Goal: Task Accomplishment & Management: Manage account settings

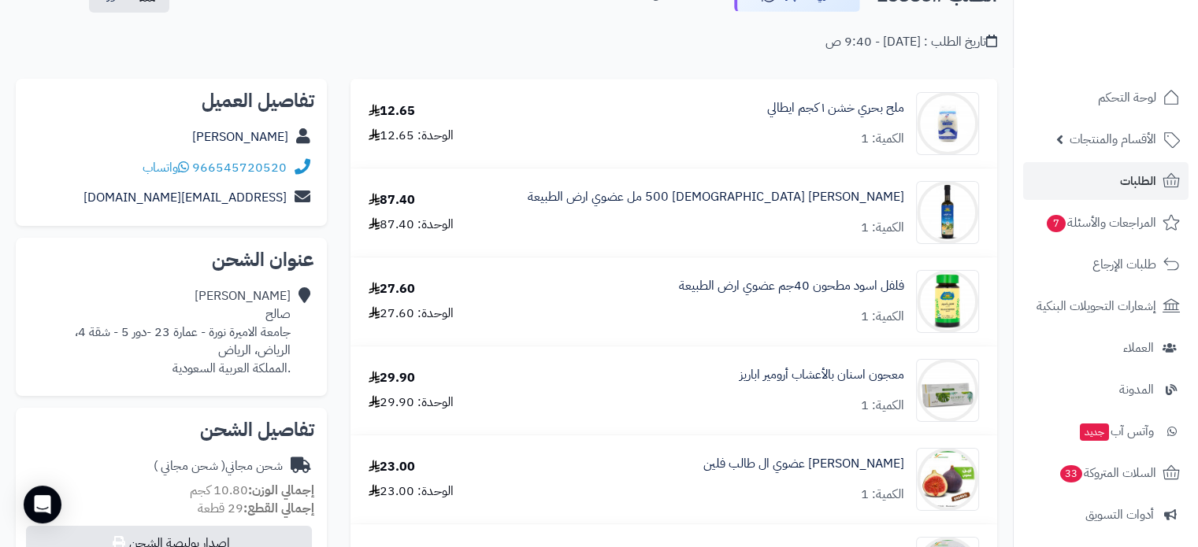
scroll to position [315, 0]
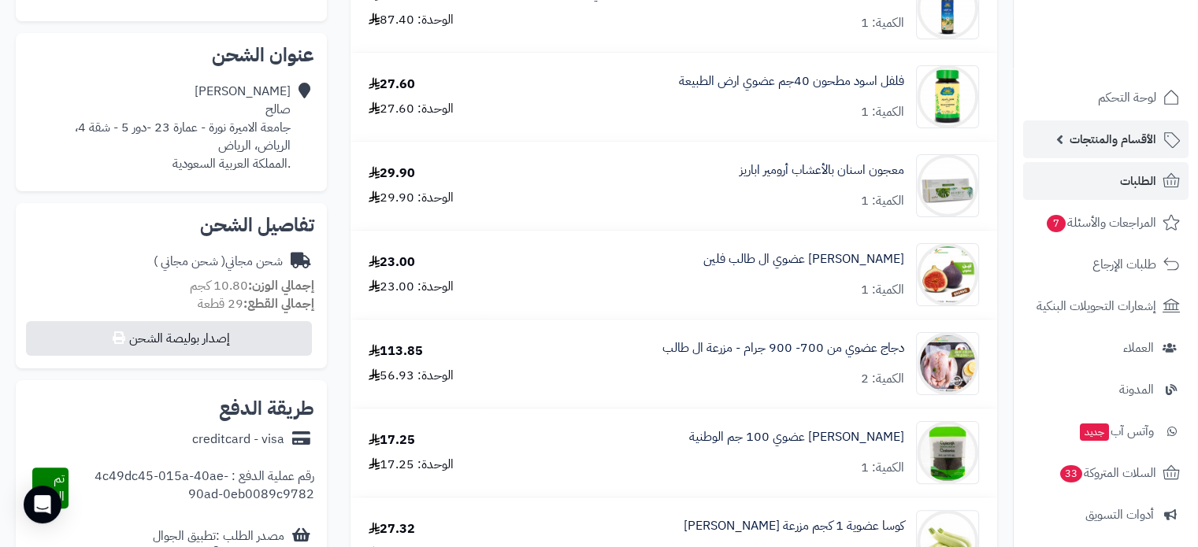
click at [1131, 135] on span "الأقسام والمنتجات" at bounding box center [1112, 139] width 87 height 22
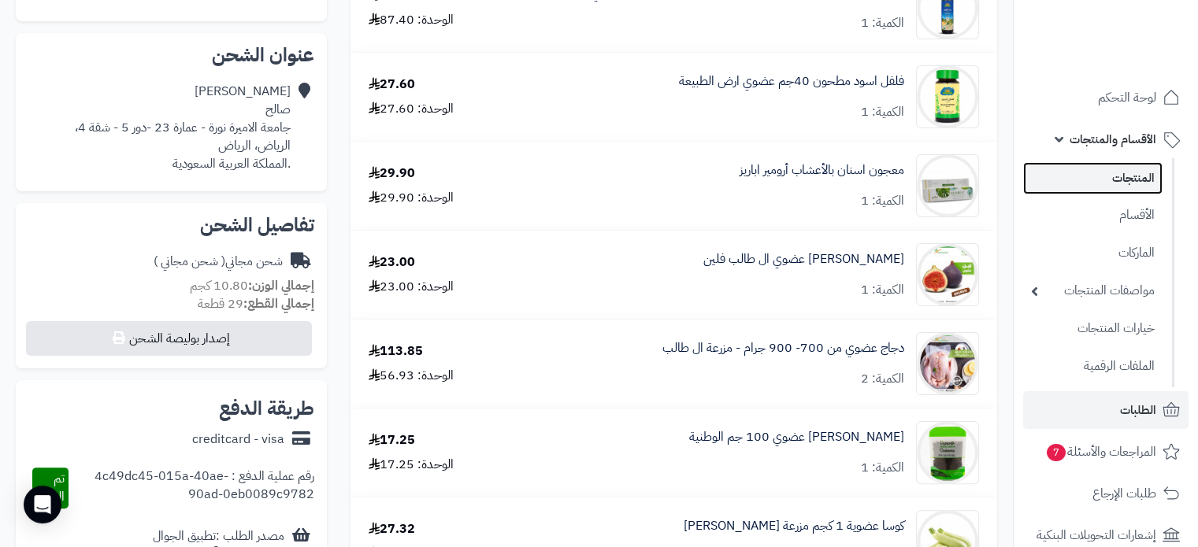
click at [1124, 178] on link "المنتجات" at bounding box center [1092, 178] width 139 height 32
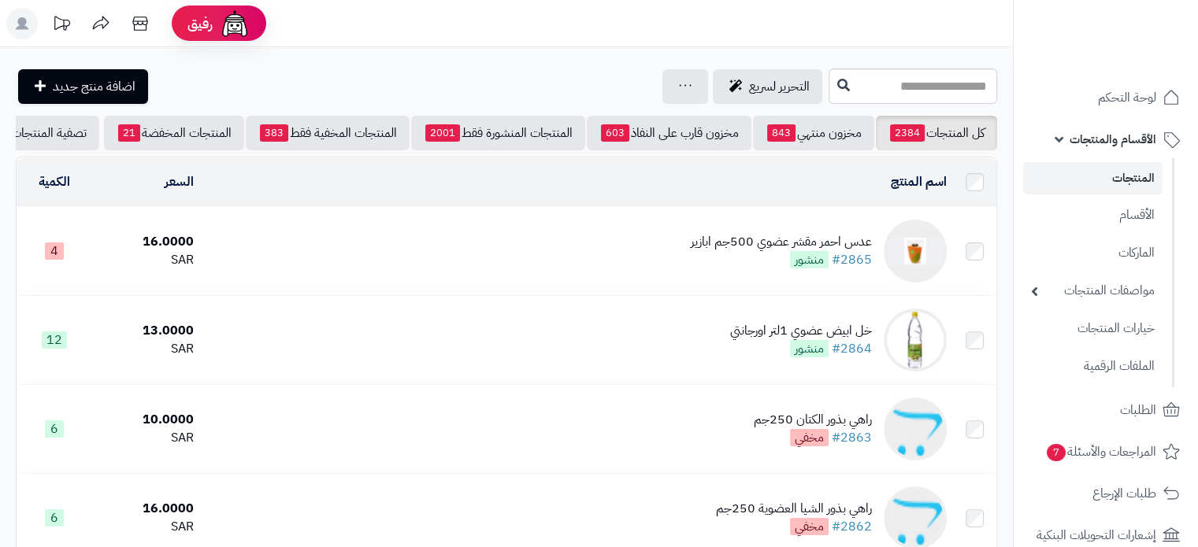
scroll to position [0, -57]
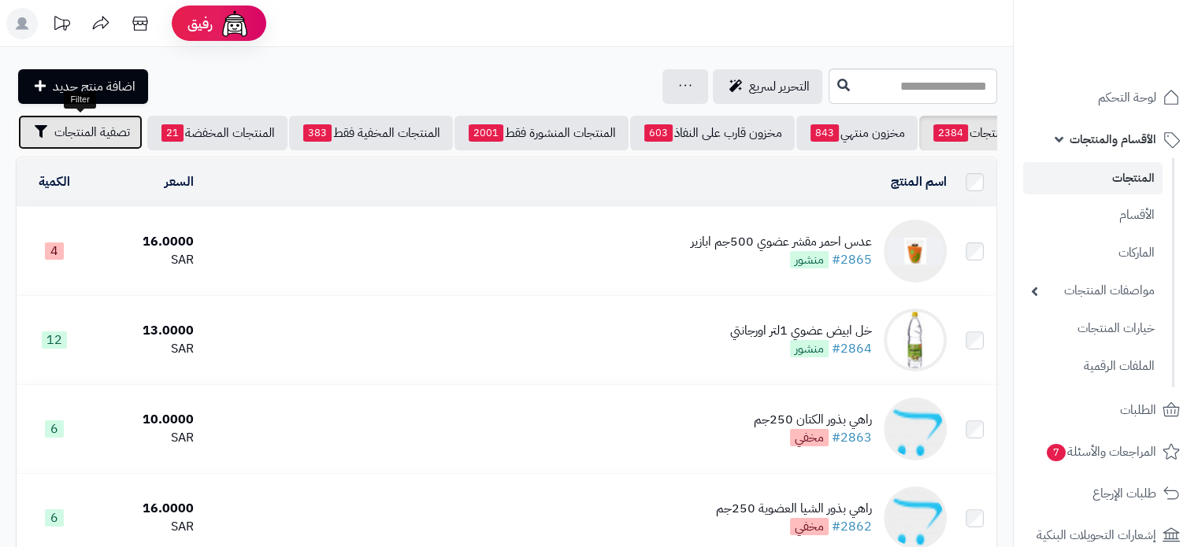
click at [94, 132] on span "تصفية المنتجات" at bounding box center [92, 132] width 76 height 19
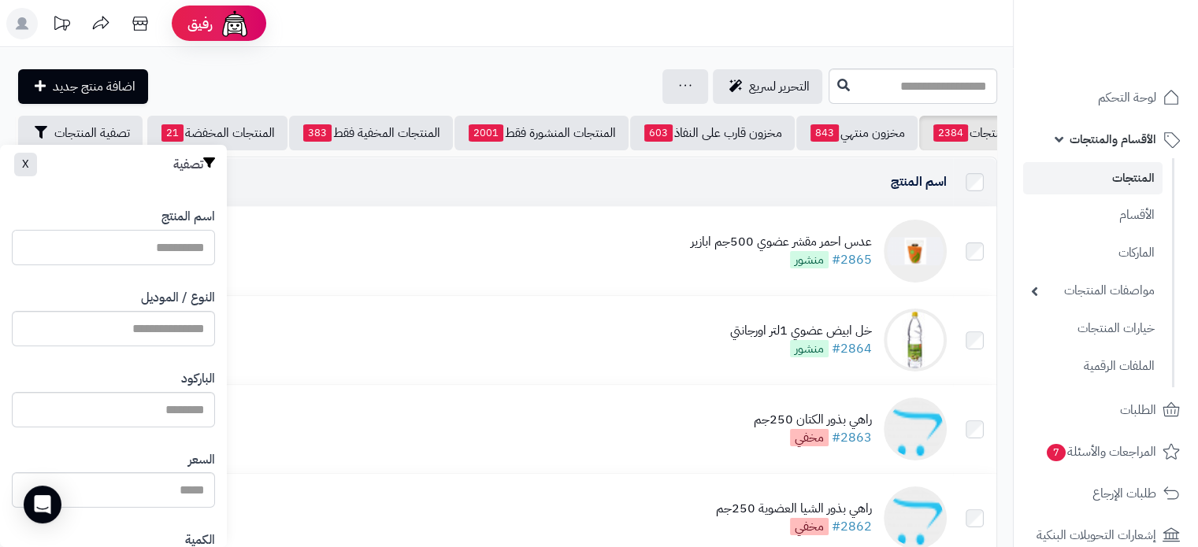
click at [173, 245] on input "اسم المنتج" at bounding box center [113, 247] width 203 height 35
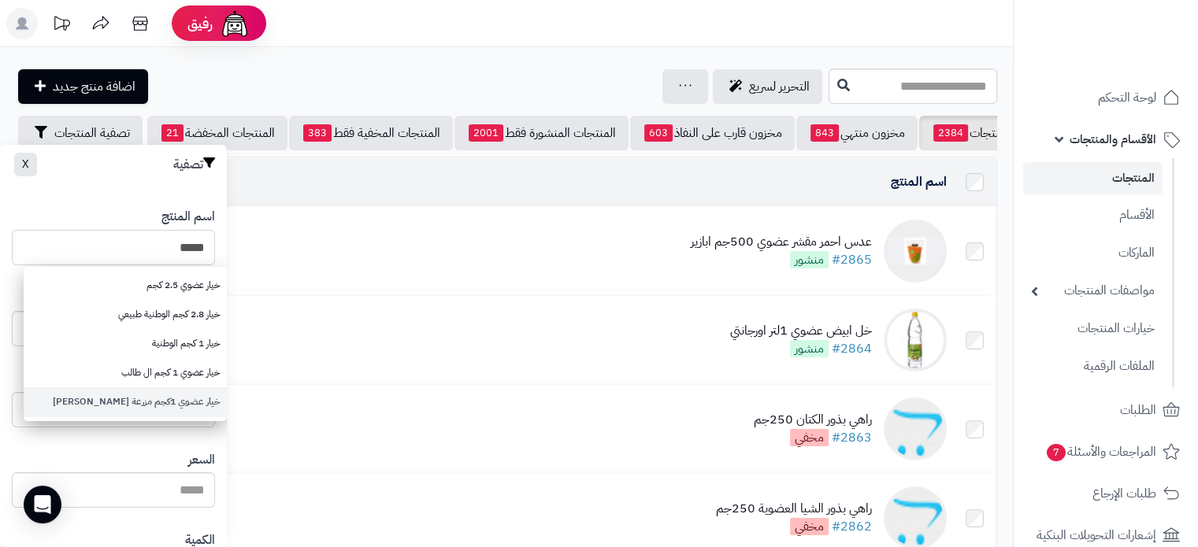
type input "****"
click at [183, 405] on link "خيار عضوي 1كجم مزرعة الشهوان" at bounding box center [125, 401] width 203 height 29
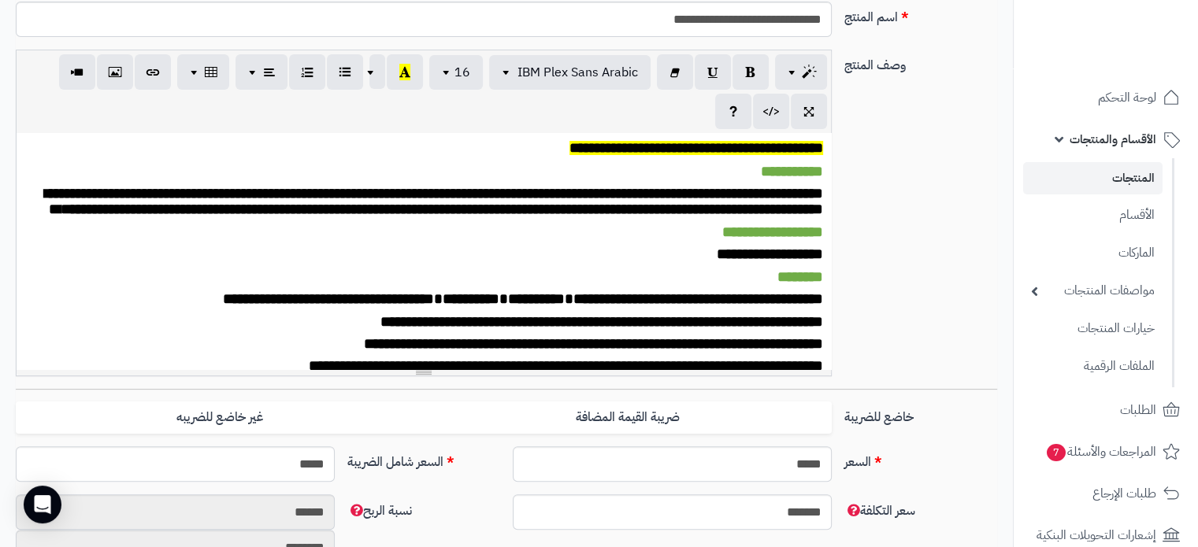
scroll to position [472, 0]
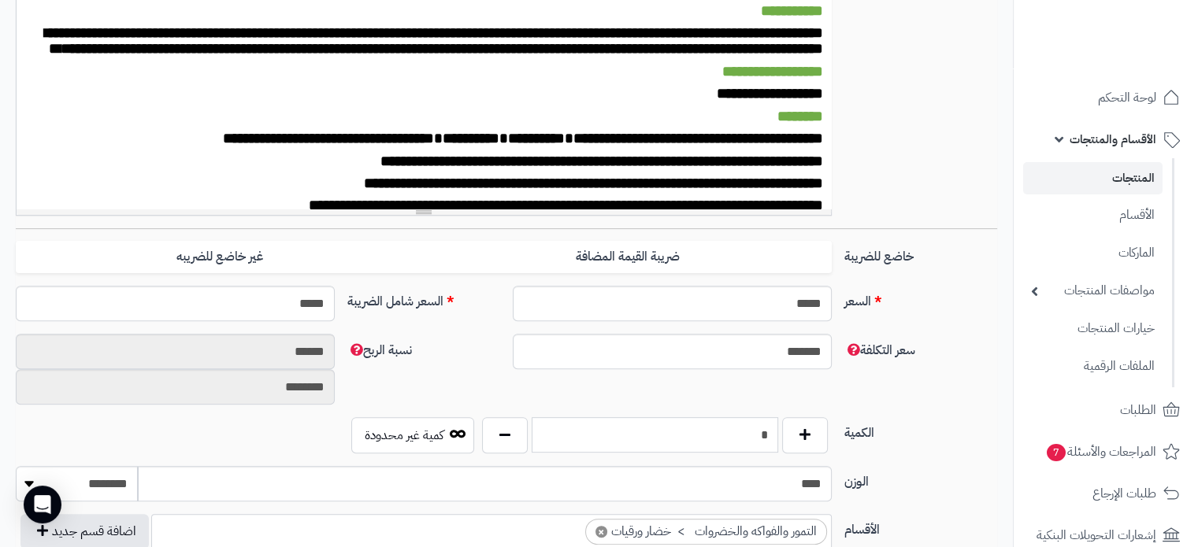
click at [757, 432] on input "*" at bounding box center [654, 434] width 246 height 35
type input "**"
click at [948, 126] on div "**********" at bounding box center [506, 58] width 994 height 339
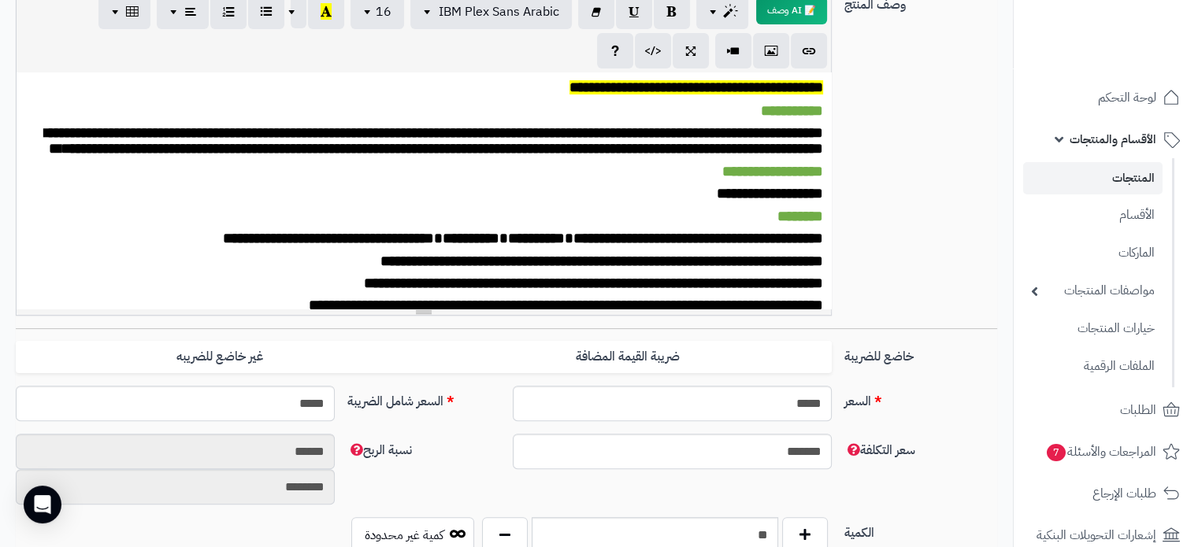
scroll to position [79, 0]
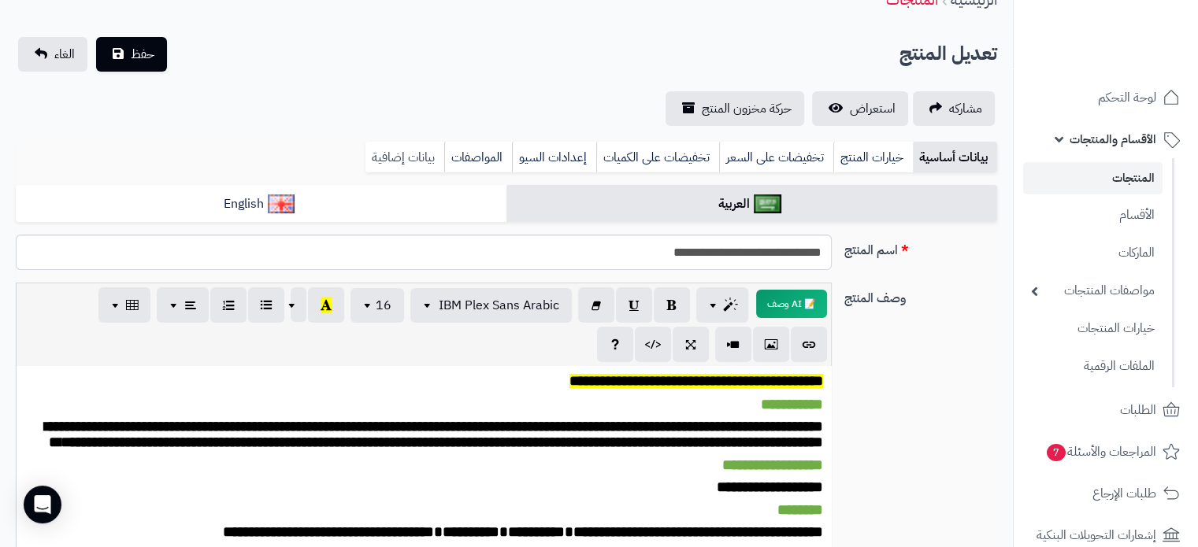
click at [405, 161] on link "بيانات إضافية" at bounding box center [404, 157] width 79 height 31
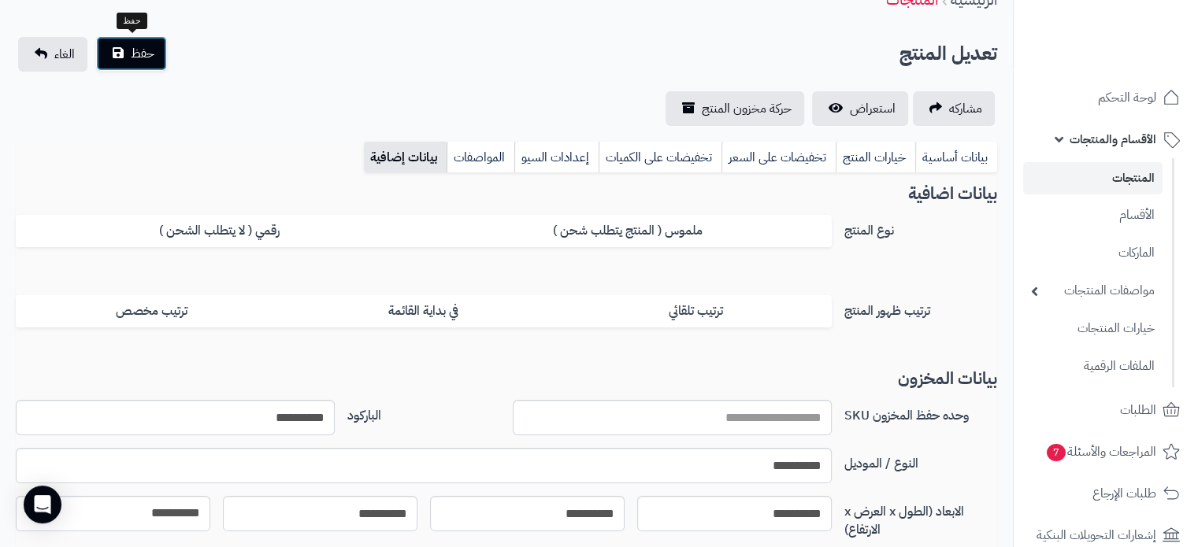
click at [145, 57] on span "حفظ" at bounding box center [143, 53] width 24 height 19
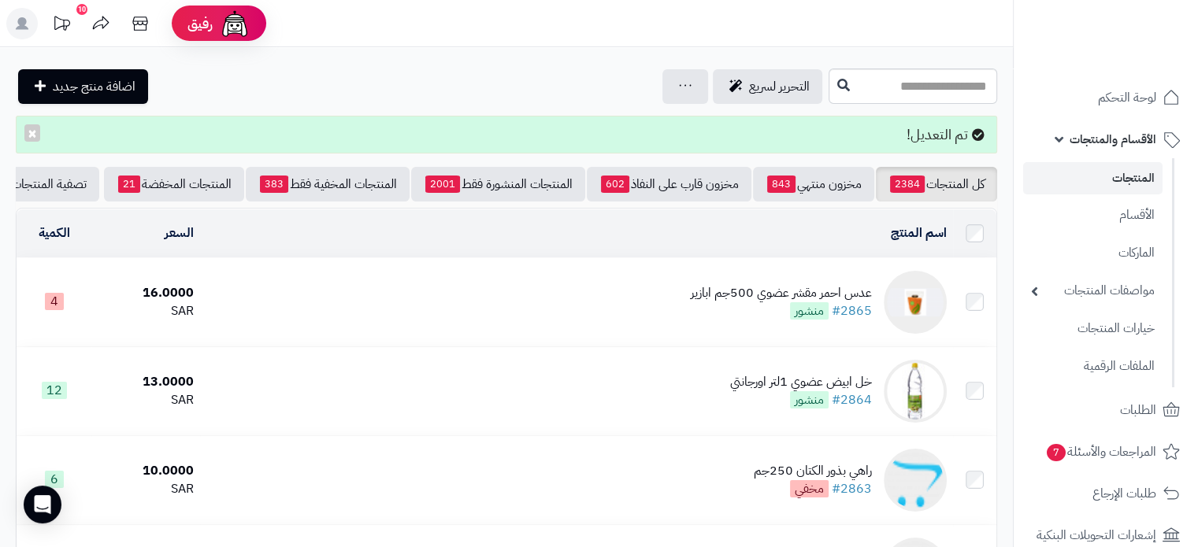
scroll to position [0, -57]
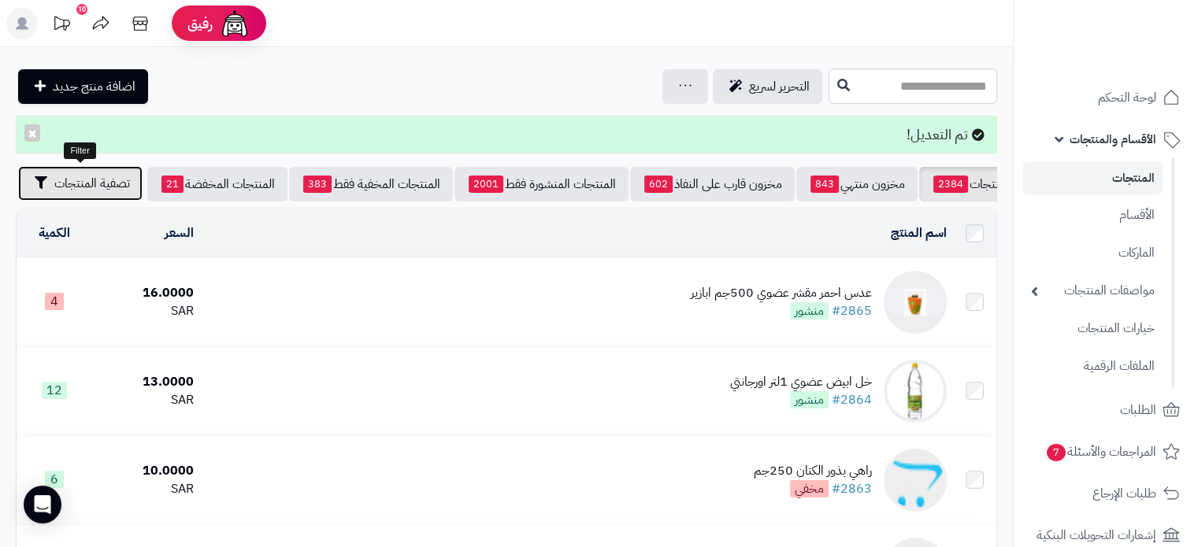
click at [61, 176] on span "تصفية المنتجات" at bounding box center [92, 183] width 76 height 19
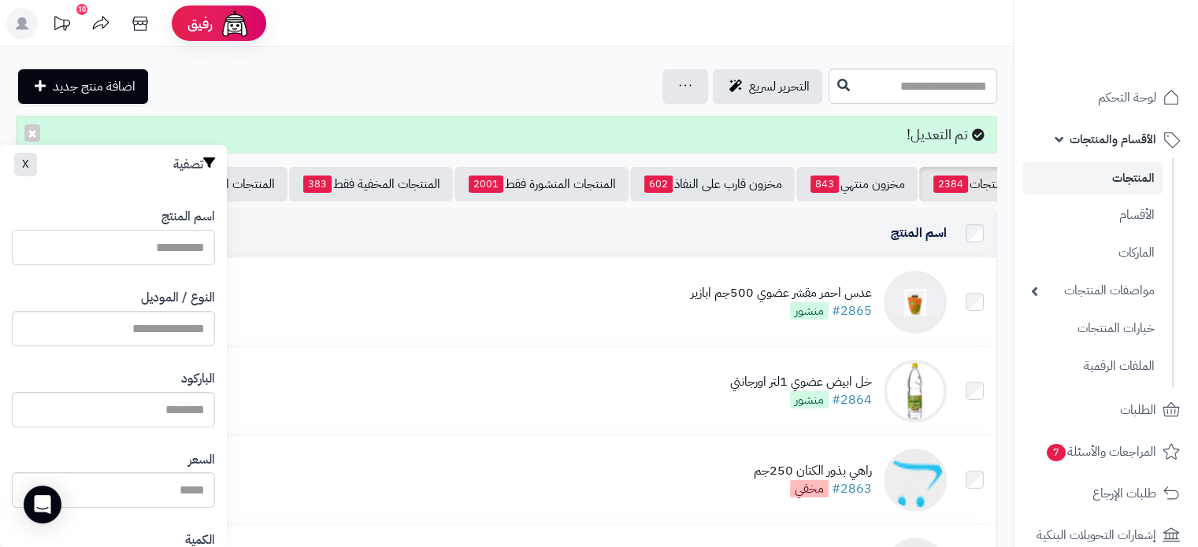
click at [168, 239] on input "اسم المنتج" at bounding box center [113, 247] width 203 height 35
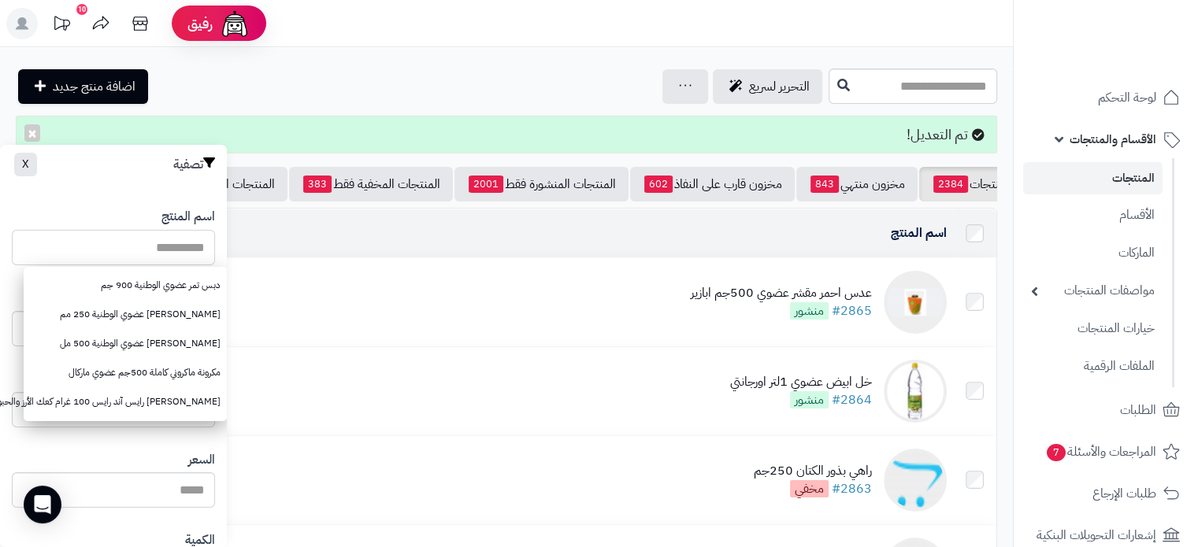
type input "*"
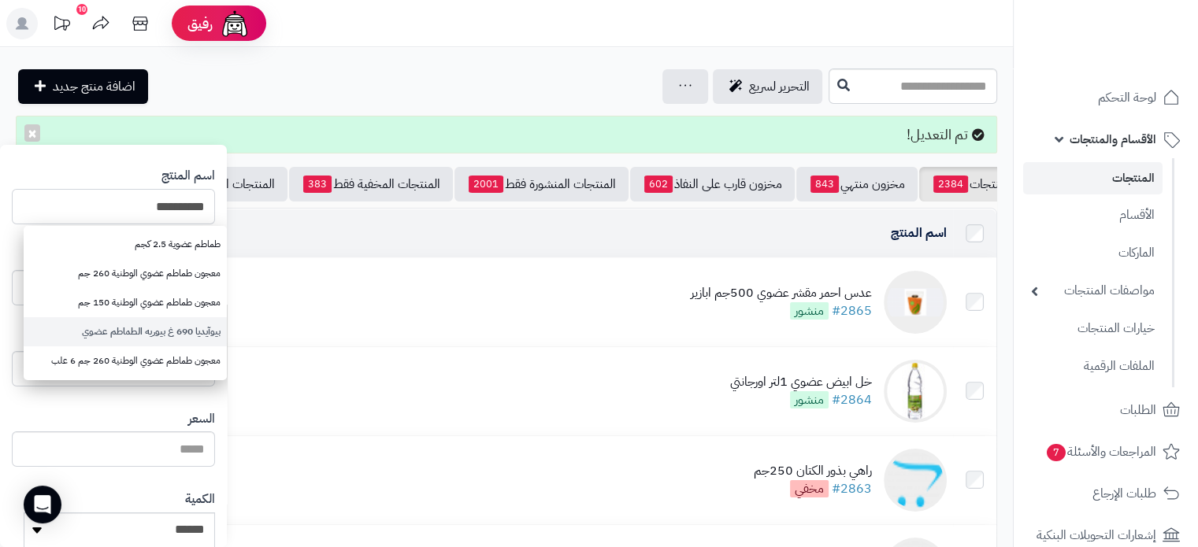
scroll to position [79, 0]
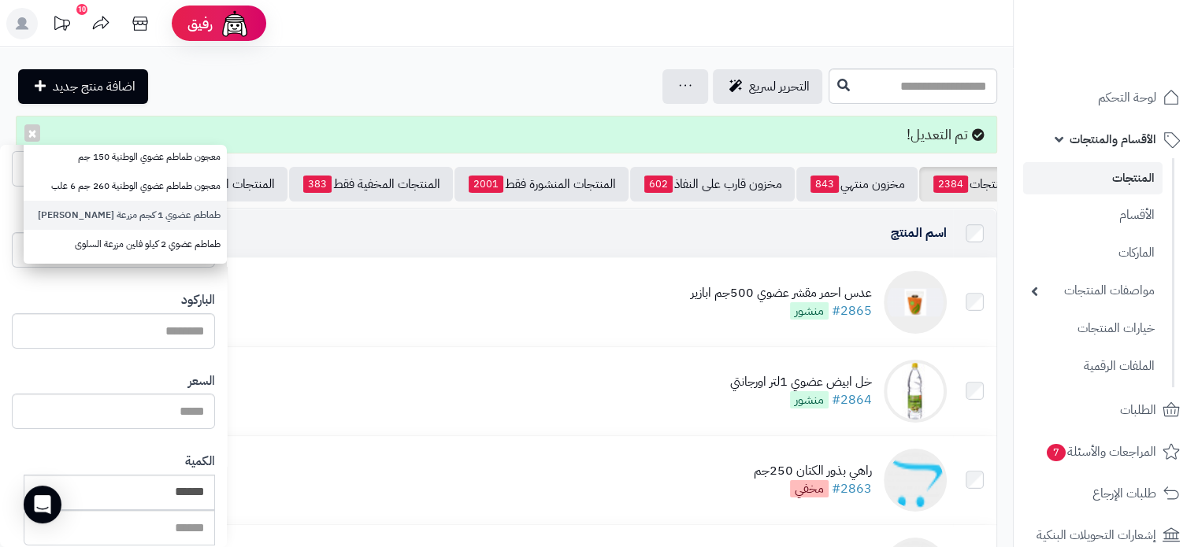
type input "**********"
click at [157, 220] on link "طماطم عضوي 1 كجم مزرعة الشهوان" at bounding box center [125, 215] width 203 height 29
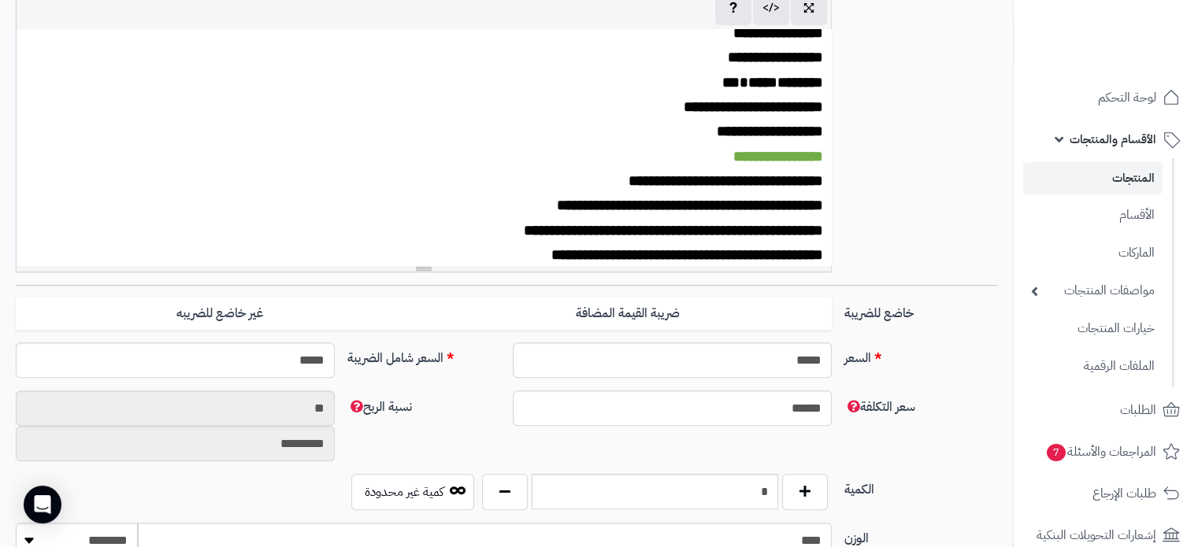
scroll to position [551, 0]
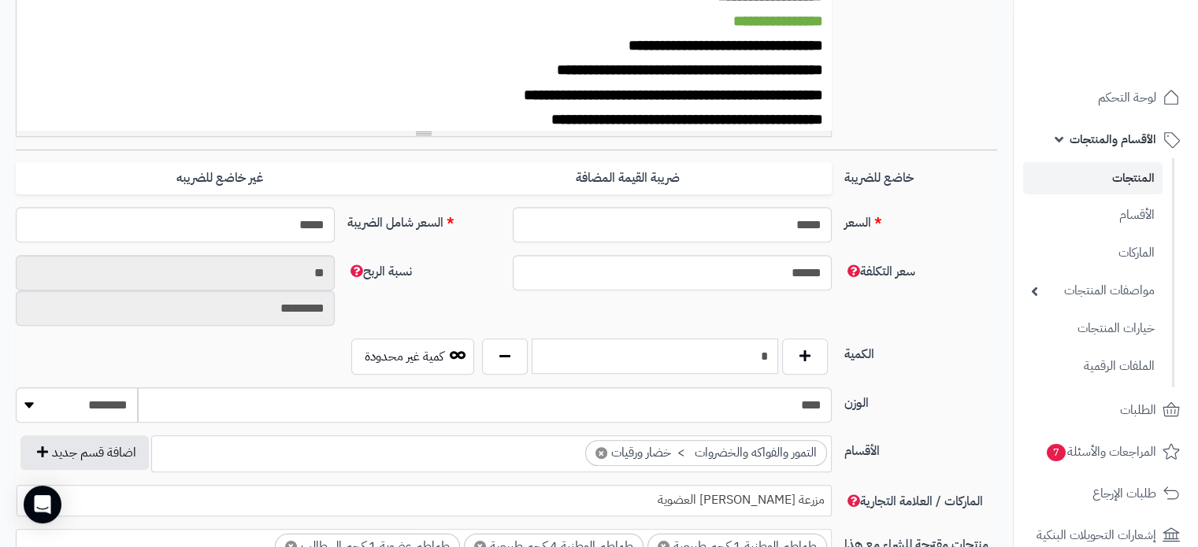
click at [741, 365] on input "*" at bounding box center [654, 356] width 246 height 35
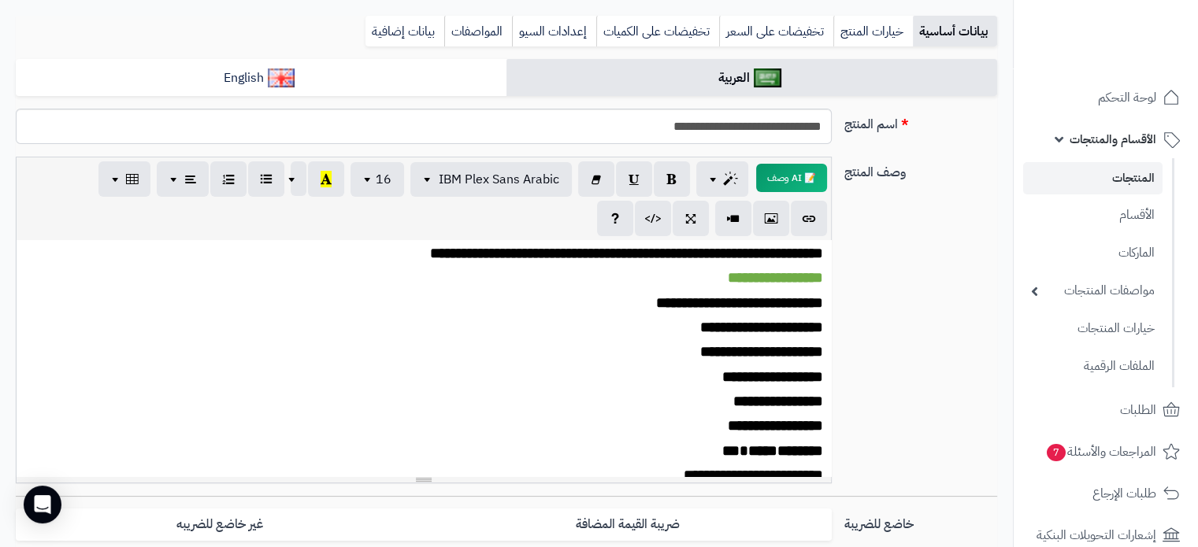
scroll to position [0, 0]
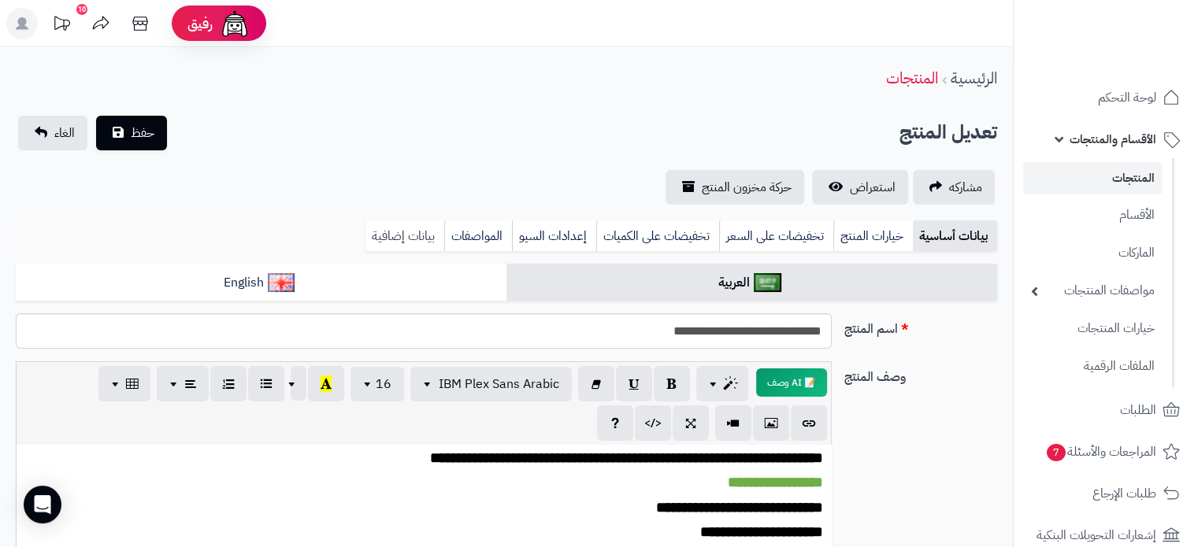
type input "**"
click at [402, 225] on link "بيانات إضافية" at bounding box center [404, 235] width 79 height 31
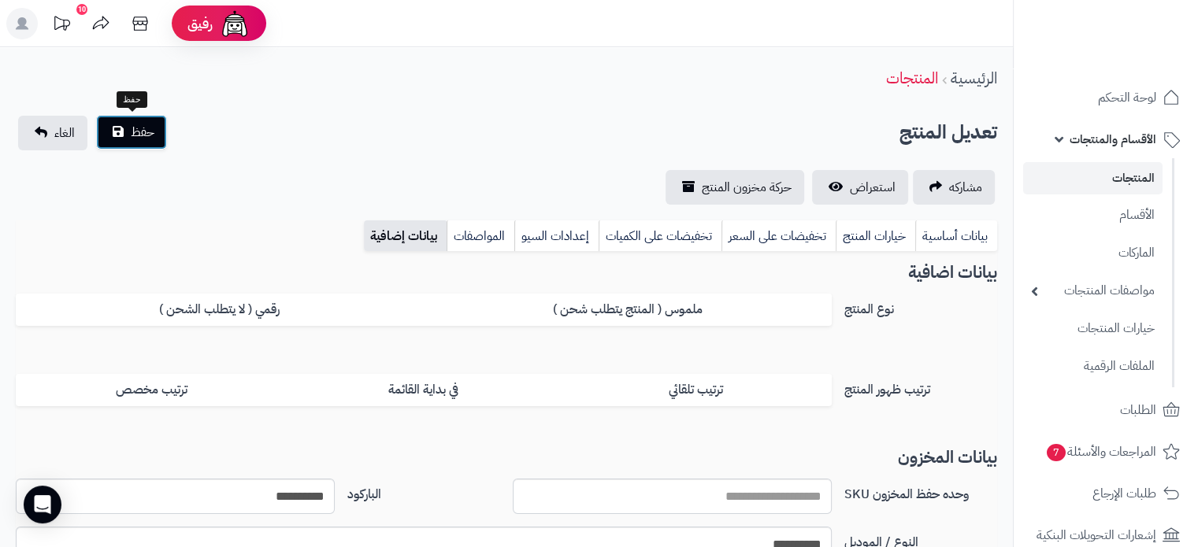
click at [149, 130] on span "حفظ" at bounding box center [143, 132] width 24 height 19
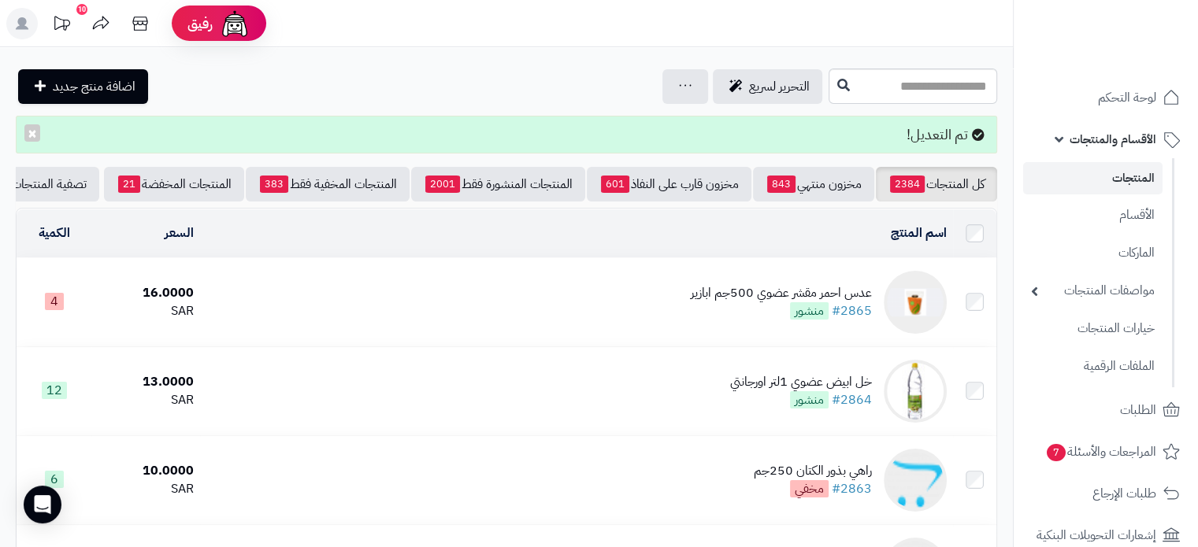
scroll to position [0, -57]
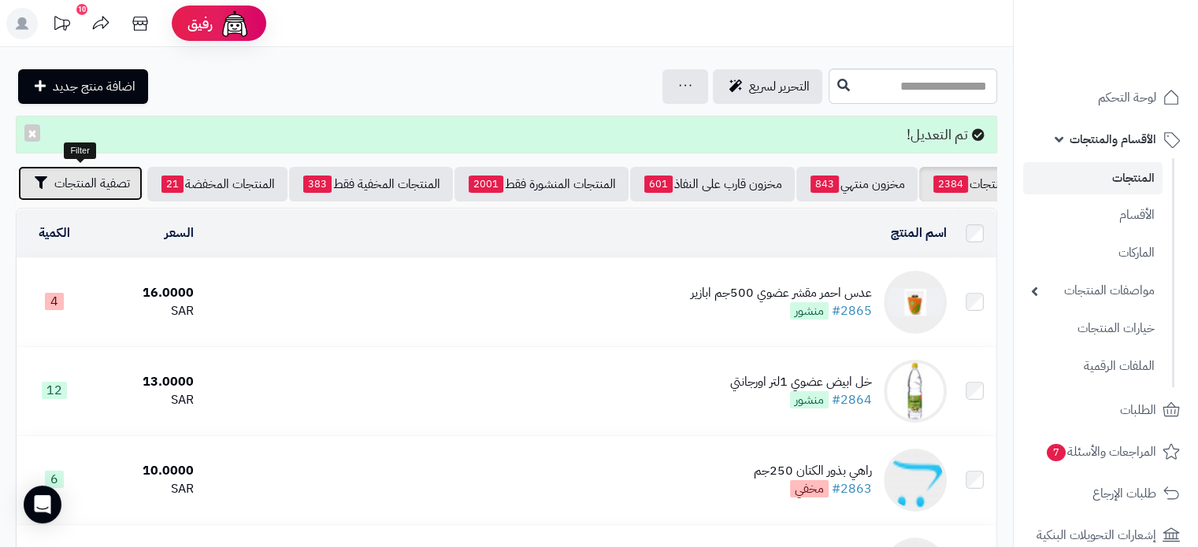
click at [88, 179] on span "تصفية المنتجات" at bounding box center [92, 183] width 76 height 19
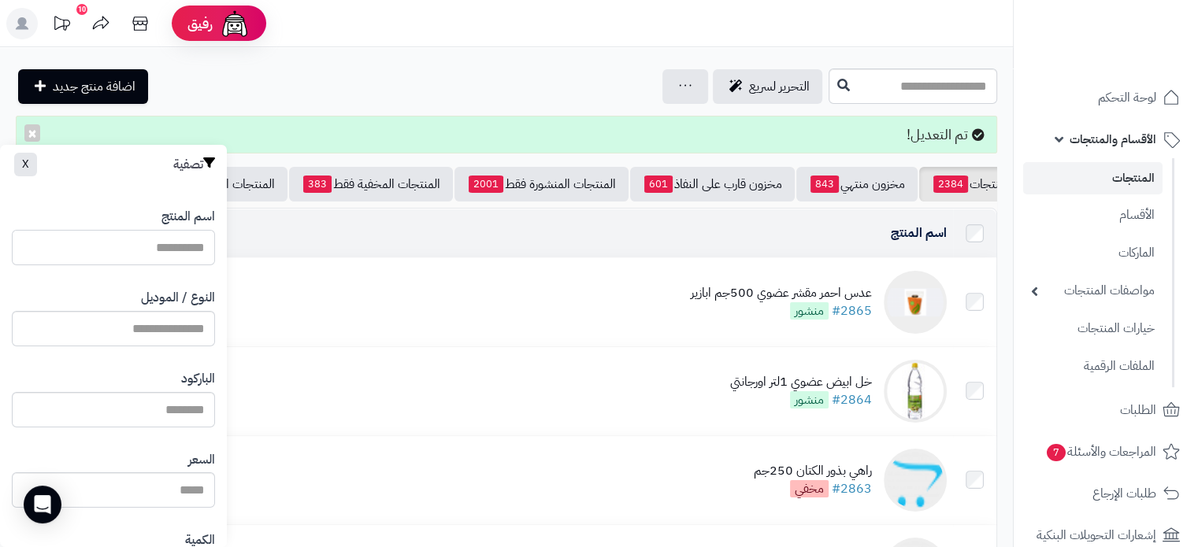
click at [185, 253] on input "اسم المنتج" at bounding box center [113, 247] width 203 height 35
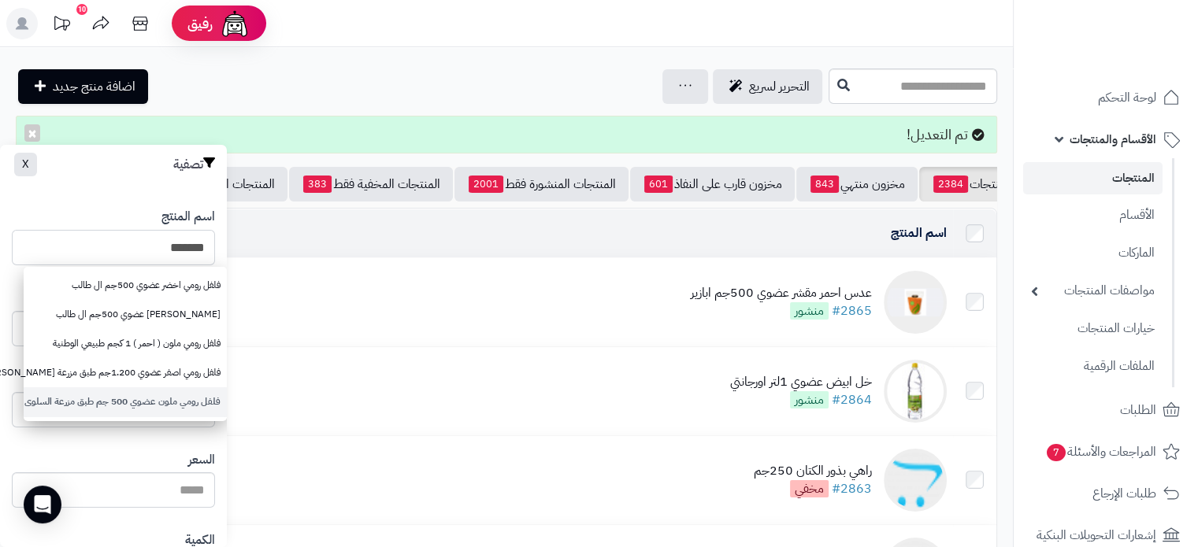
type input "*******"
click at [96, 402] on link "فلفل رومي ملون عضوي 500 جم طبق مزرعة السلوى" at bounding box center [125, 401] width 203 height 29
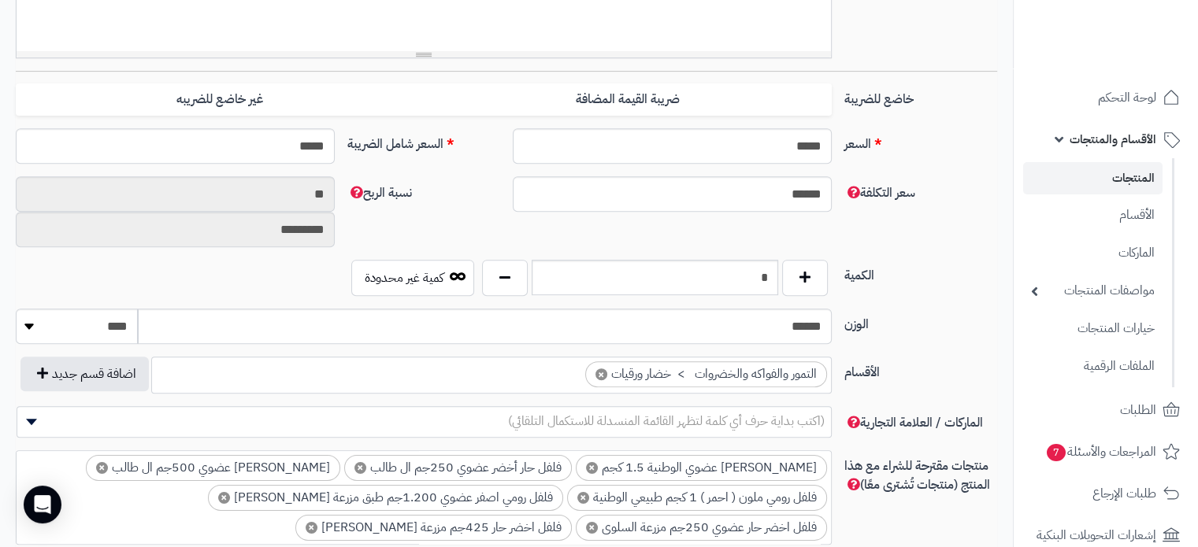
scroll to position [700, 0]
click at [733, 282] on input "*" at bounding box center [654, 277] width 246 height 35
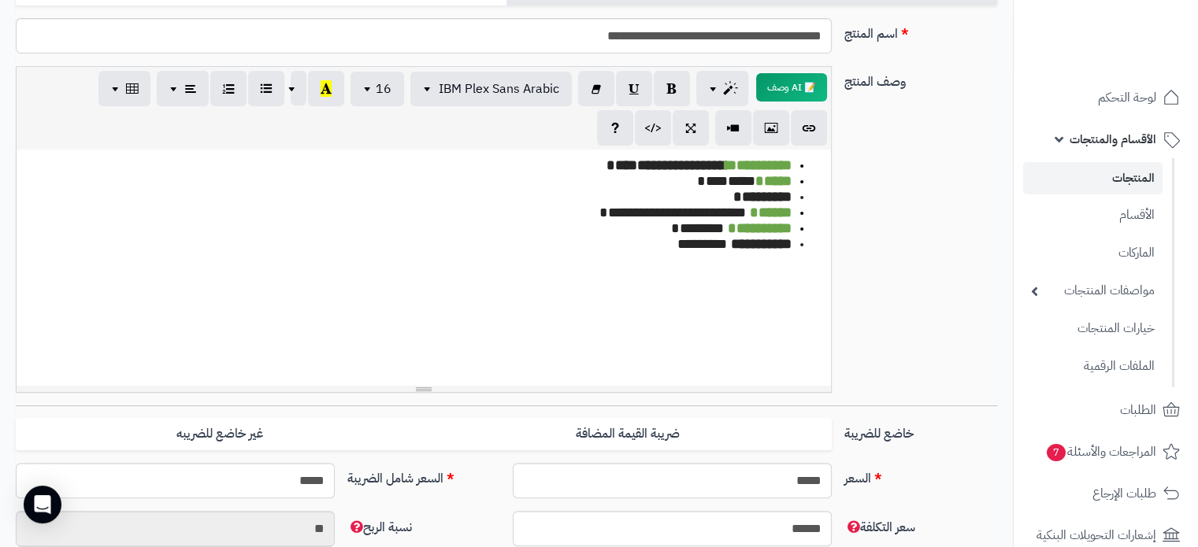
scroll to position [0, 0]
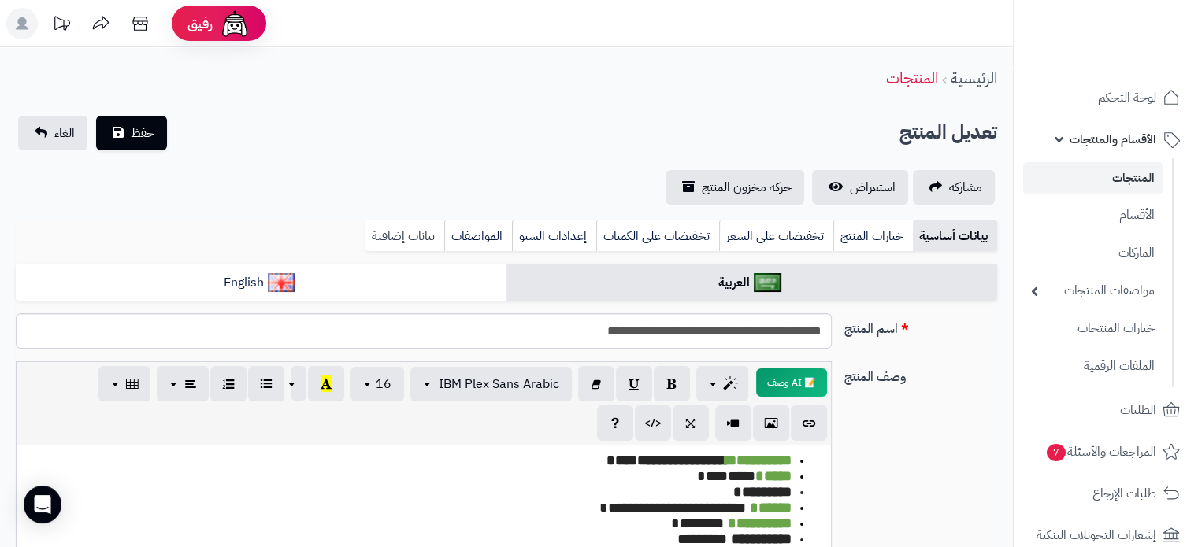
type input "*"
click at [385, 243] on link "بيانات إضافية" at bounding box center [404, 235] width 79 height 31
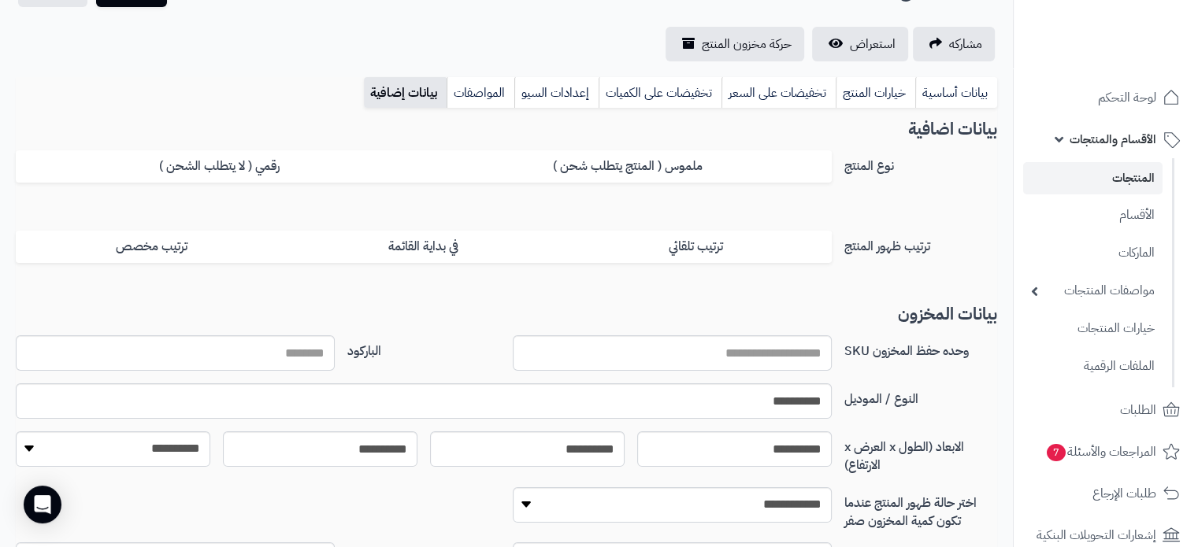
scroll to position [315, 0]
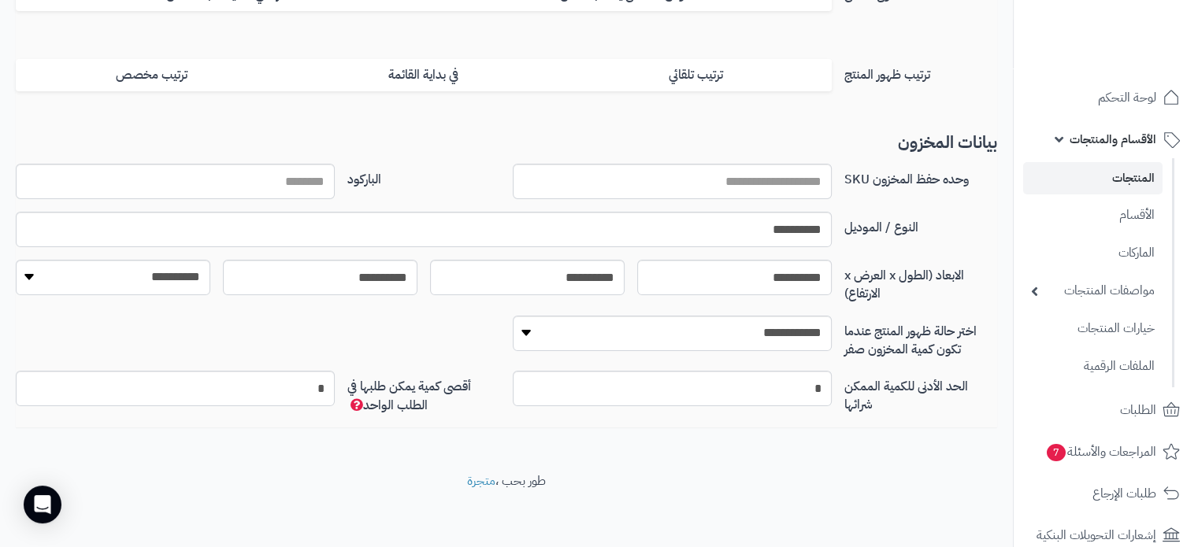
click at [774, 207] on div "وحده حفظ المخزون SKU الباركود" at bounding box center [506, 188] width 994 height 48
click at [773, 213] on div "**********" at bounding box center [506, 281] width 981 height 294
click at [775, 229] on input "**********" at bounding box center [424, 229] width 816 height 35
click at [775, 227] on input "**********" at bounding box center [424, 229] width 816 height 35
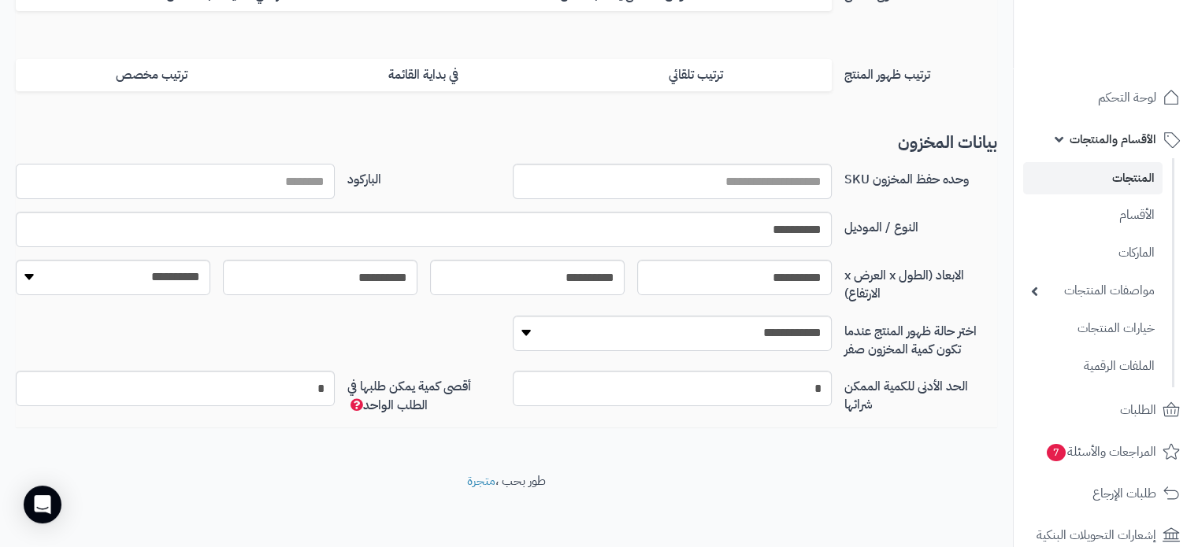
paste input "**********"
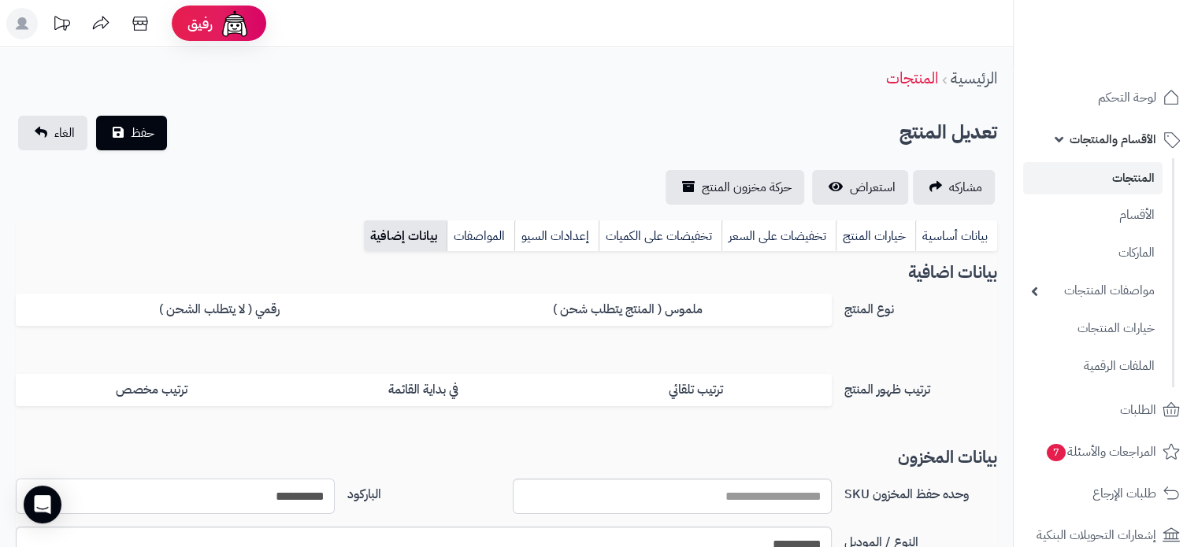
scroll to position [0, 0]
type input "**********"
click at [131, 135] on span "حفظ" at bounding box center [143, 132] width 24 height 19
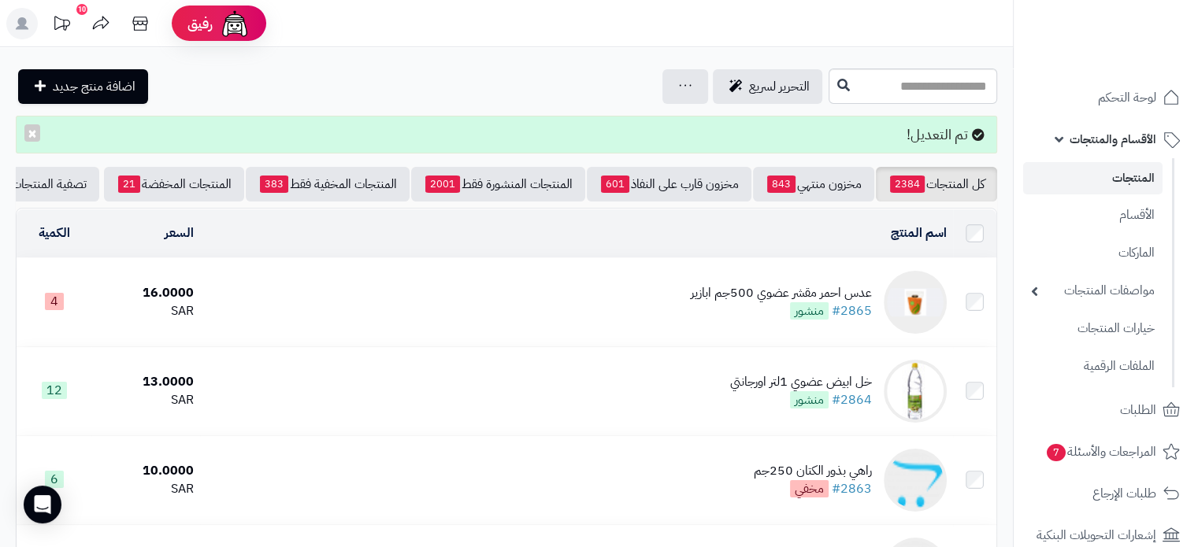
scroll to position [0, -57]
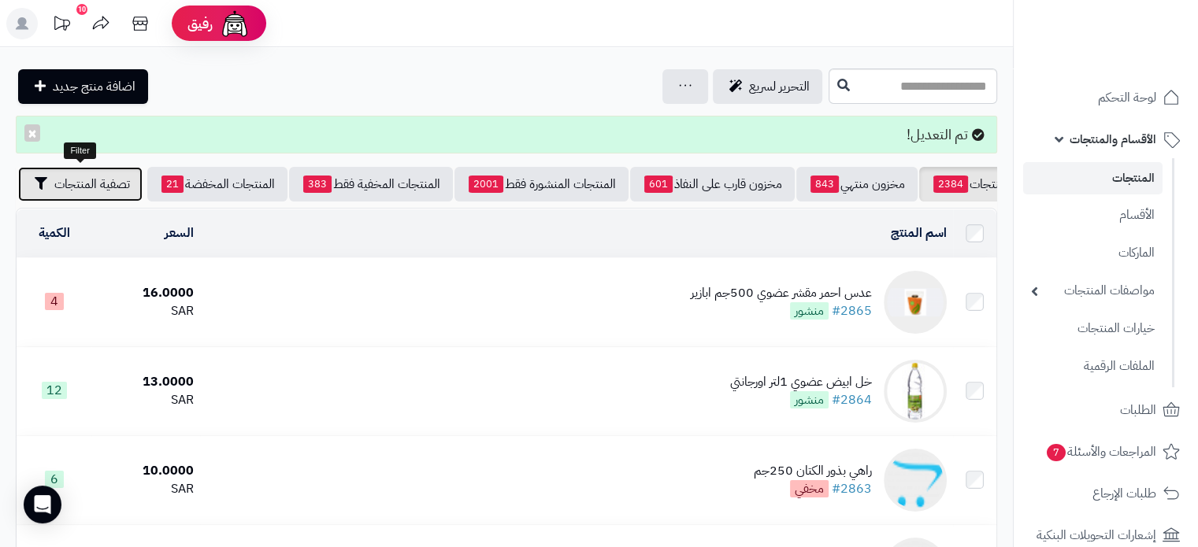
click at [67, 183] on span "تصفية المنتجات" at bounding box center [92, 184] width 76 height 19
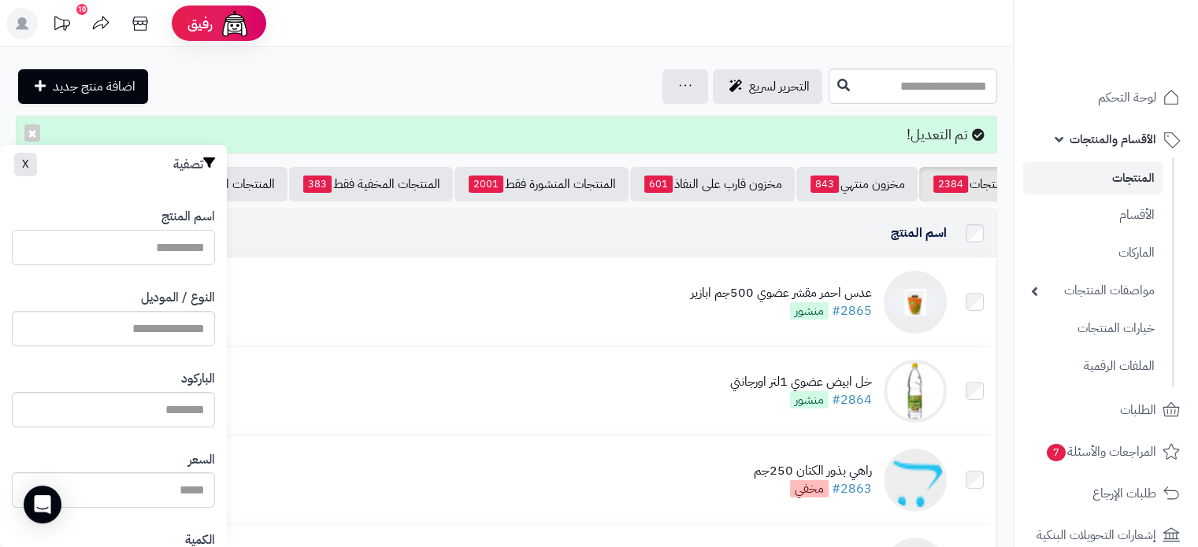
click at [154, 240] on input "اسم المنتج" at bounding box center [113, 247] width 203 height 35
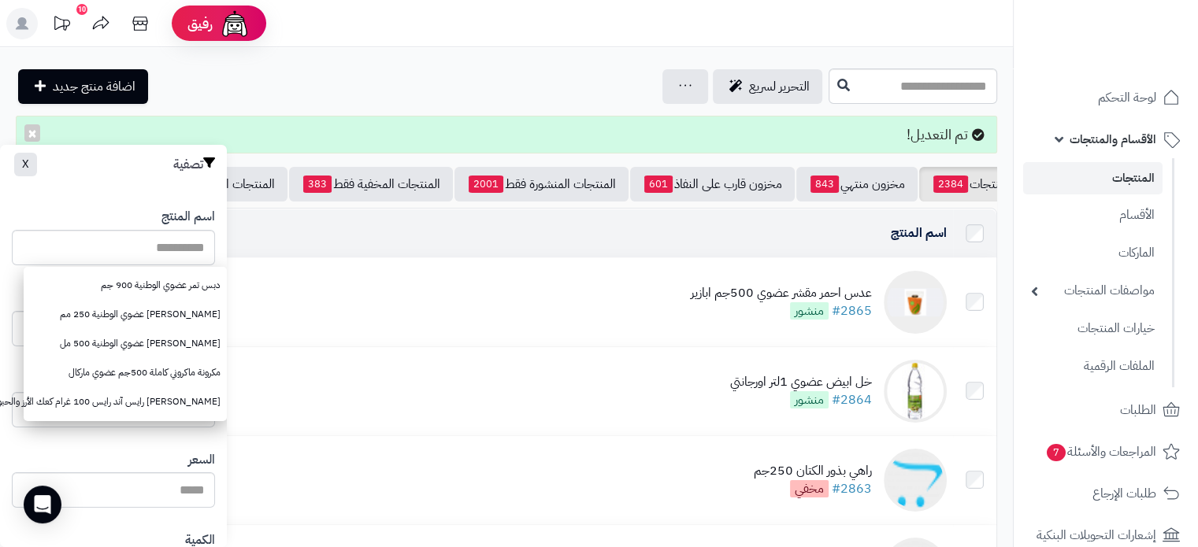
click at [405, 79] on div "التحرير لسريع جرد مخزون المنتجات جرد مخزون الخيارات فقط تعديل أسعار المنتجات ال…" at bounding box center [420, 86] width 809 height 35
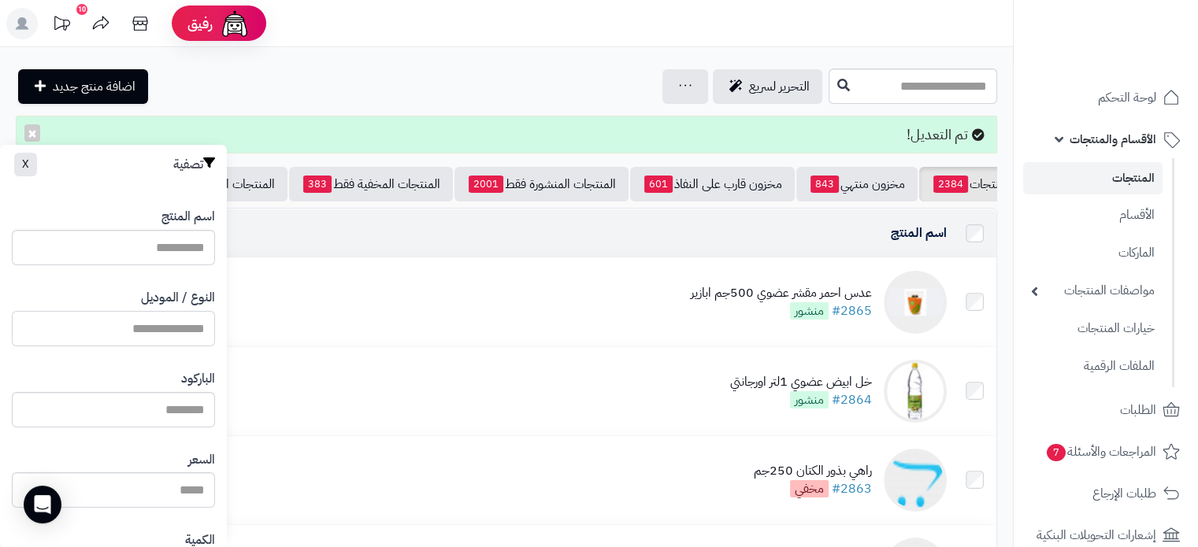
click at [177, 319] on input "النوع / الموديل" at bounding box center [113, 328] width 203 height 35
type input "*"
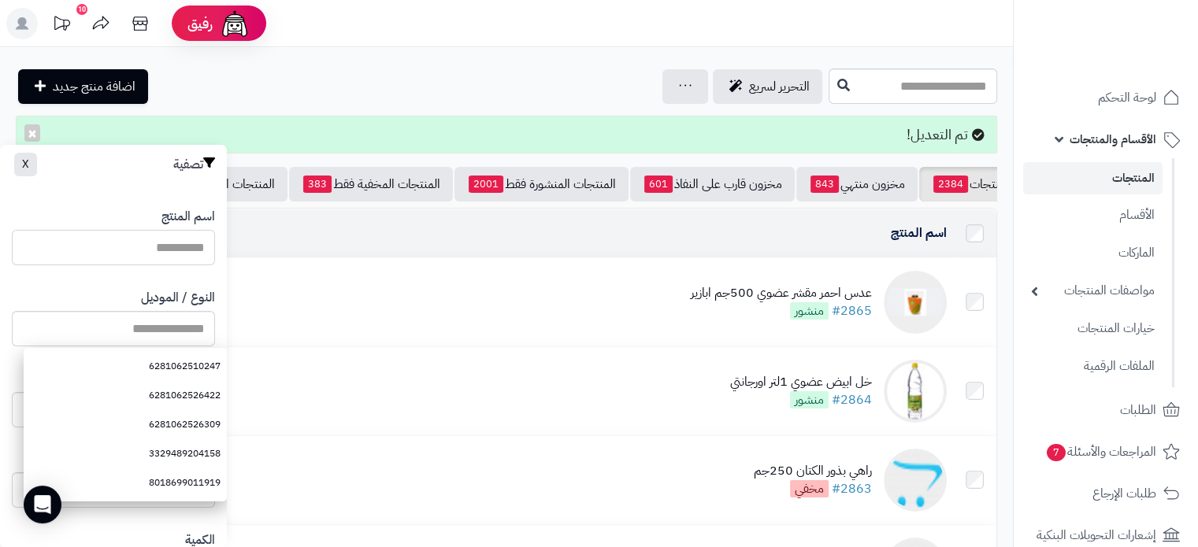
click at [198, 237] on input "اسم المنتج" at bounding box center [113, 247] width 203 height 35
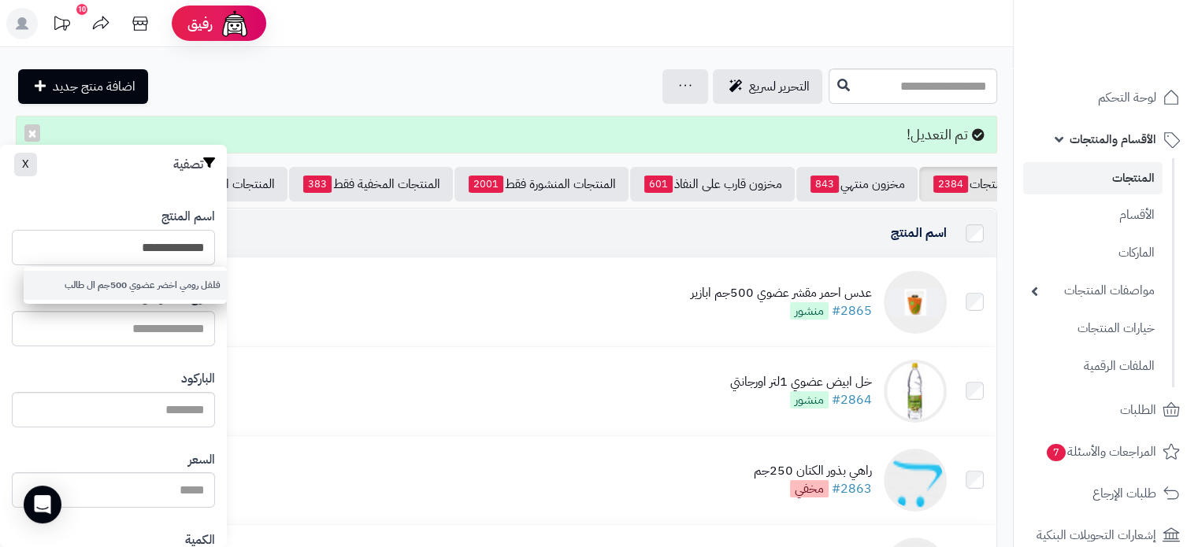
type input "**********"
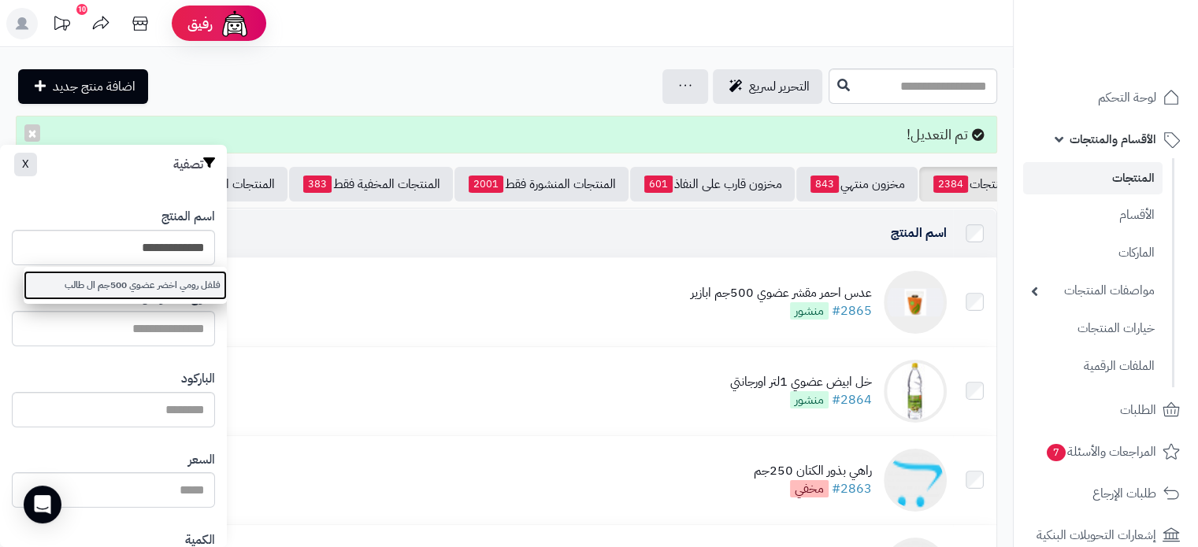
click at [161, 285] on link "فلفل رومي اخضر عضوي 500جم ال طالب" at bounding box center [125, 285] width 203 height 29
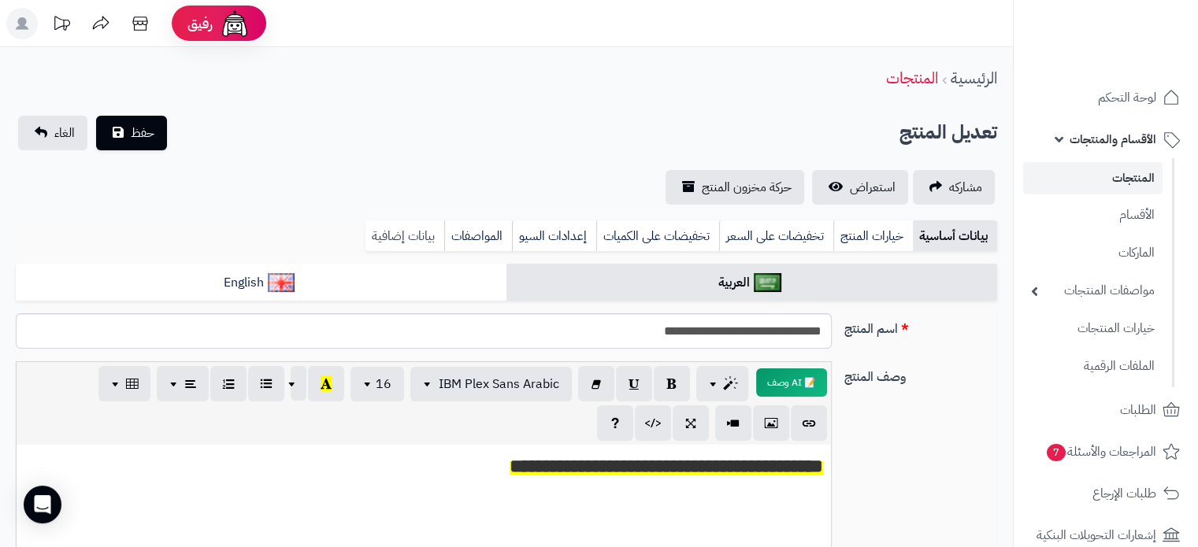
click at [413, 239] on link "بيانات إضافية" at bounding box center [404, 235] width 79 height 31
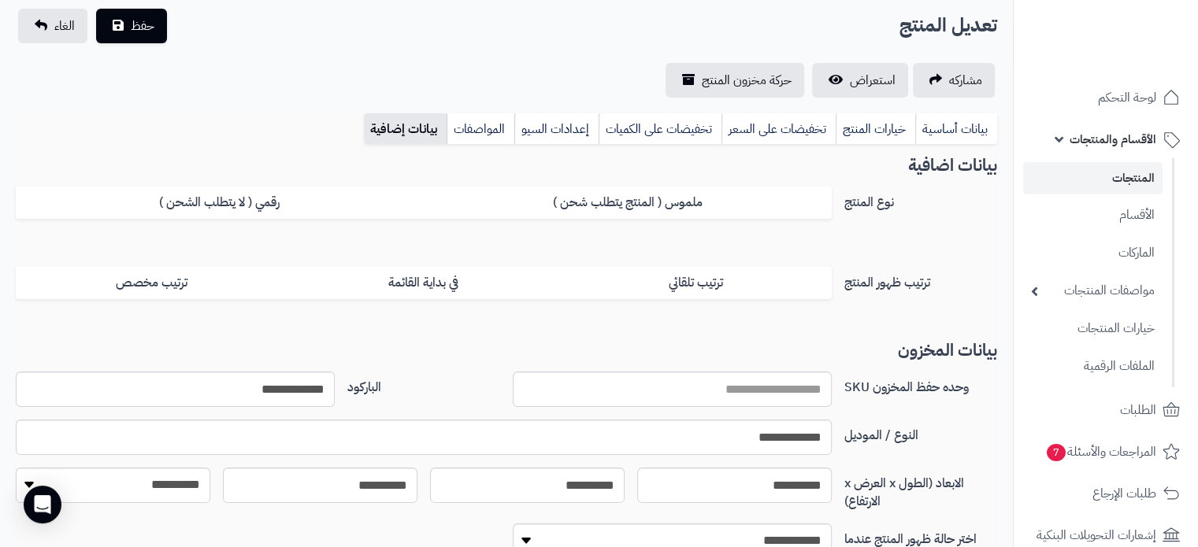
scroll to position [3, 0]
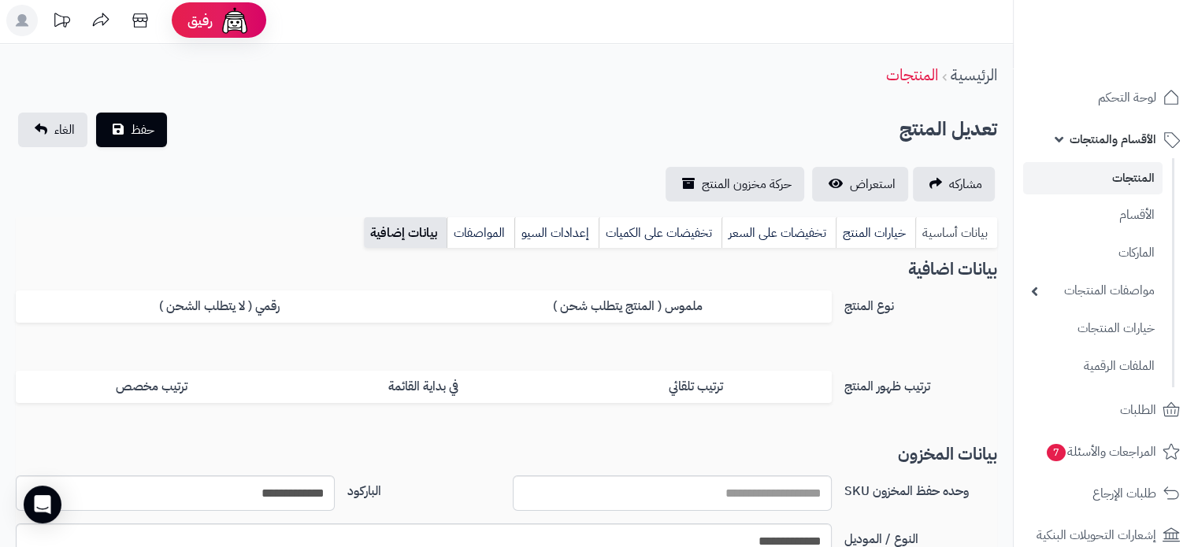
click at [965, 224] on link "بيانات أساسية" at bounding box center [956, 232] width 82 height 31
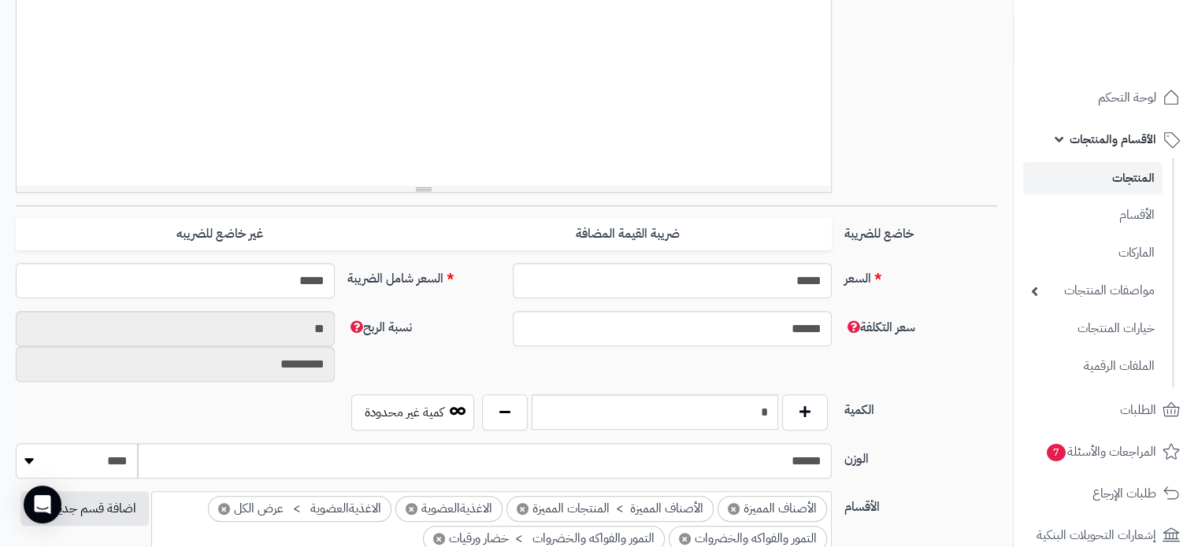
scroll to position [633, 0]
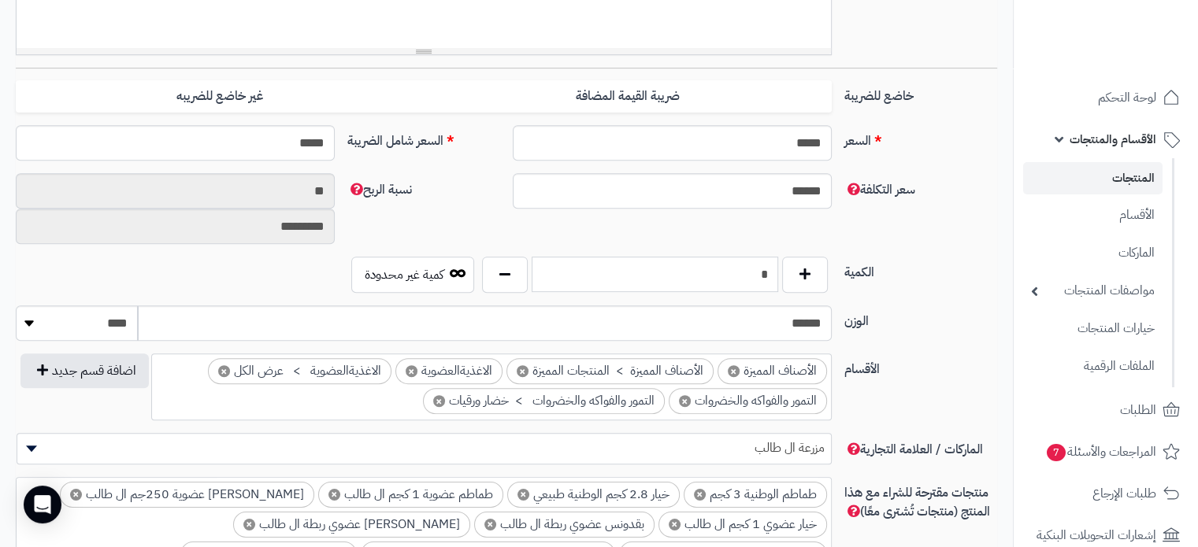
click at [735, 275] on input "*" at bounding box center [654, 274] width 246 height 35
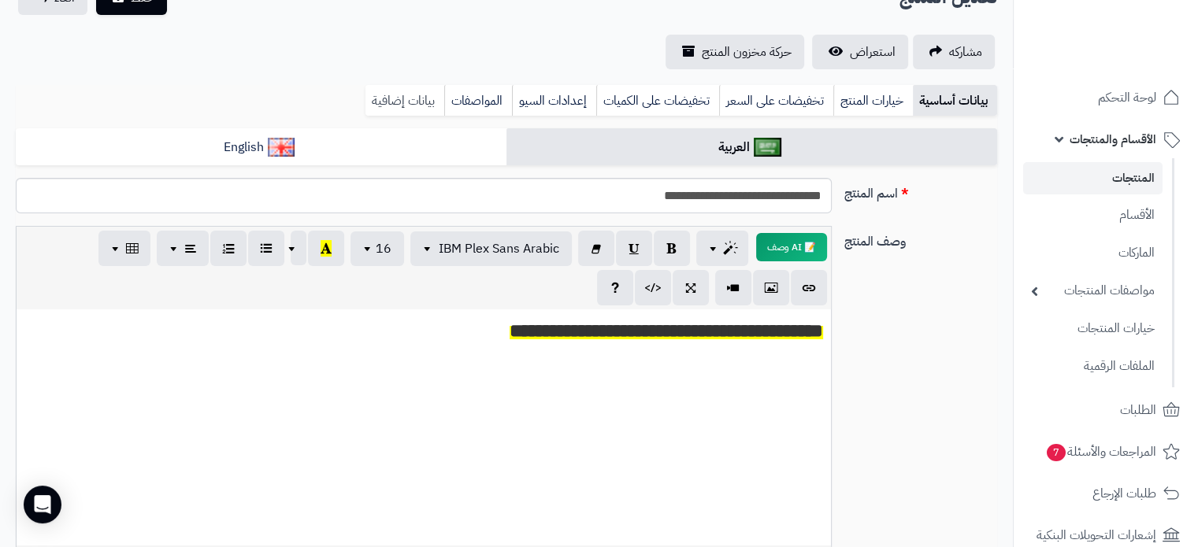
scroll to position [82, 0]
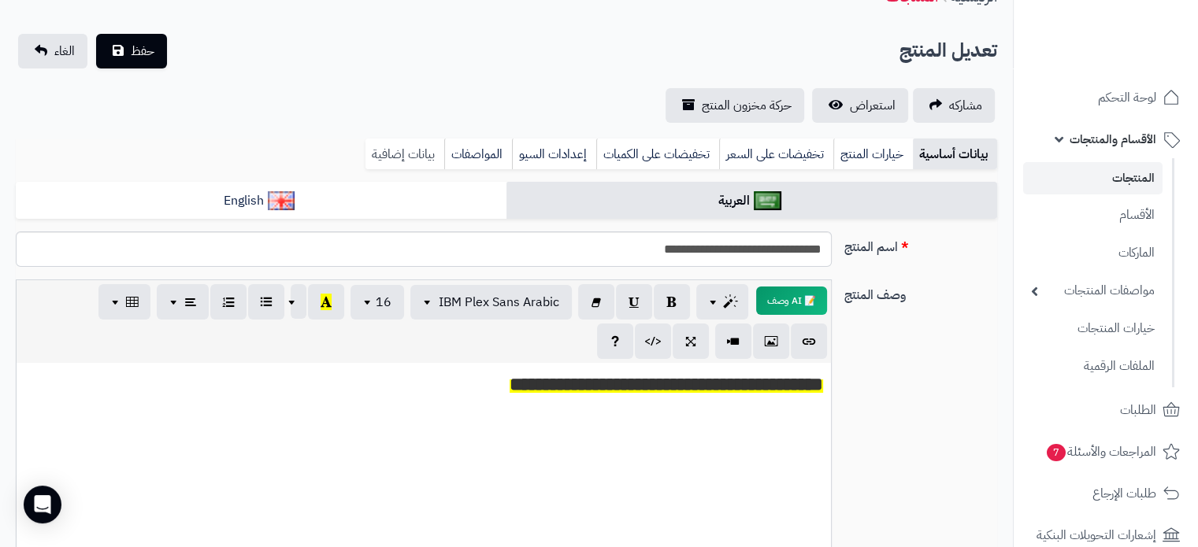
type input "**"
click at [400, 150] on link "بيانات إضافية" at bounding box center [404, 154] width 79 height 31
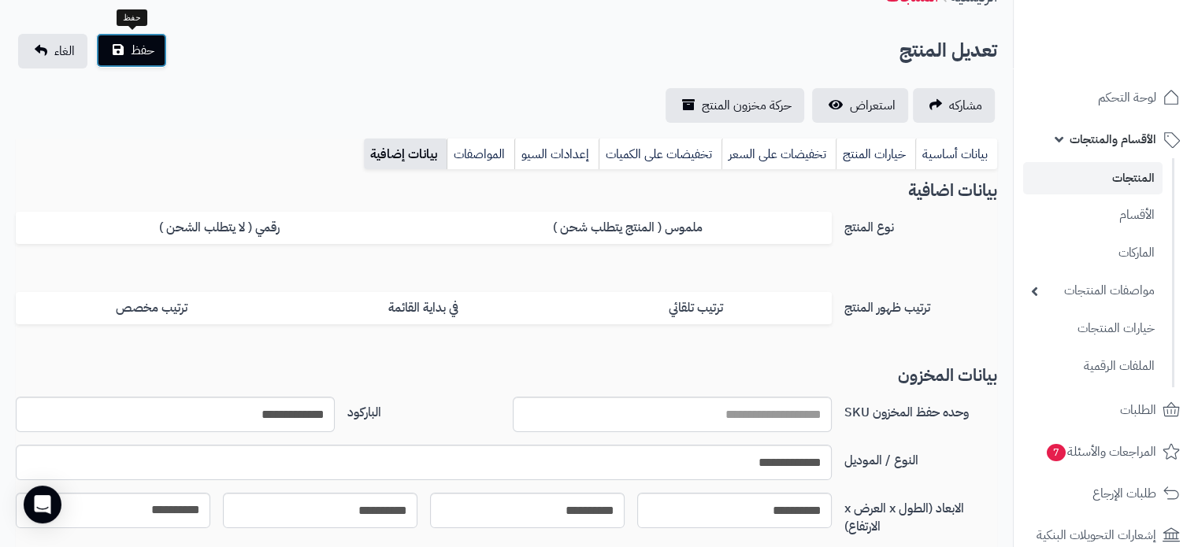
click at [134, 53] on span "حفظ" at bounding box center [143, 50] width 24 height 19
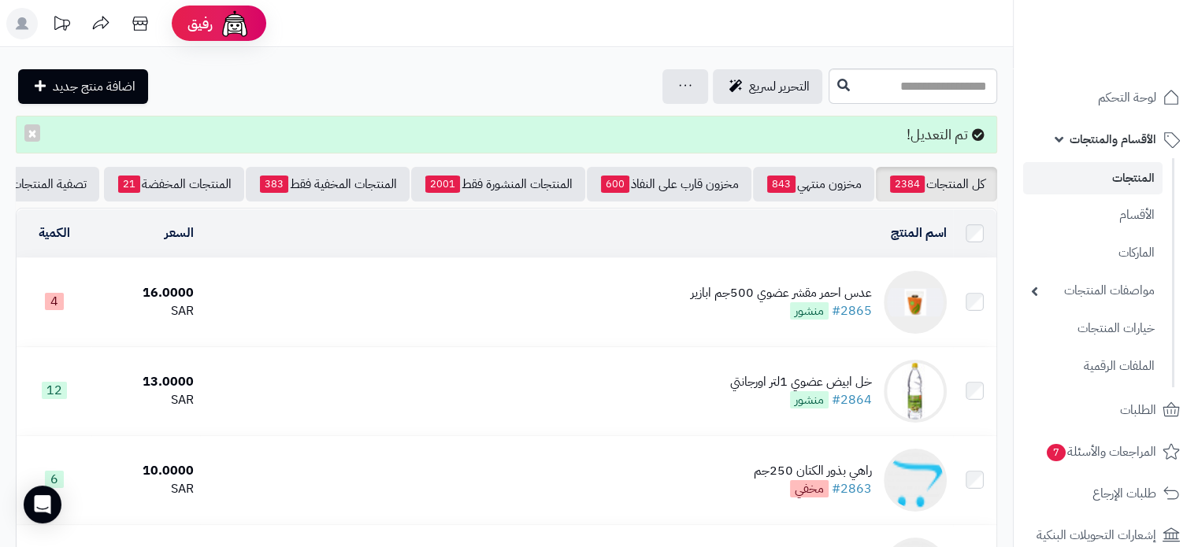
scroll to position [0, -57]
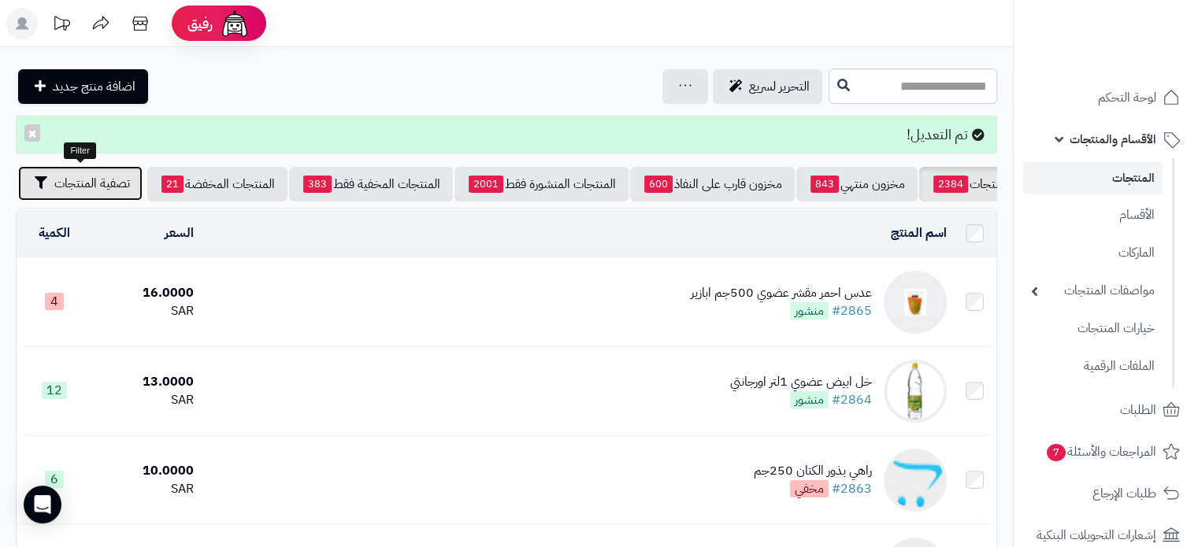
click at [129, 180] on button "تصفية المنتجات" at bounding box center [80, 183] width 124 height 35
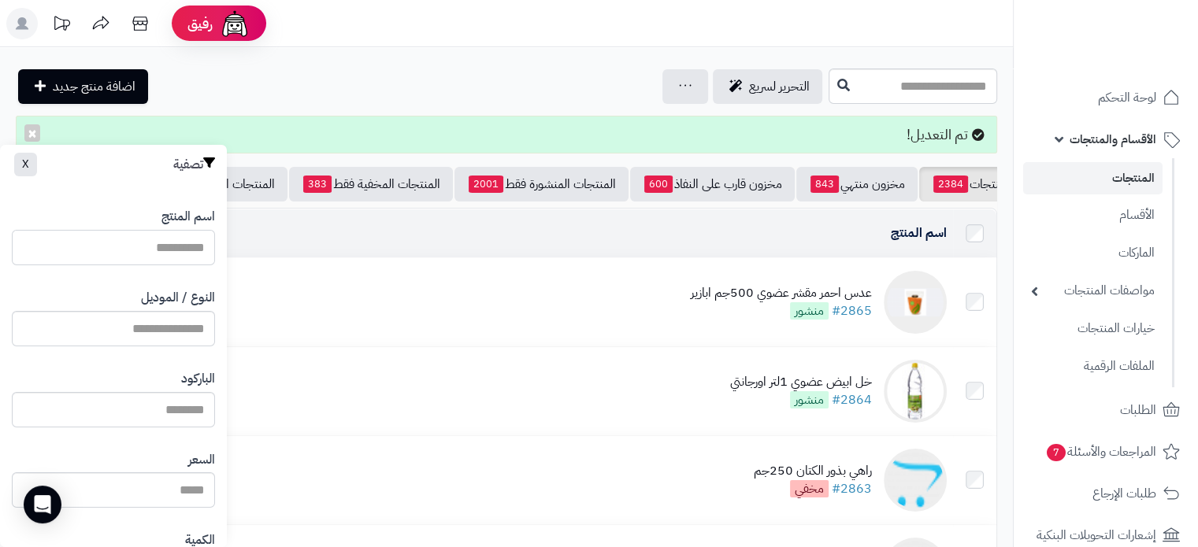
click at [169, 243] on input "اسم المنتج" at bounding box center [113, 247] width 203 height 35
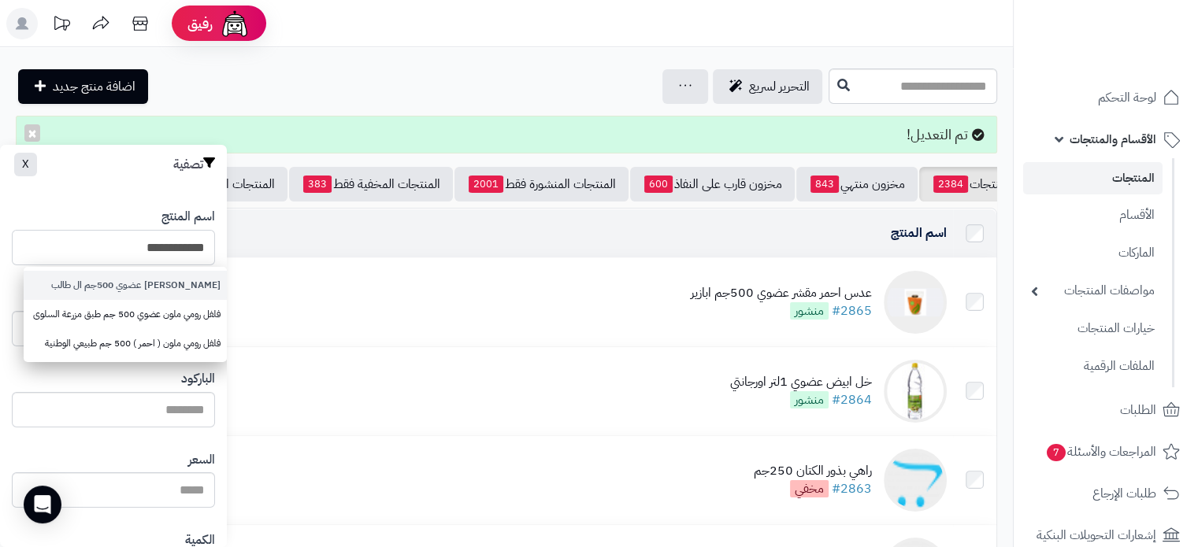
type input "**********"
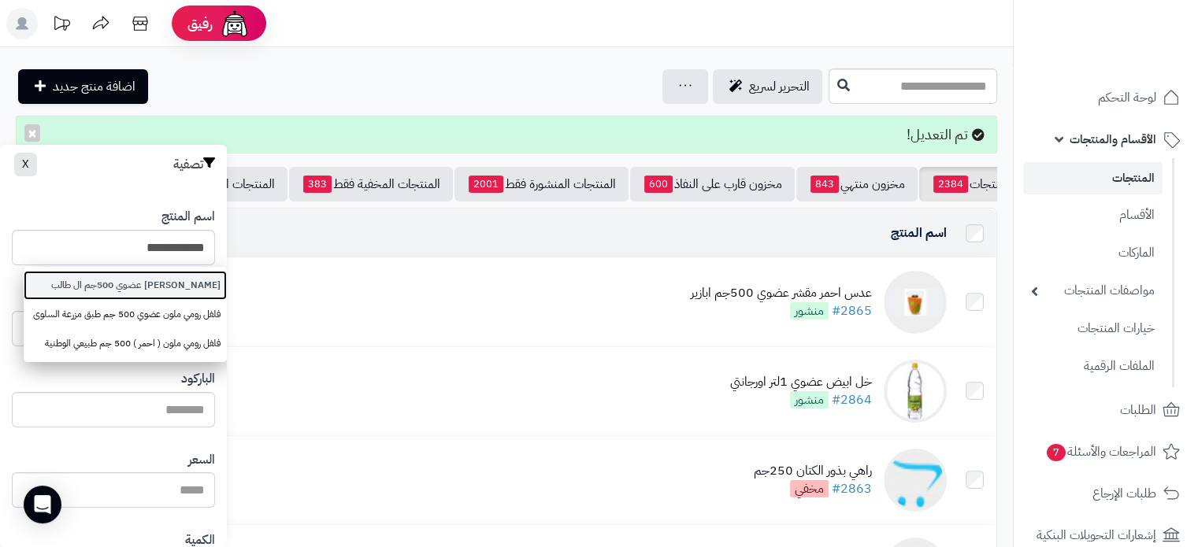
click at [135, 287] on link "فلفل رومي ملون عضوي 500جم ال طالب" at bounding box center [125, 285] width 203 height 29
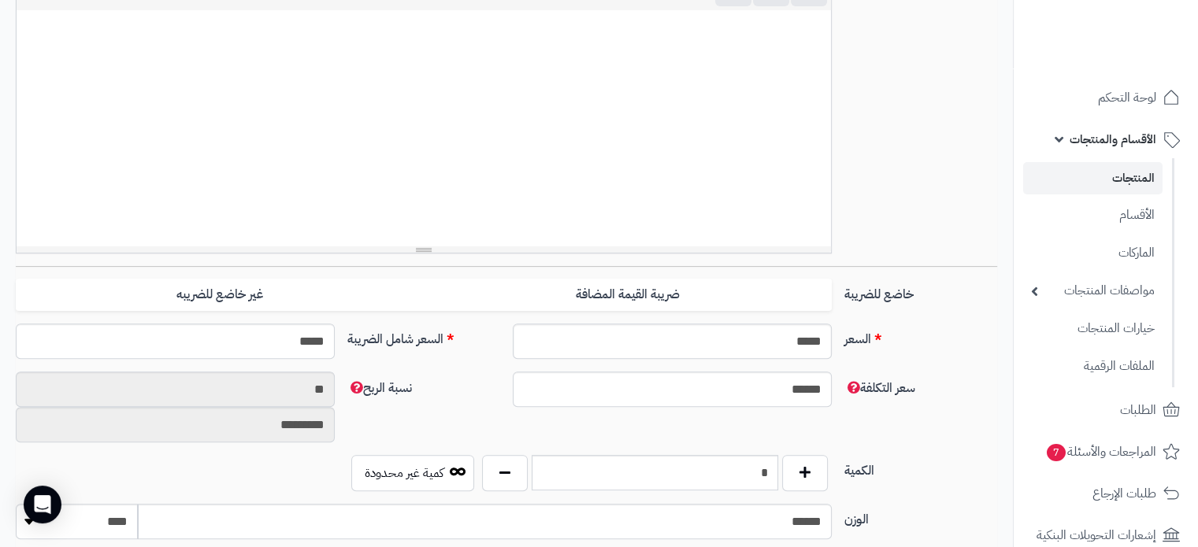
scroll to position [709, 0]
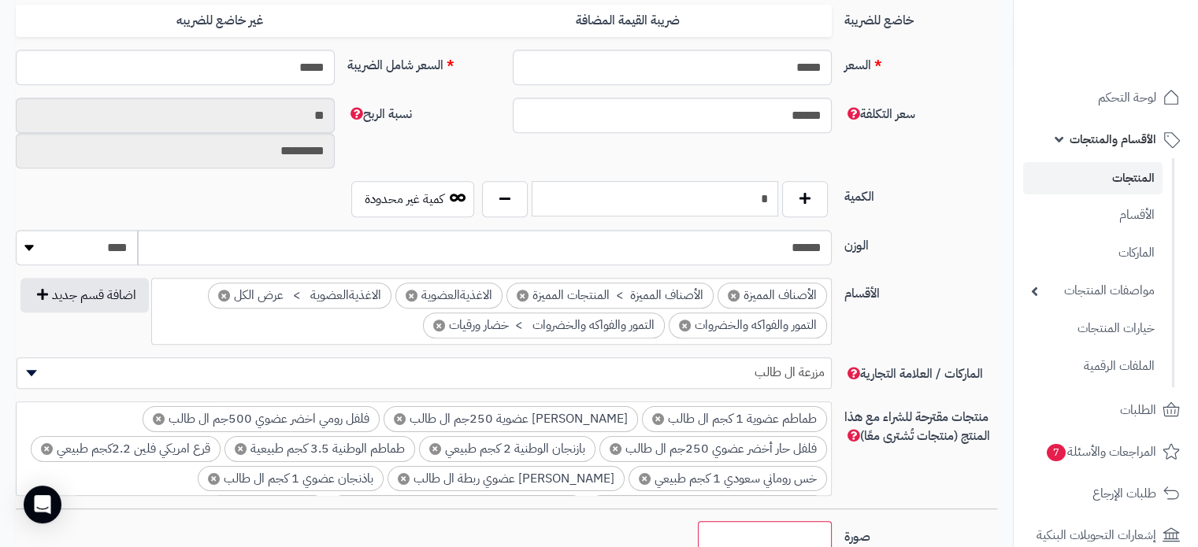
click at [750, 198] on input "*" at bounding box center [654, 198] width 246 height 35
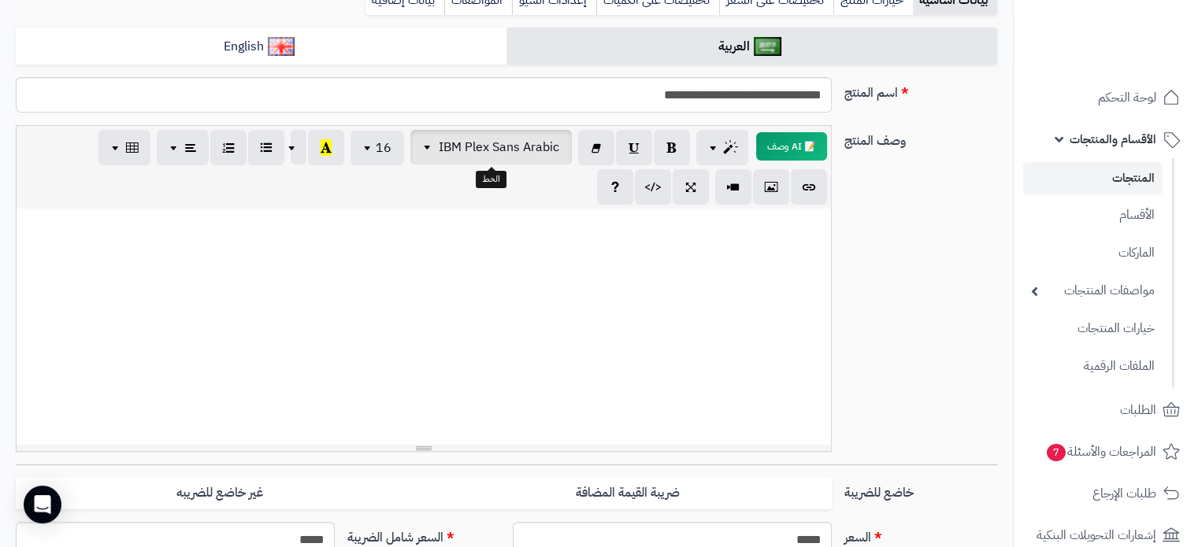
scroll to position [0, 0]
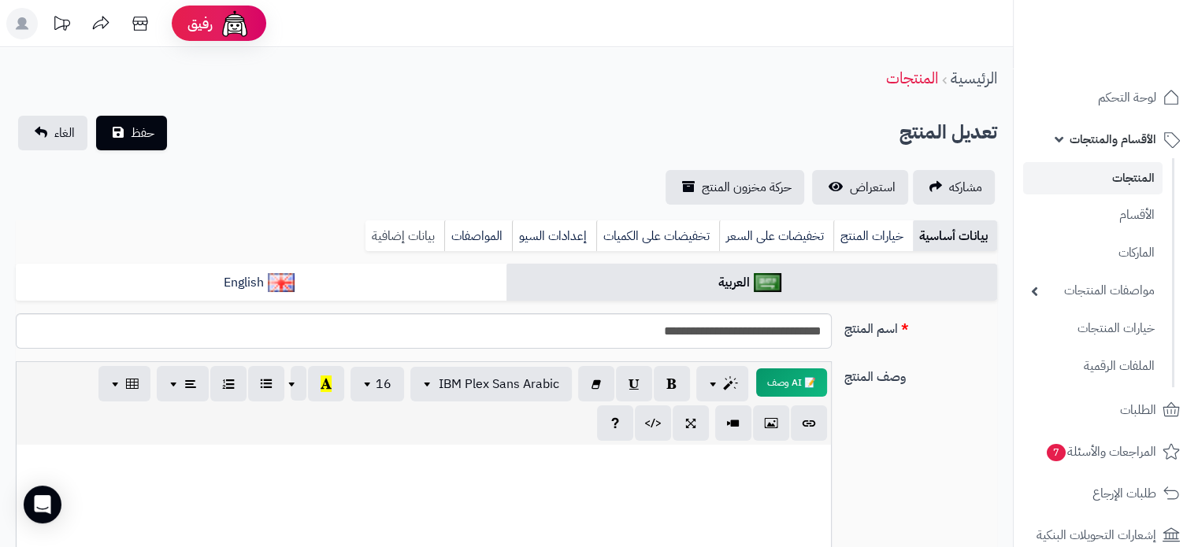
type input "*"
click at [408, 237] on link "بيانات إضافية" at bounding box center [404, 235] width 79 height 31
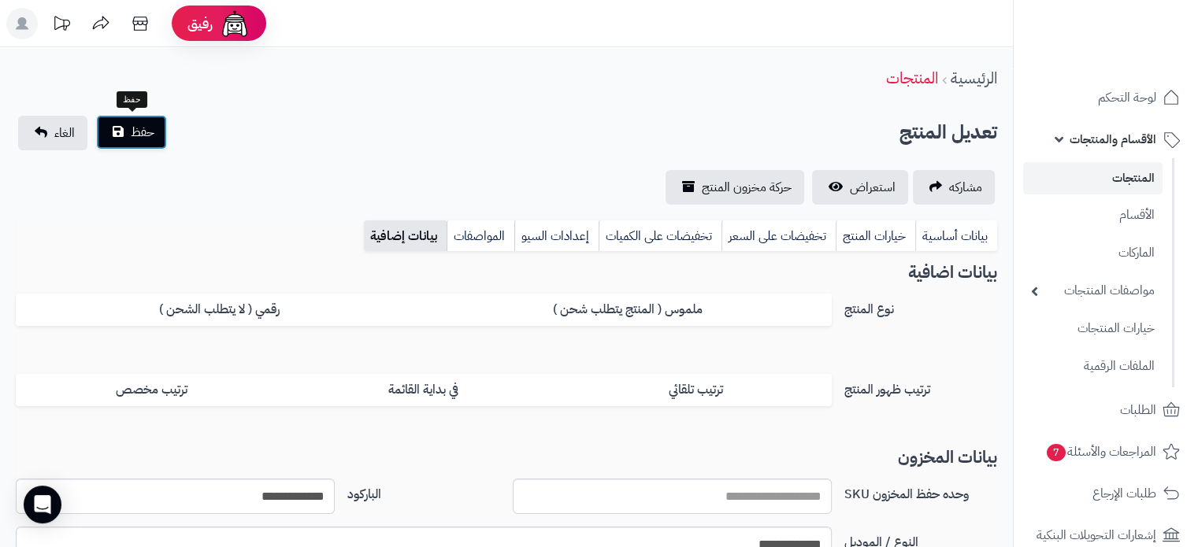
click at [149, 134] on span "حفظ" at bounding box center [143, 132] width 24 height 19
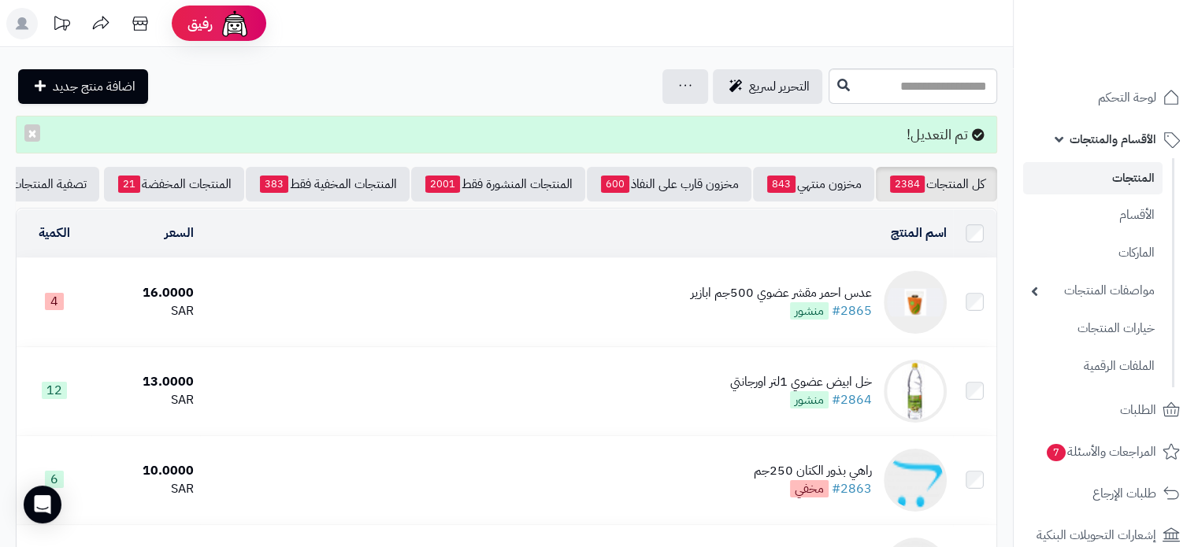
scroll to position [0, -57]
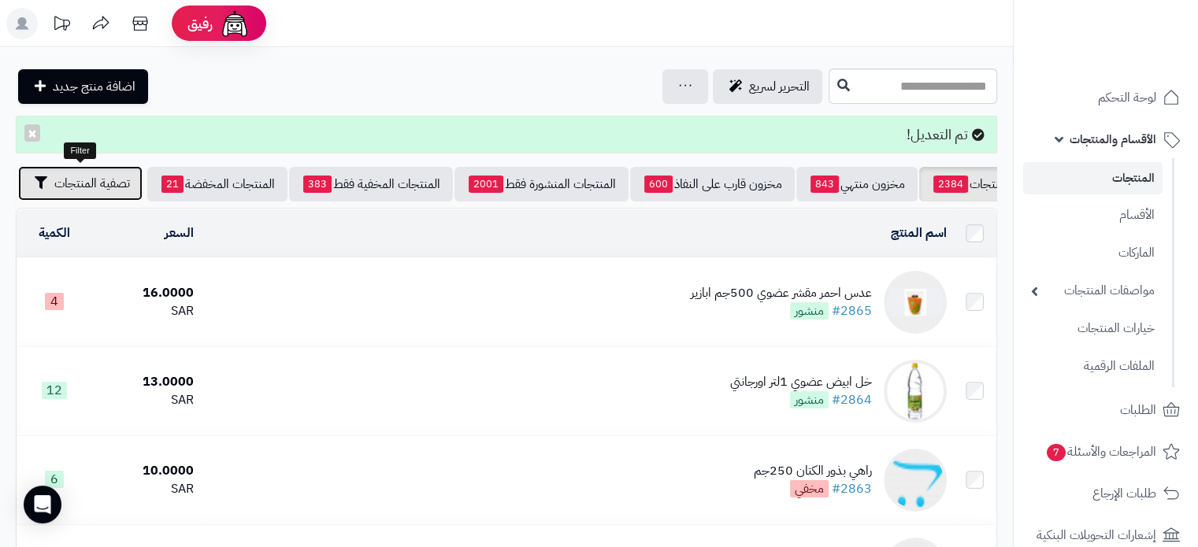
click at [79, 182] on span "تصفية المنتجات" at bounding box center [92, 183] width 76 height 19
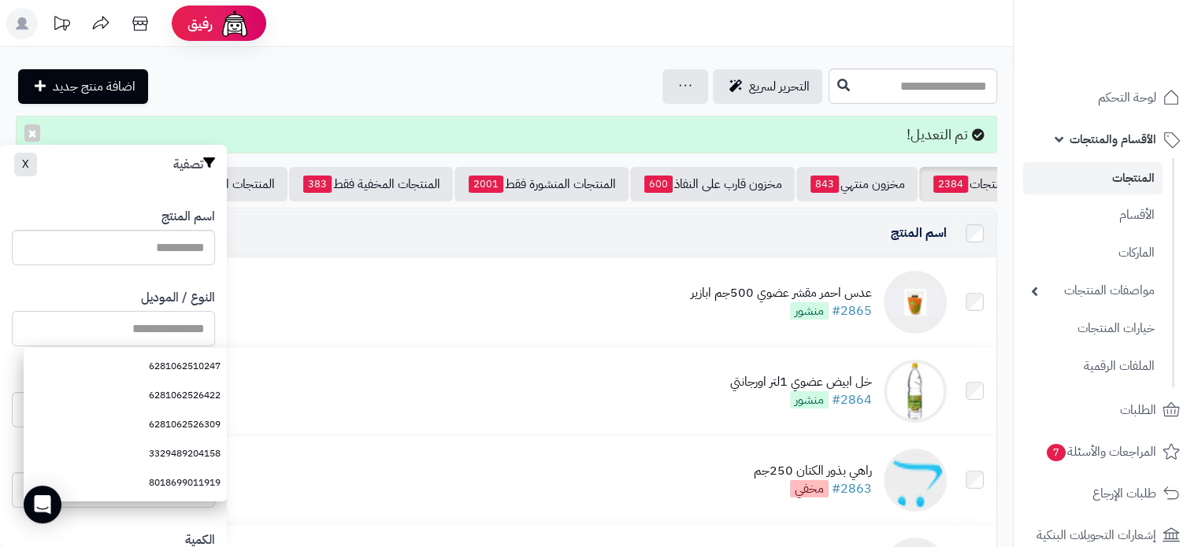
paste input "**********"
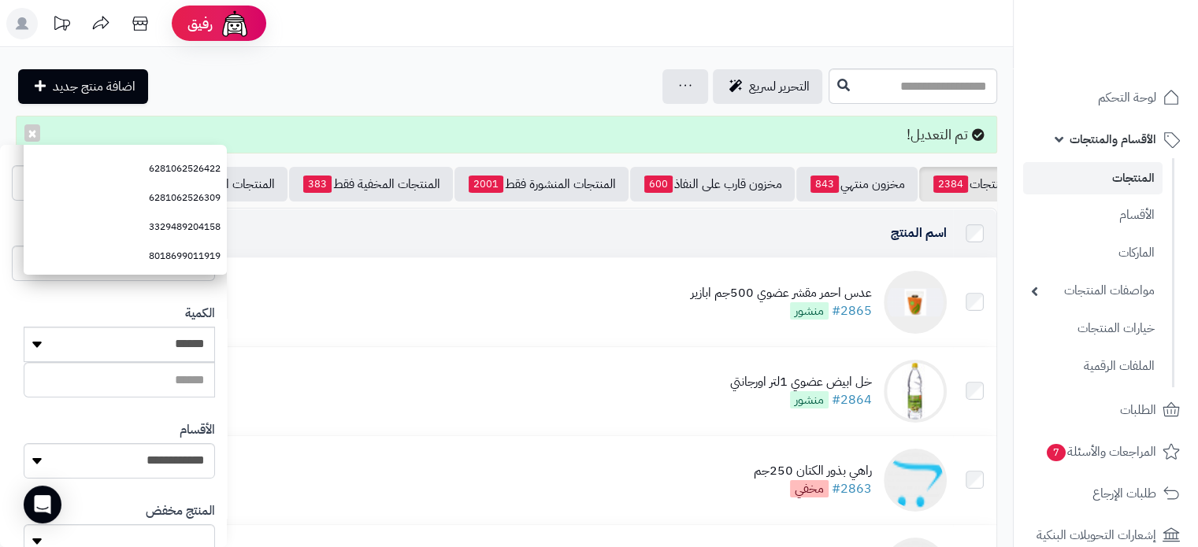
scroll to position [394, 0]
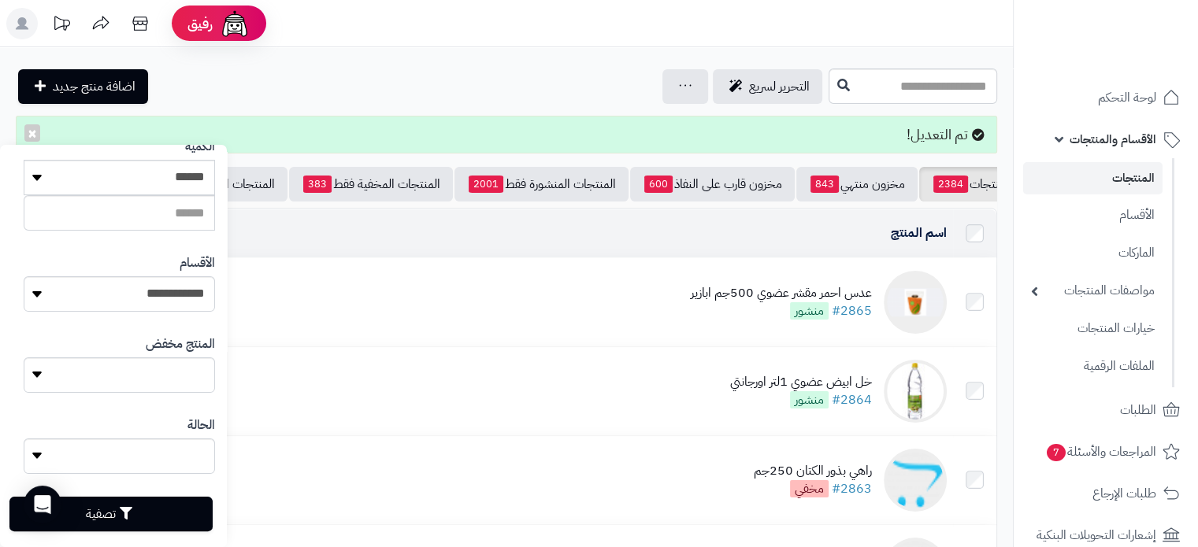
type input "**********"
click at [132, 510] on icon "button" at bounding box center [126, 513] width 13 height 13
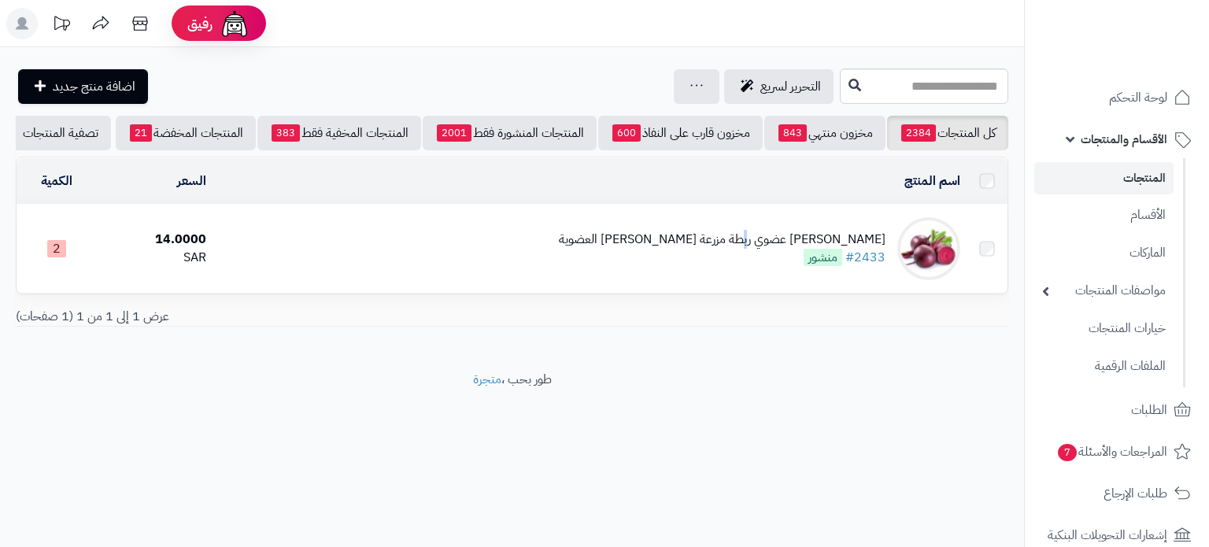
click at [771, 249] on div "[PERSON_NAME] عضوي ربطة مزرعة [PERSON_NAME] العضوية" at bounding box center [722, 240] width 327 height 18
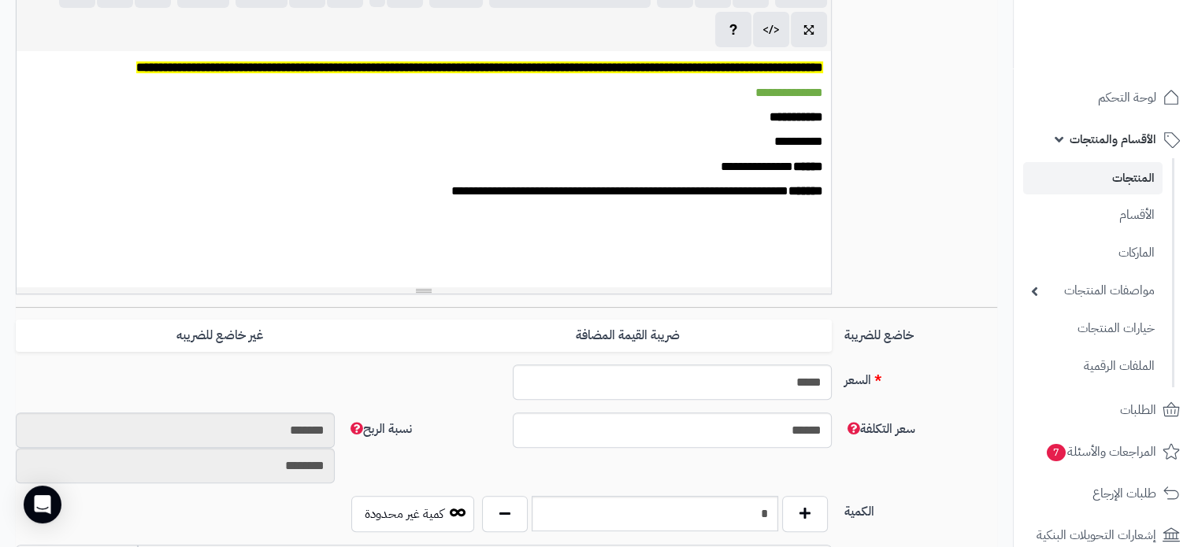
scroll to position [700, 0]
click at [731, 517] on input "*" at bounding box center [654, 513] width 246 height 35
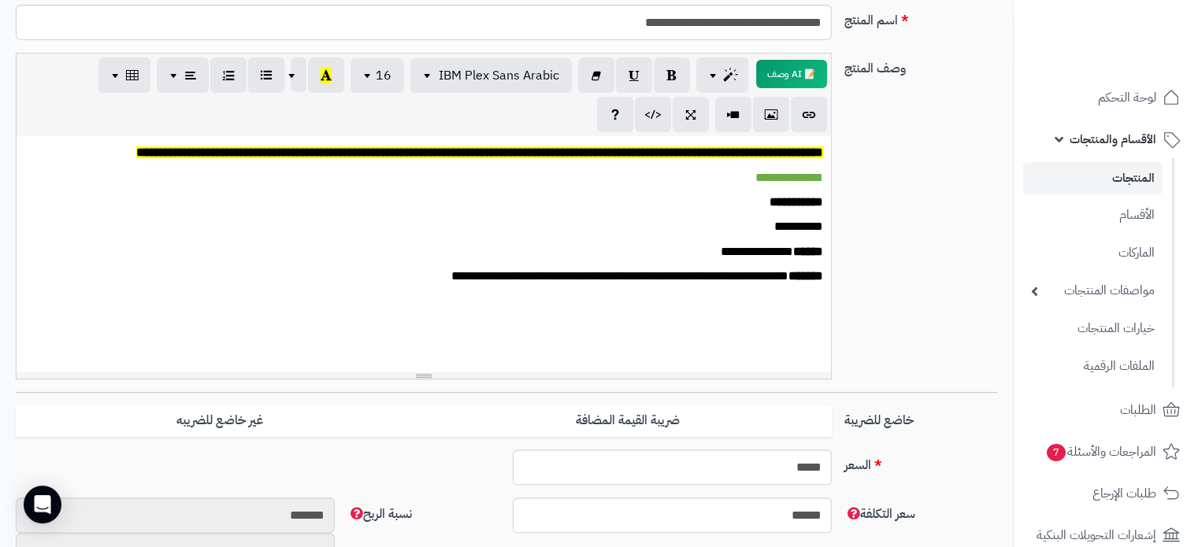
scroll to position [79, 0]
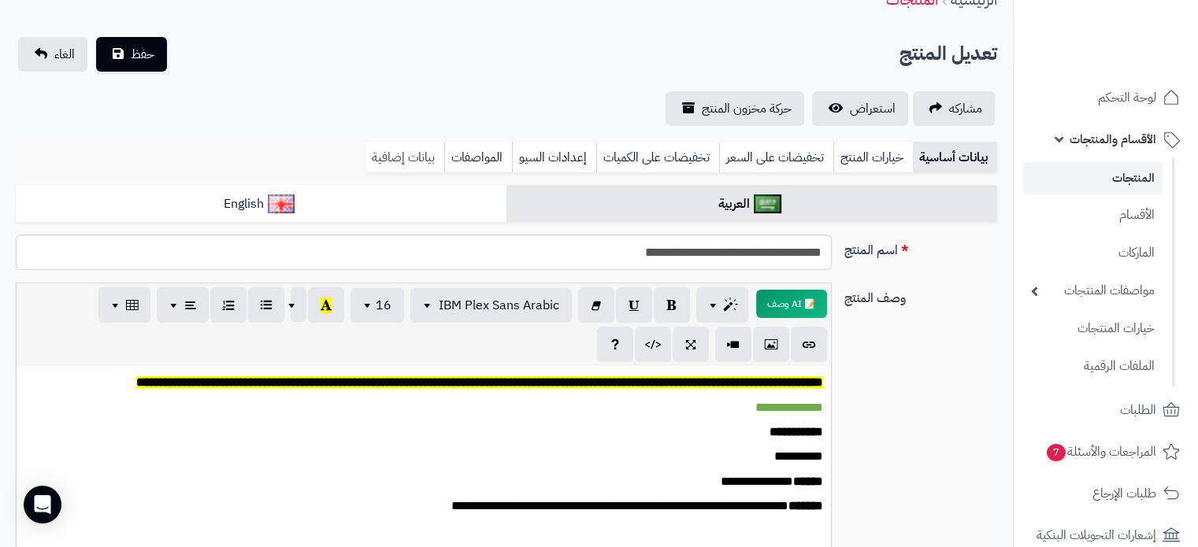
type input "*"
click at [405, 163] on link "بيانات إضافية" at bounding box center [404, 157] width 79 height 31
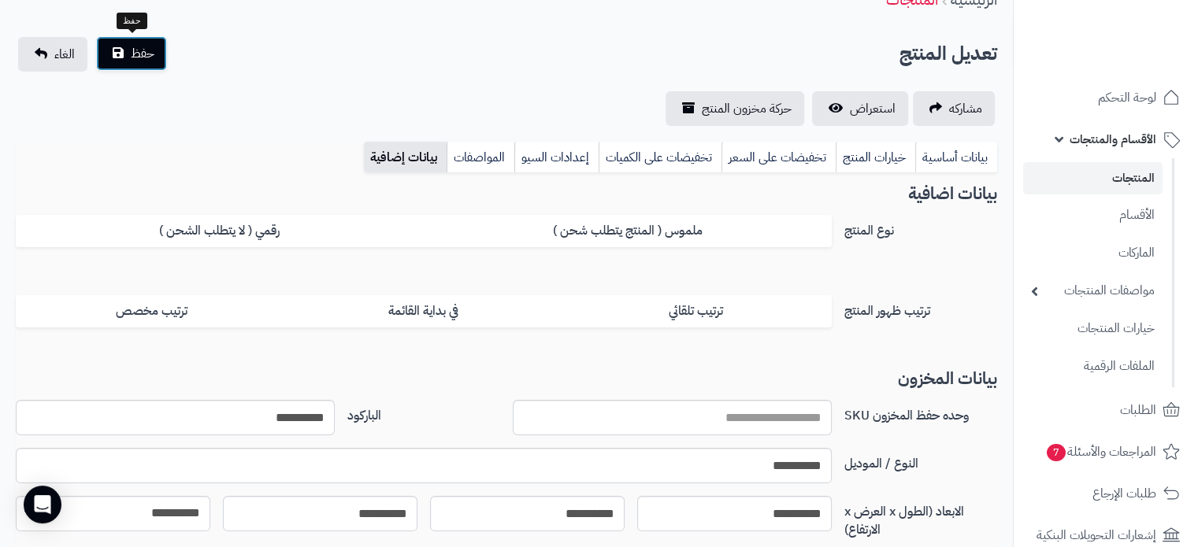
click at [129, 54] on button "حفظ" at bounding box center [131, 53] width 71 height 35
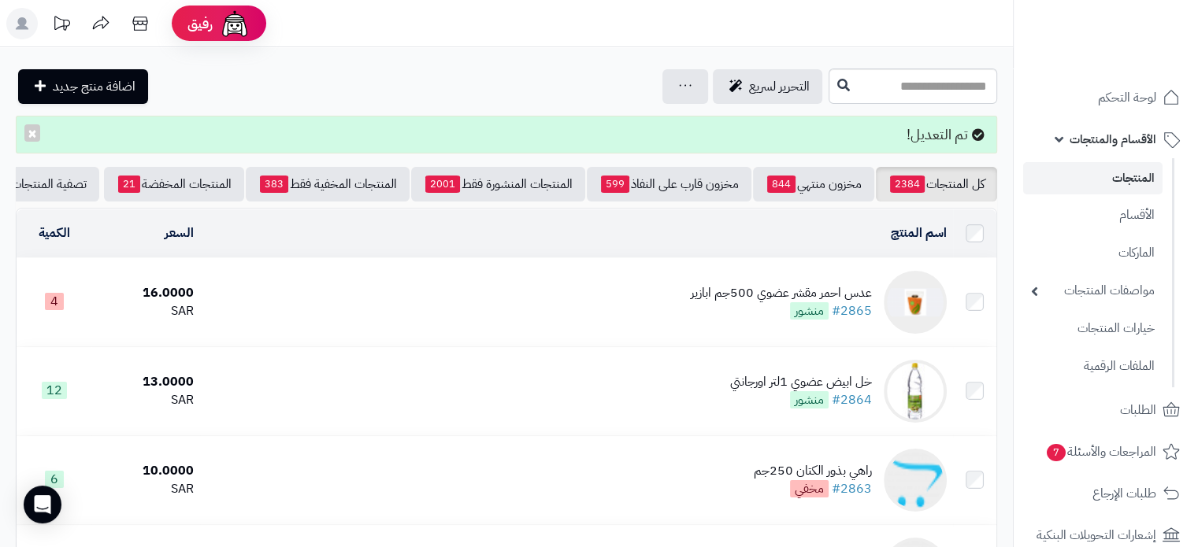
scroll to position [0, -57]
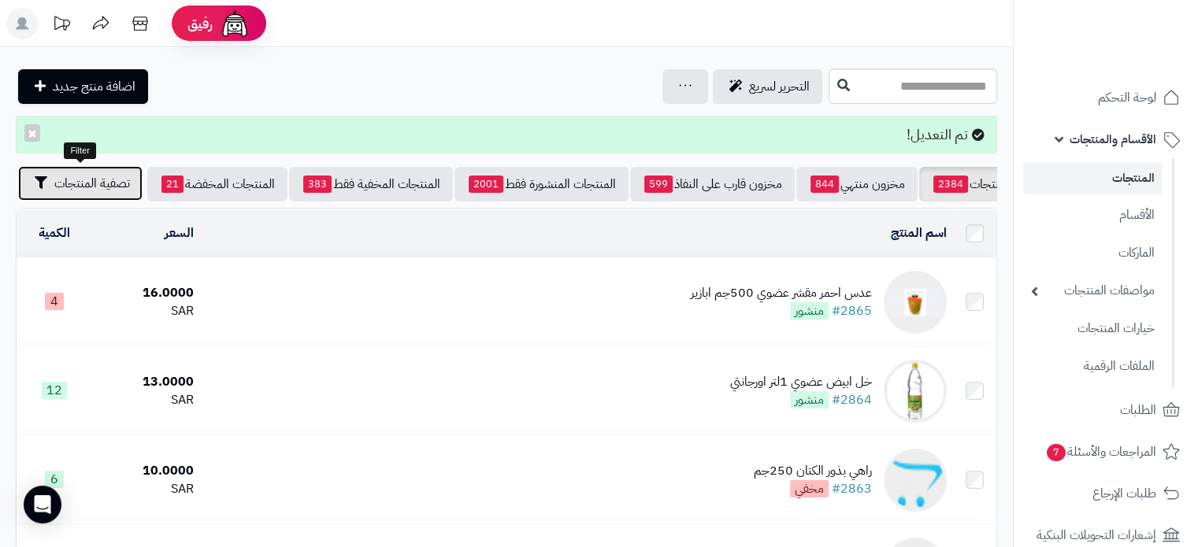
click at [111, 182] on span "تصفية المنتجات" at bounding box center [92, 183] width 76 height 19
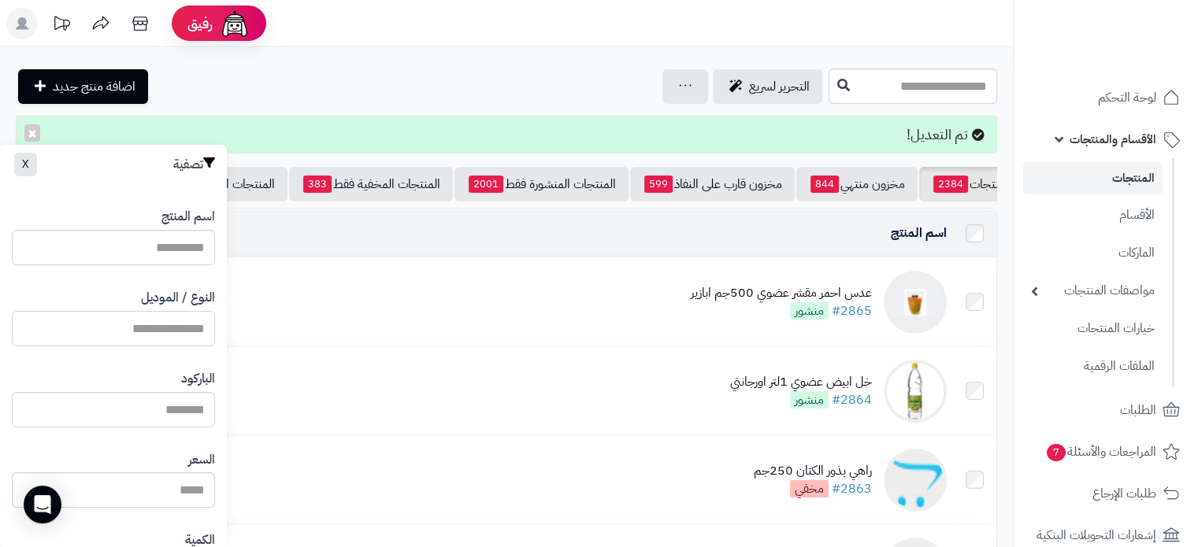
drag, startPoint x: 161, startPoint y: 335, endPoint x: 162, endPoint y: 327, distance: 7.9
click at [162, 333] on input "النوع / الموديل" at bounding box center [113, 328] width 203 height 35
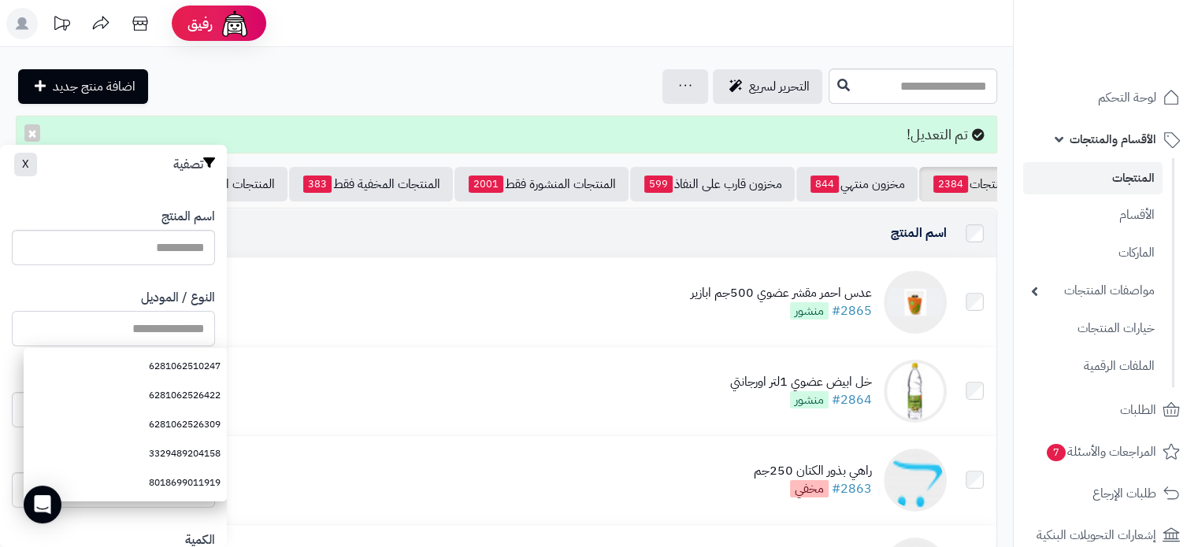
paste input "**********"
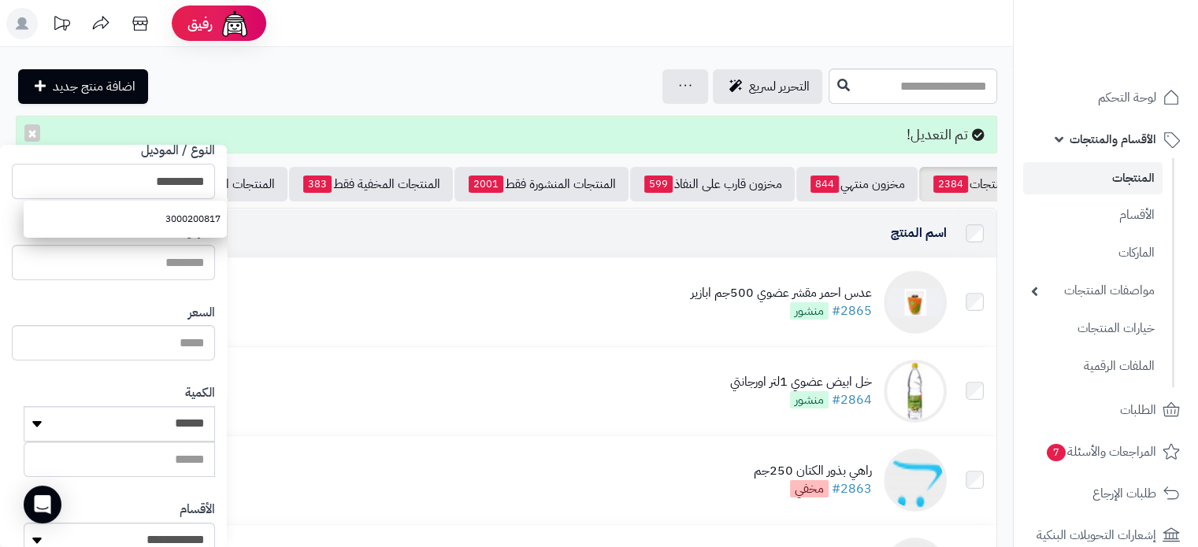
scroll to position [394, 0]
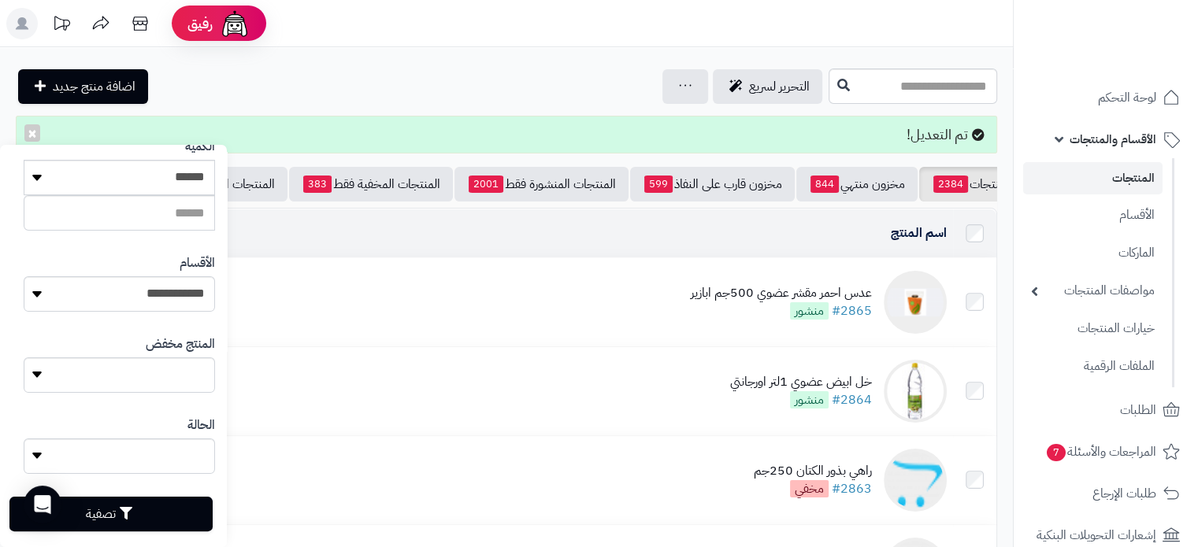
type input "**********"
click at [146, 514] on button "تصفية" at bounding box center [110, 514] width 203 height 35
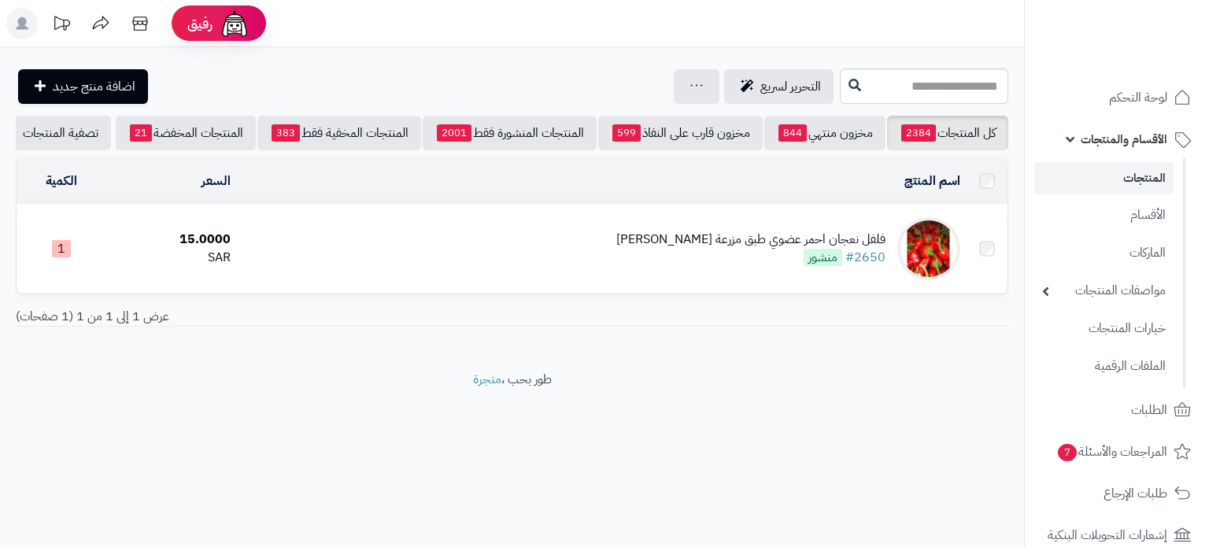
click at [800, 249] on div "فلفل نعجان احمر عضوي طبق مزرعة الشهوان" at bounding box center [750, 240] width 269 height 18
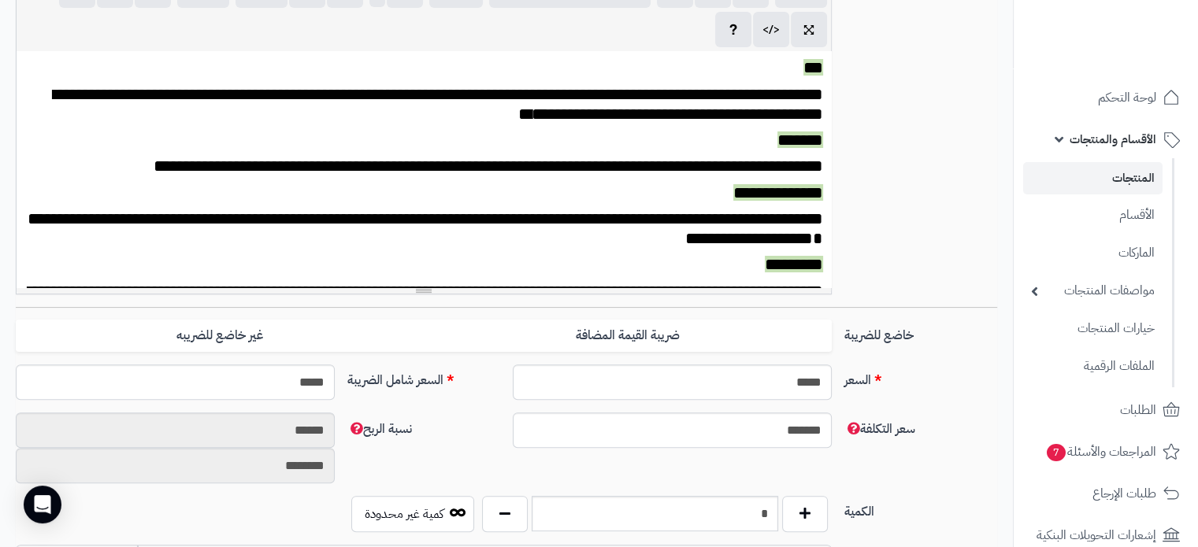
scroll to position [700, 0]
drag, startPoint x: 730, startPoint y: 513, endPoint x: 841, endPoint y: 500, distance: 111.8
click at [841, 500] on div "الكمية * كمية غير محدودة" at bounding box center [506, 520] width 994 height 49
type input "*"
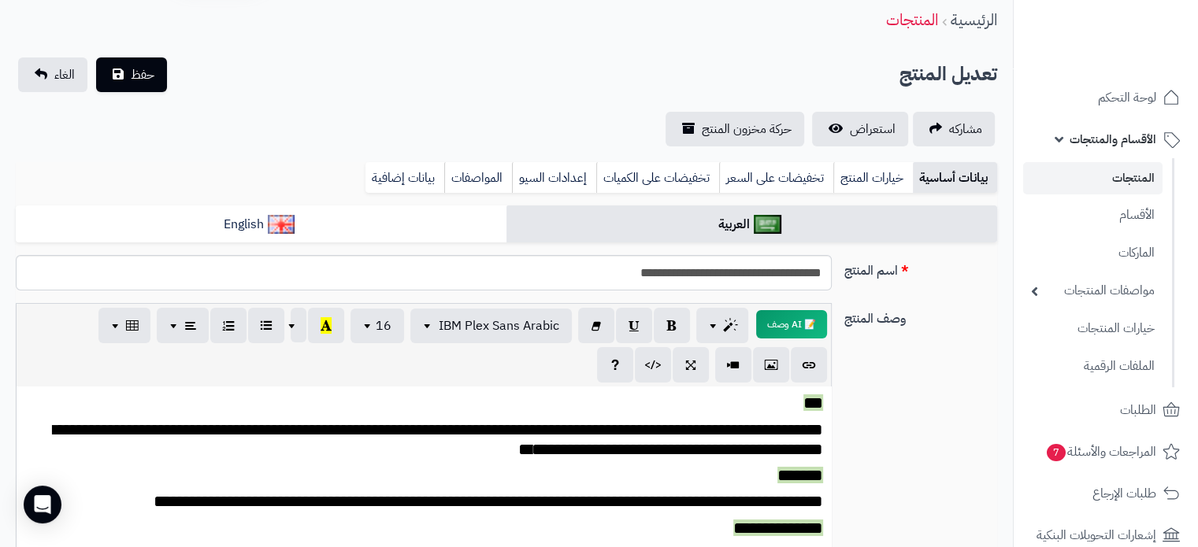
scroll to position [0, 0]
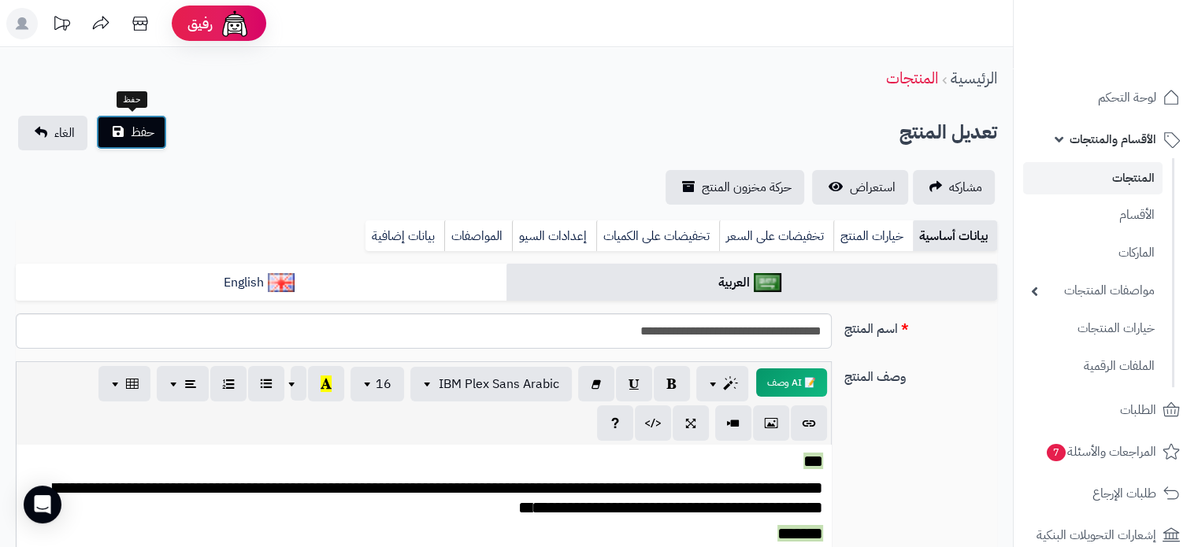
click at [132, 126] on span "حفظ" at bounding box center [143, 132] width 24 height 19
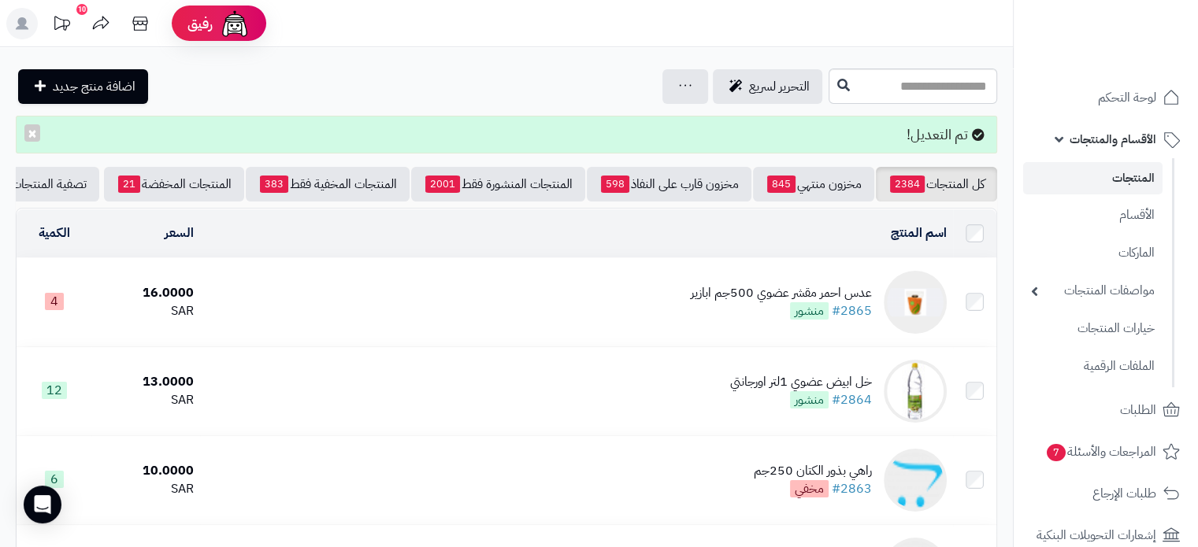
click at [1122, 185] on link "المنتجات" at bounding box center [1092, 178] width 139 height 32
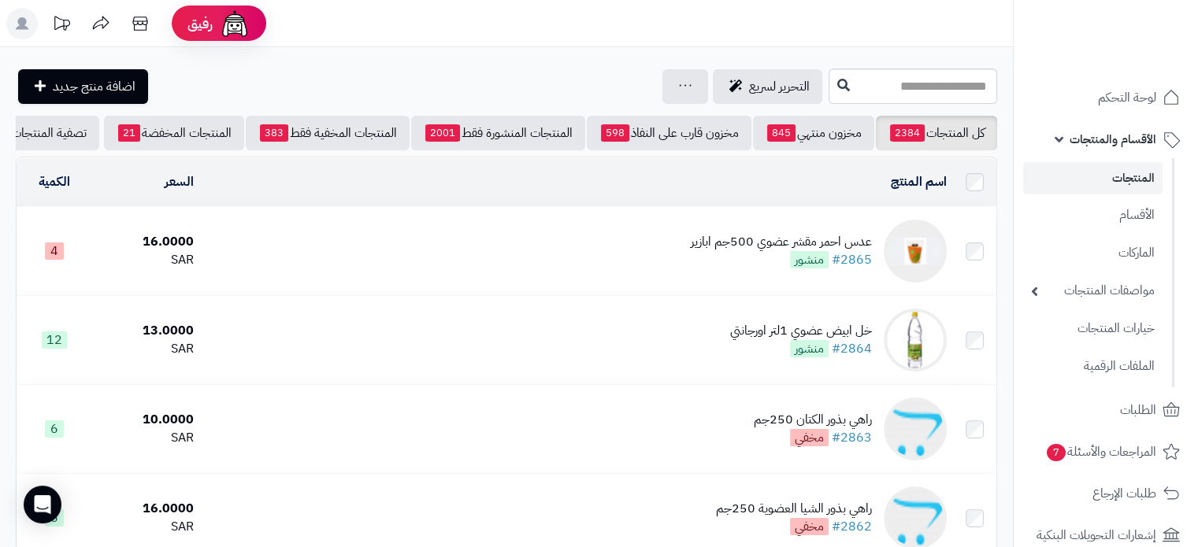
scroll to position [0, -57]
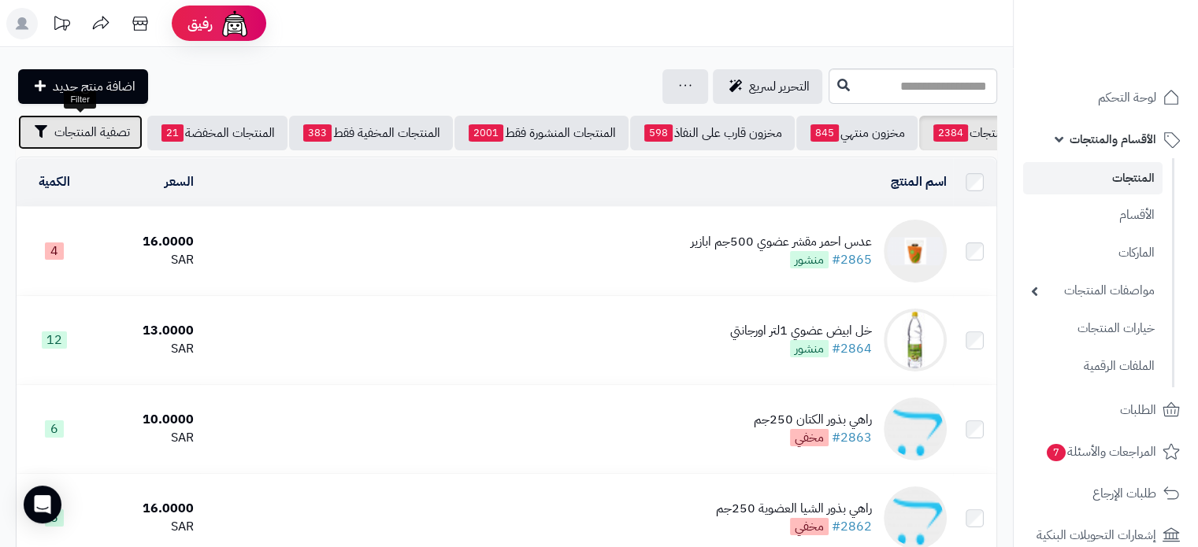
click at [91, 138] on span "تصفية المنتجات" at bounding box center [92, 132] width 76 height 19
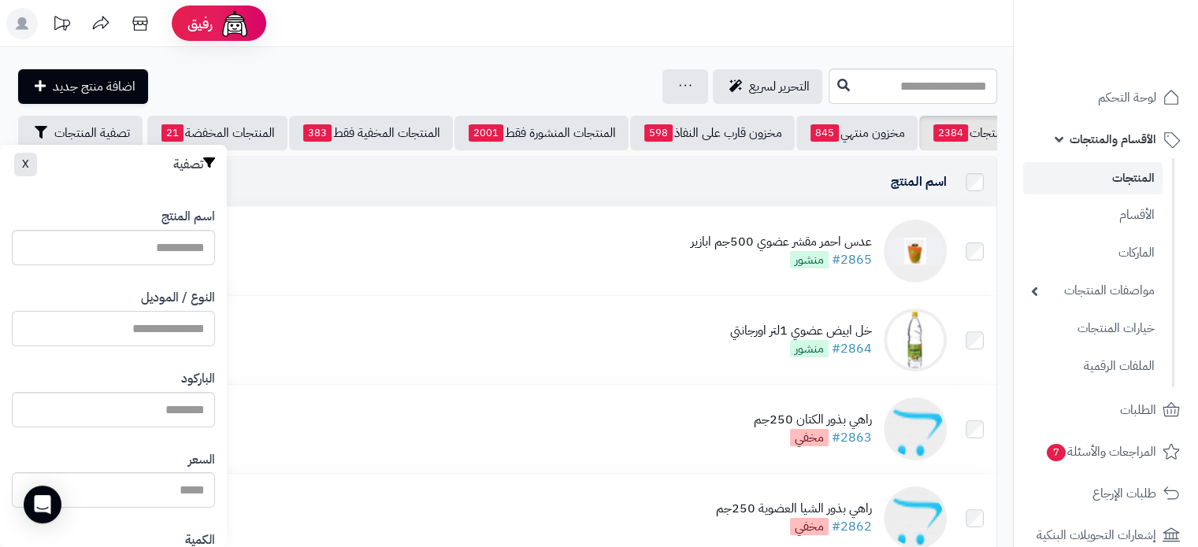
click at [168, 336] on input "النوع / الموديل" at bounding box center [113, 328] width 203 height 35
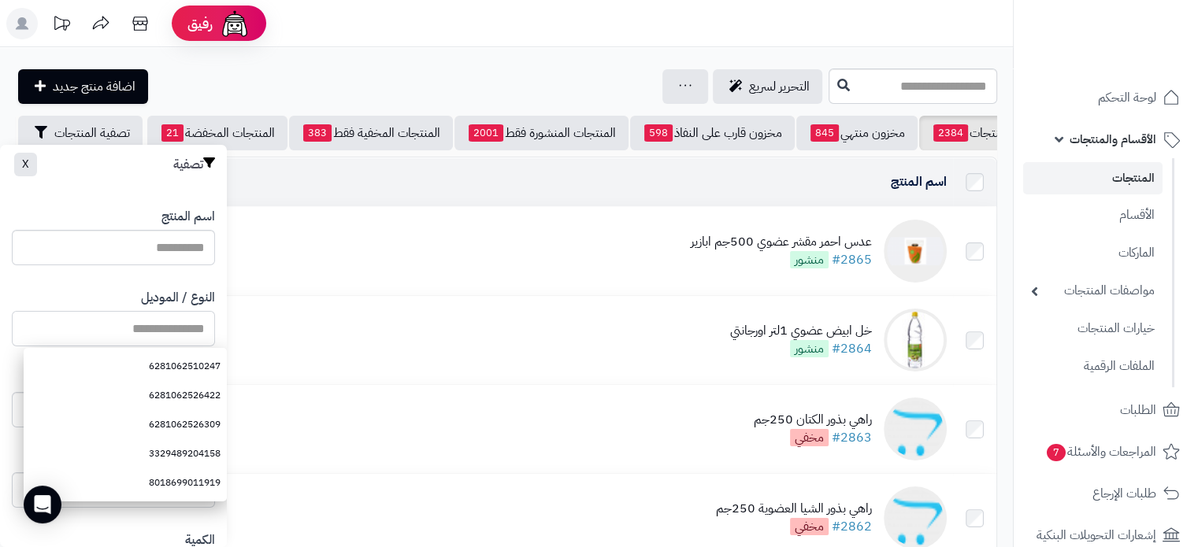
paste input "**********"
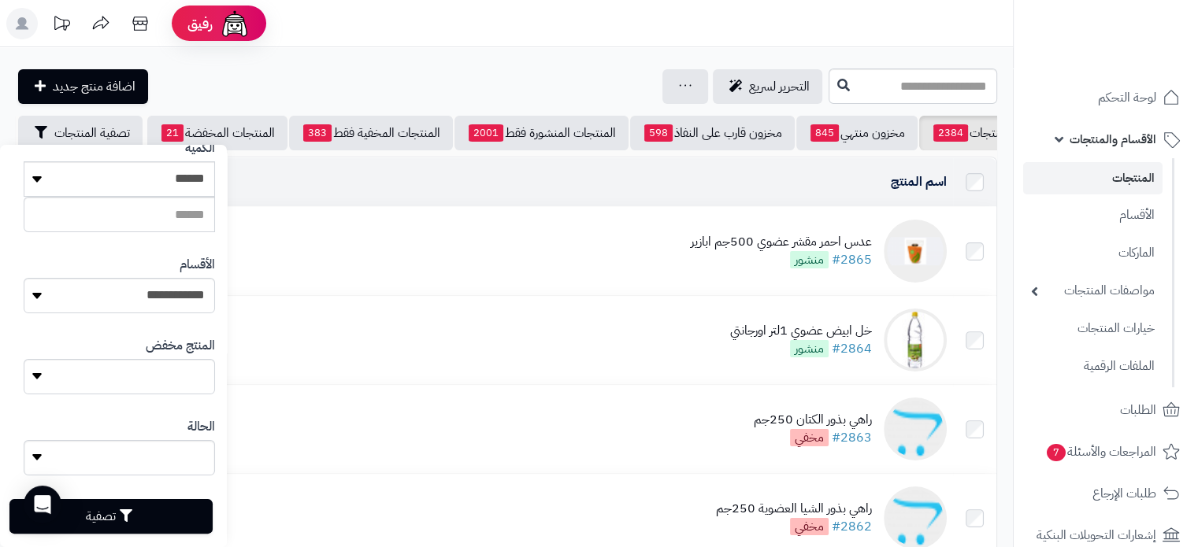
scroll to position [394, 0]
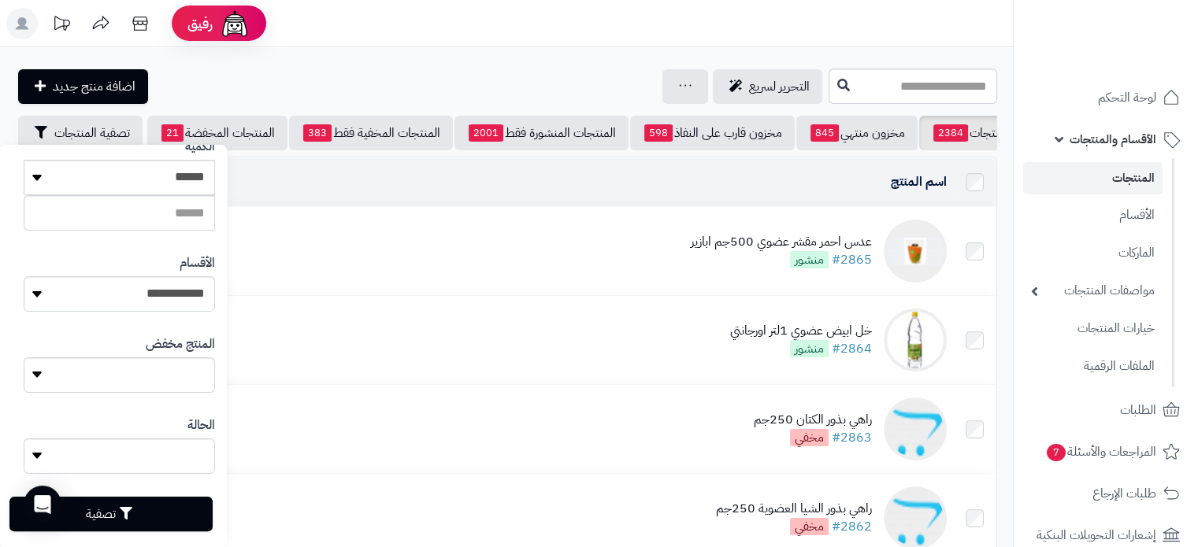
type input "**********"
click at [152, 512] on button "تصفية" at bounding box center [110, 514] width 203 height 35
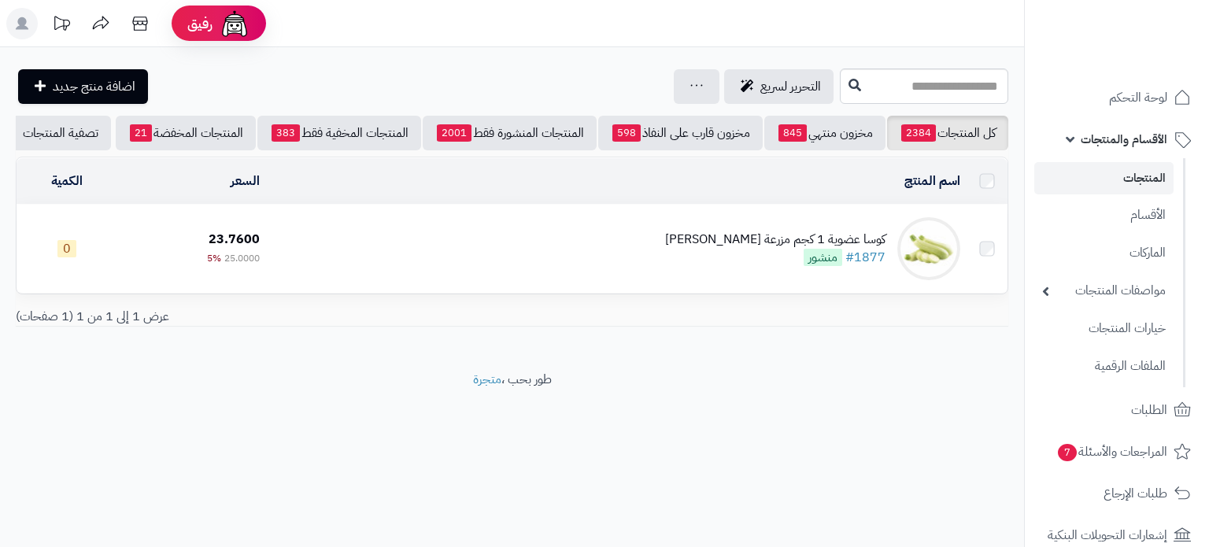
click at [801, 249] on div "كوسا عضوية 1 كجم مزرعة [PERSON_NAME]" at bounding box center [775, 240] width 220 height 18
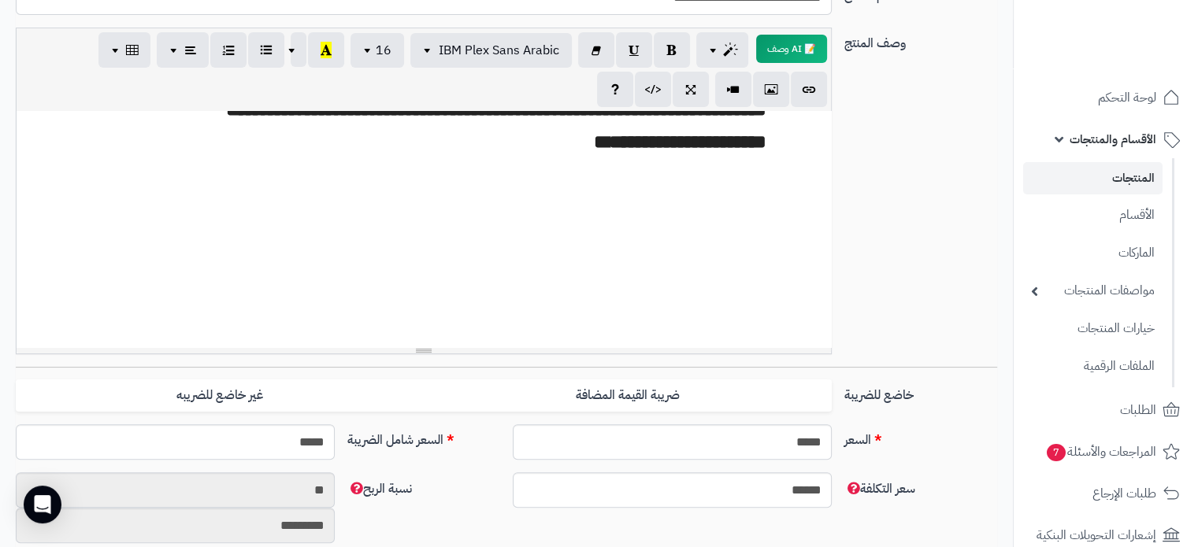
scroll to position [472, 0]
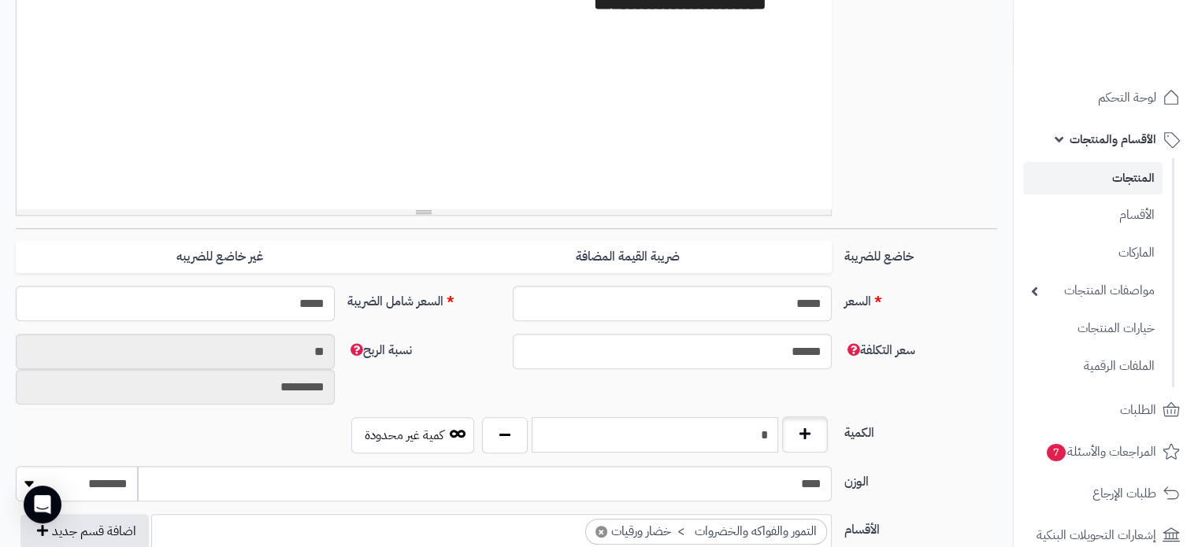
drag, startPoint x: 744, startPoint y: 434, endPoint x: 818, endPoint y: 434, distance: 74.0
click at [818, 434] on div "*" at bounding box center [655, 435] width 354 height 36
type input "**"
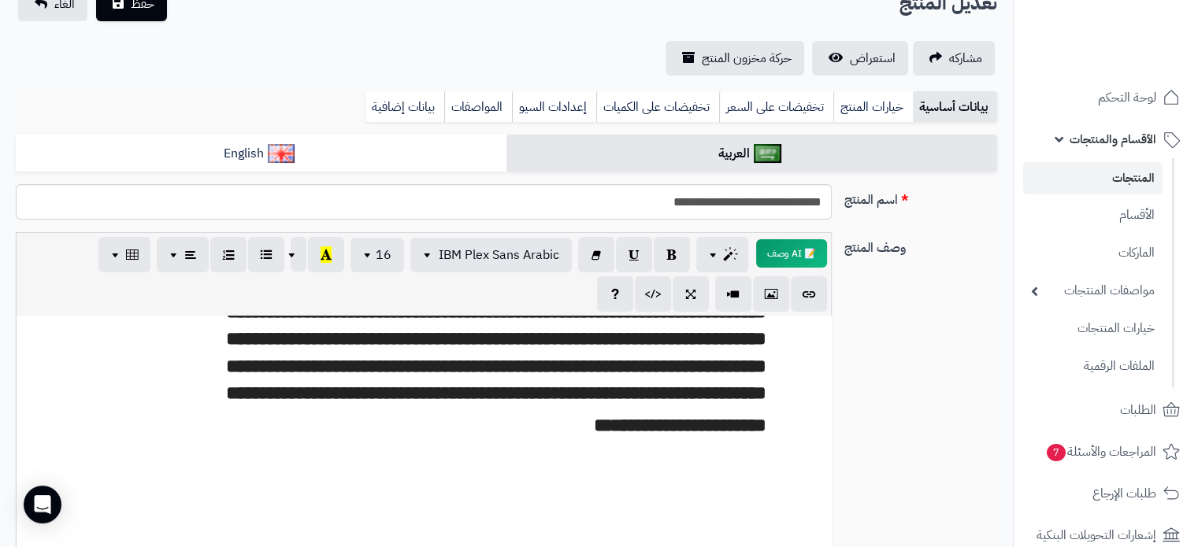
scroll to position [0, 0]
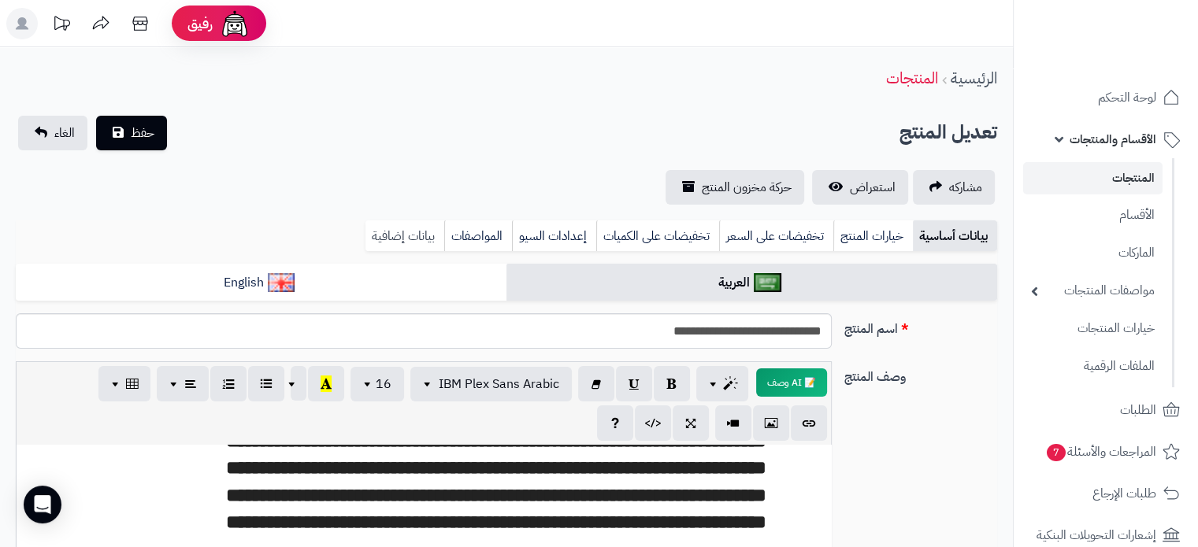
click at [397, 236] on link "بيانات إضافية" at bounding box center [404, 235] width 79 height 31
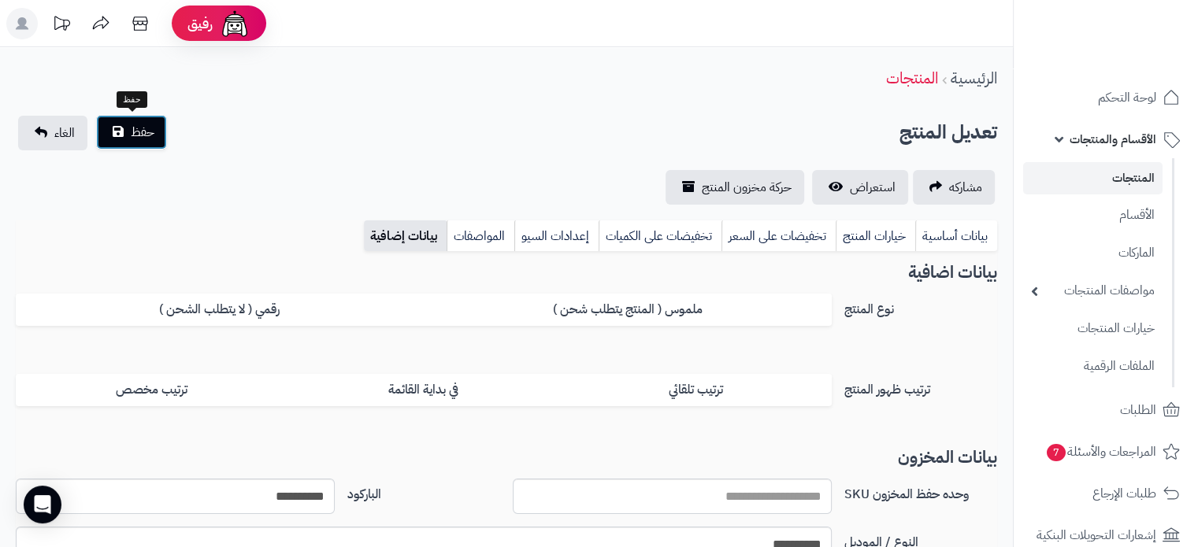
click at [131, 139] on span "حفظ" at bounding box center [143, 132] width 24 height 19
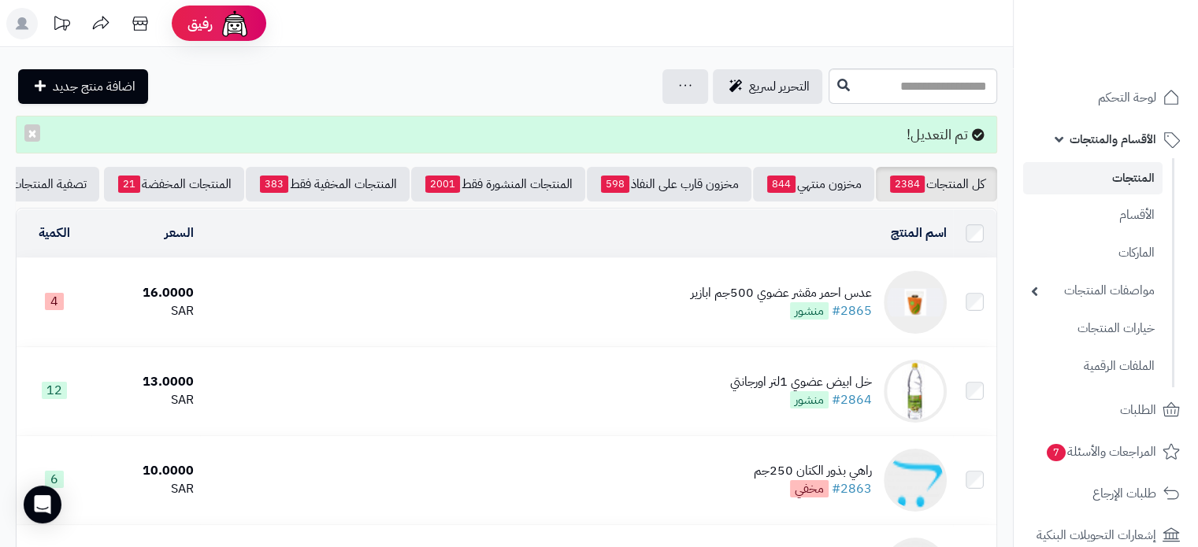
scroll to position [0, -57]
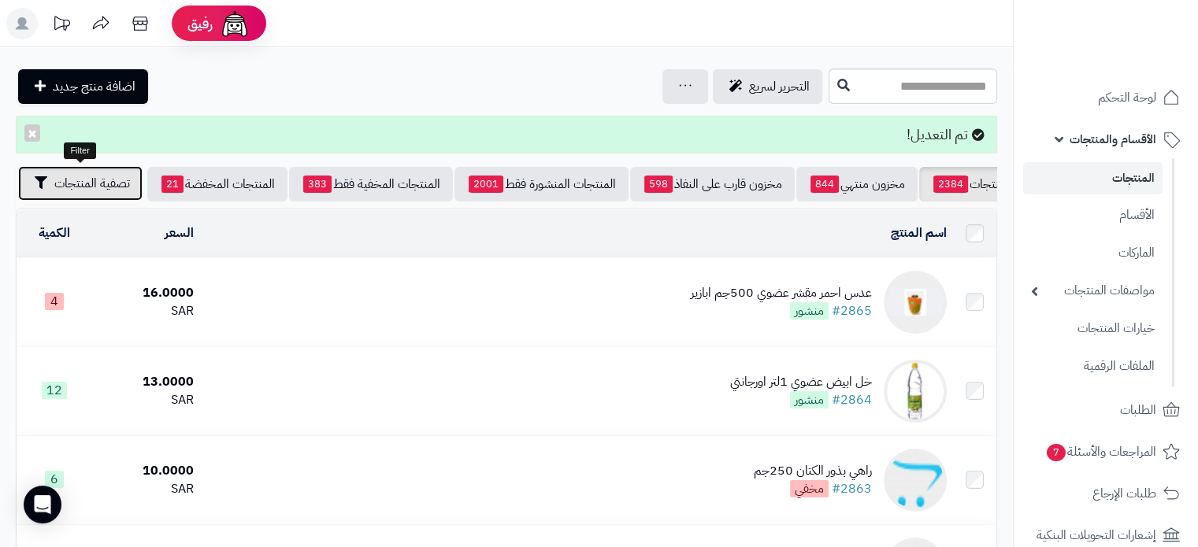
click at [89, 189] on span "تصفية المنتجات" at bounding box center [92, 183] width 76 height 19
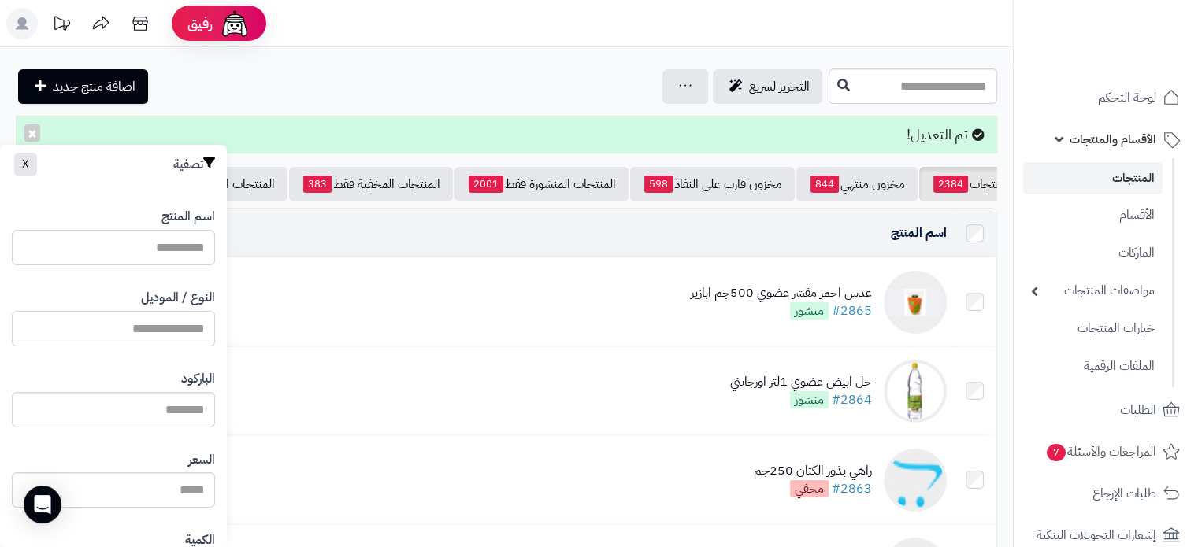
click at [163, 323] on input "النوع / الموديل" at bounding box center [113, 328] width 203 height 35
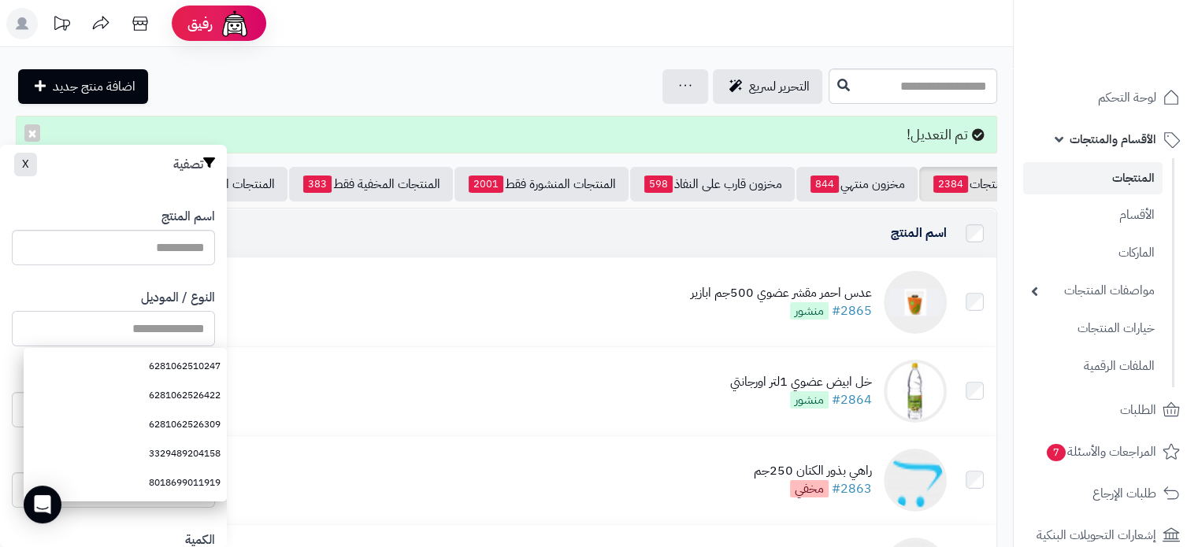
paste input "**********"
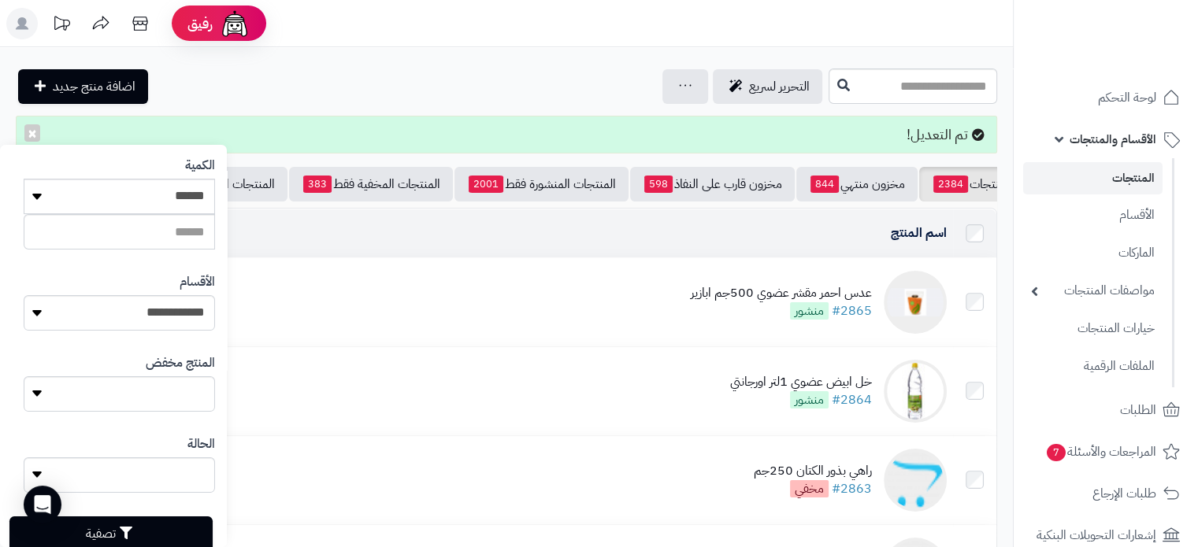
scroll to position [416, 0]
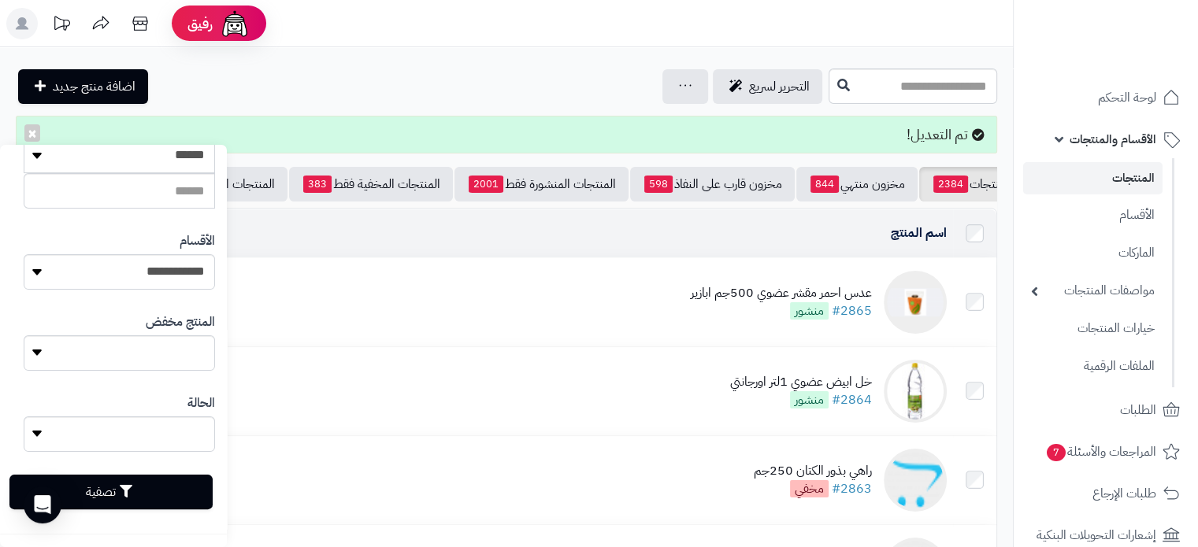
type input "**********"
click at [161, 487] on button "تصفية" at bounding box center [110, 492] width 203 height 35
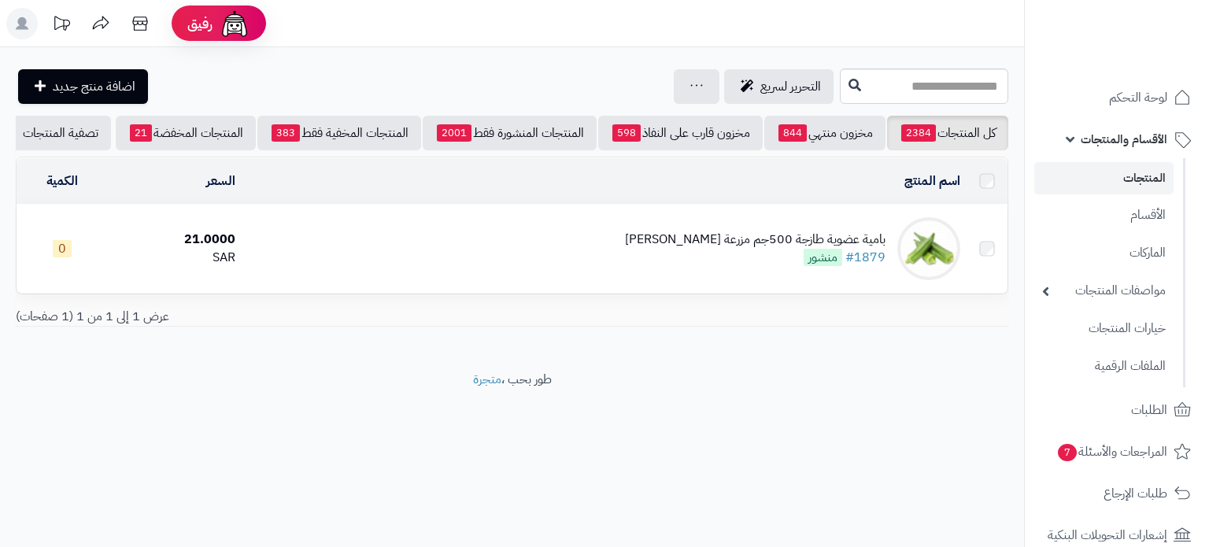
click at [813, 249] on div "بامية عضوية طازجة 500جم مزرعة [PERSON_NAME]" at bounding box center [755, 240] width 261 height 18
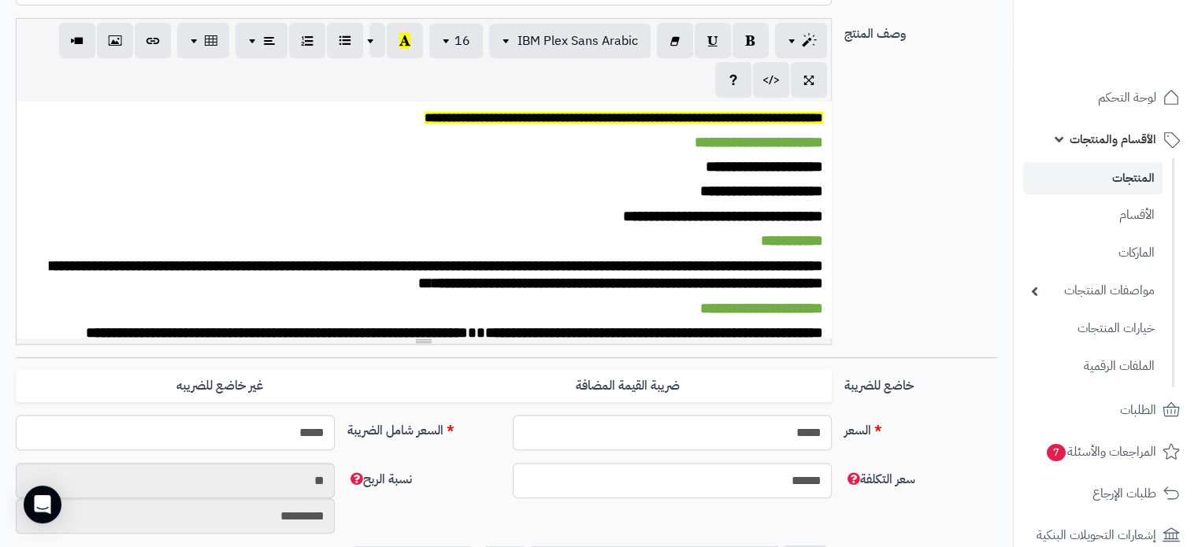
scroll to position [551, 0]
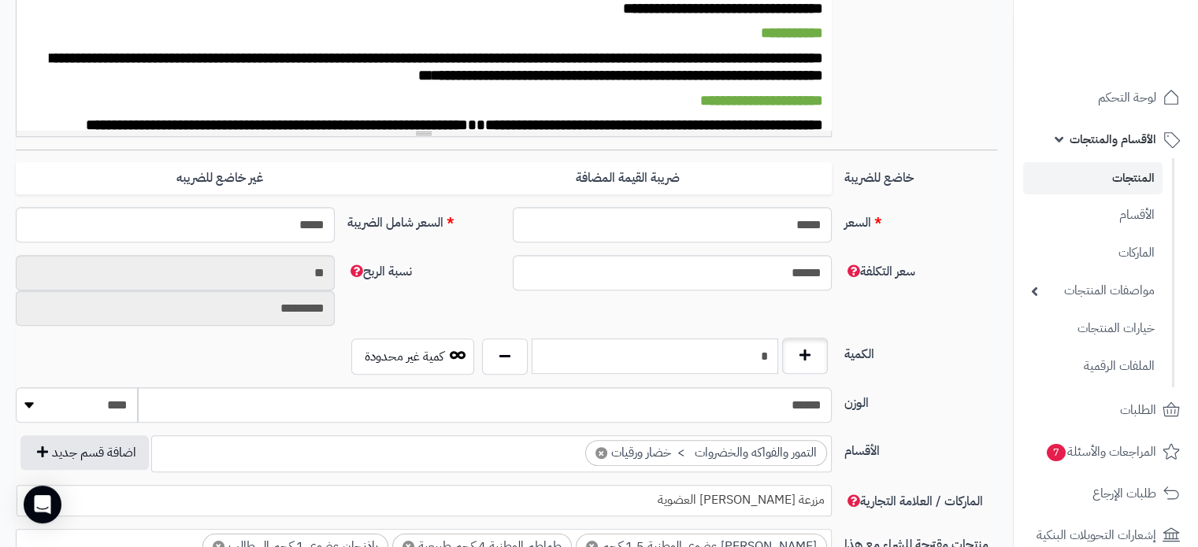
drag, startPoint x: 763, startPoint y: 343, endPoint x: 813, endPoint y: 341, distance: 50.4
click at [813, 341] on div "*" at bounding box center [655, 357] width 354 height 36
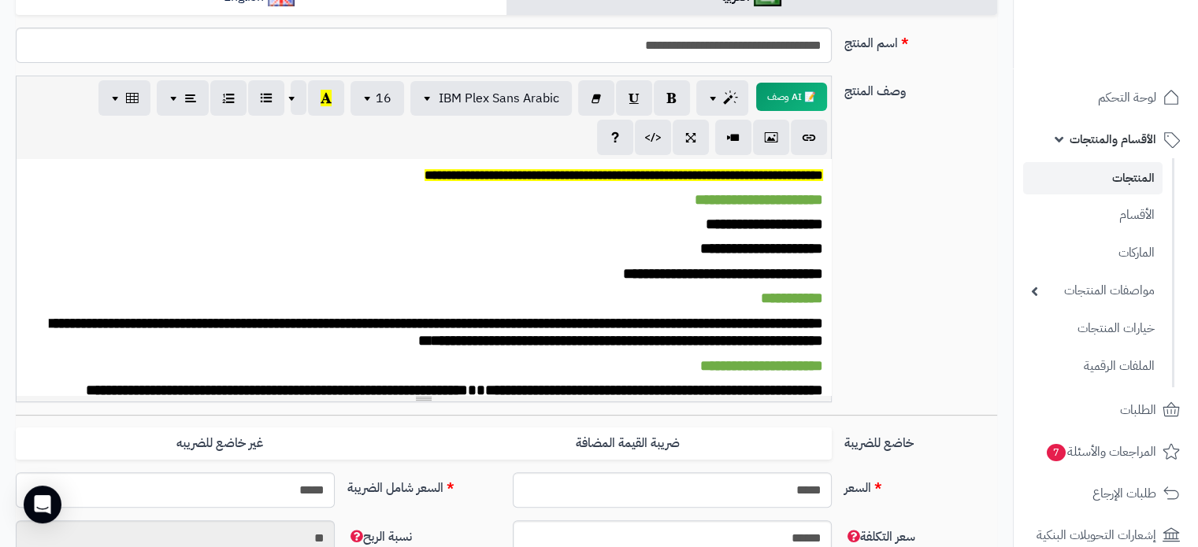
scroll to position [157, 0]
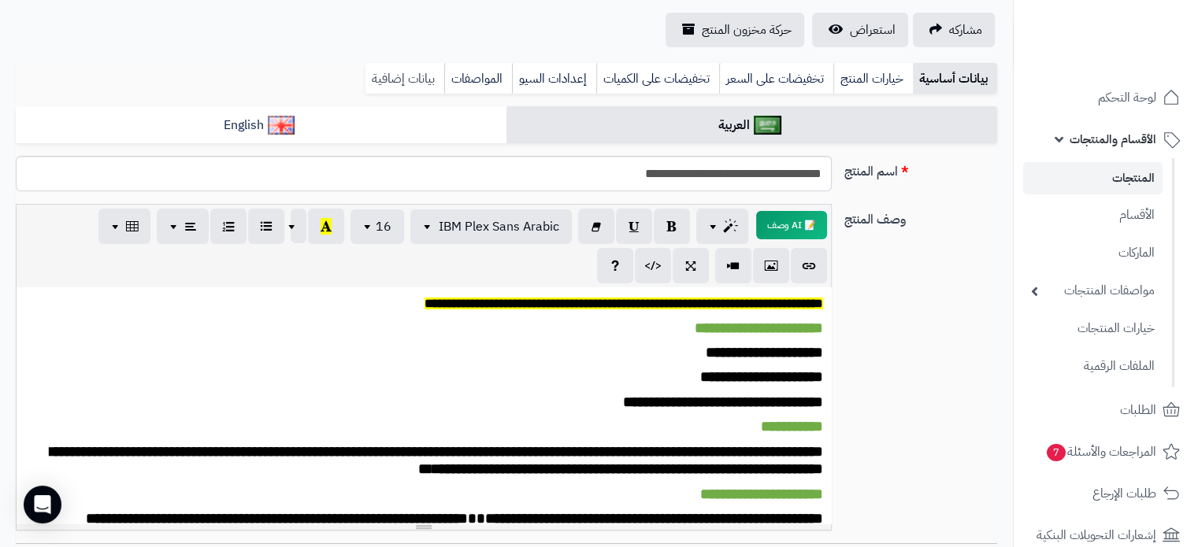
type input "**"
click at [404, 69] on link "بيانات إضافية" at bounding box center [404, 78] width 79 height 31
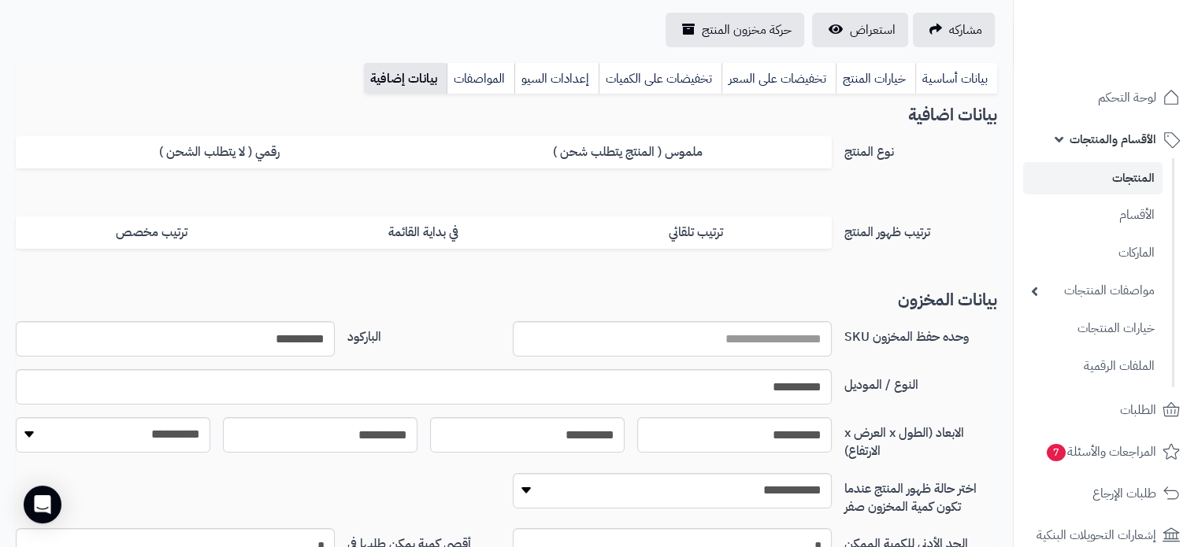
scroll to position [0, 0]
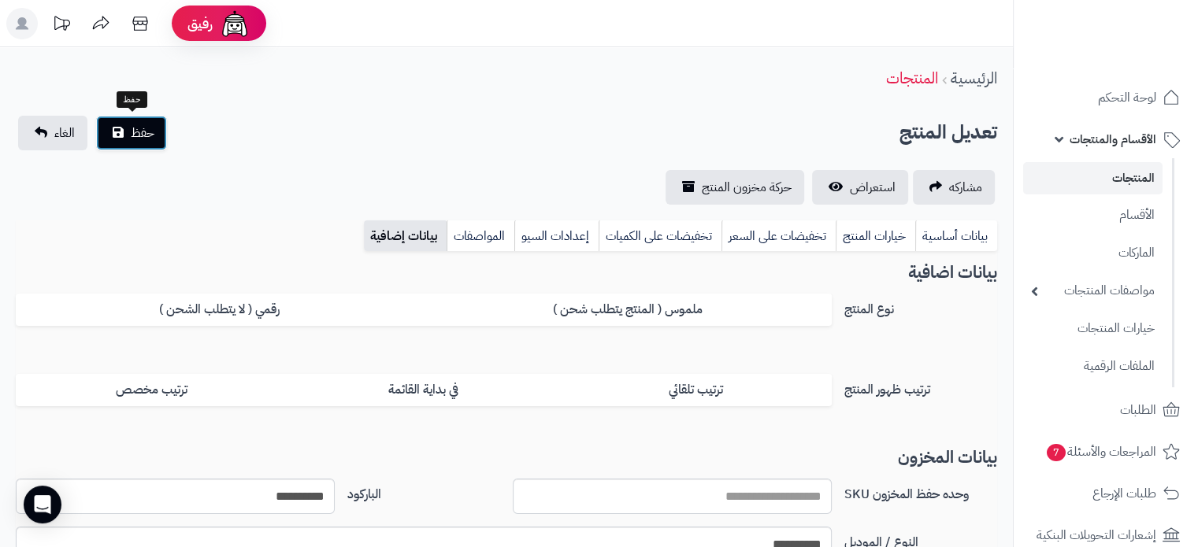
drag, startPoint x: 139, startPoint y: 131, endPoint x: 213, endPoint y: 89, distance: 86.0
click at [142, 134] on span "حفظ" at bounding box center [143, 133] width 24 height 19
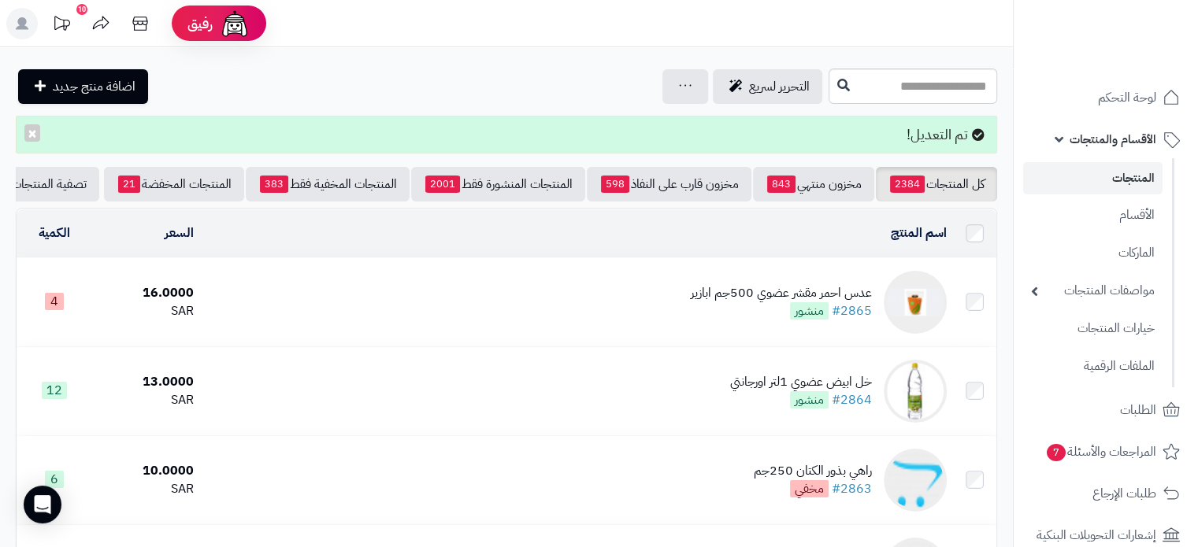
scroll to position [0, -57]
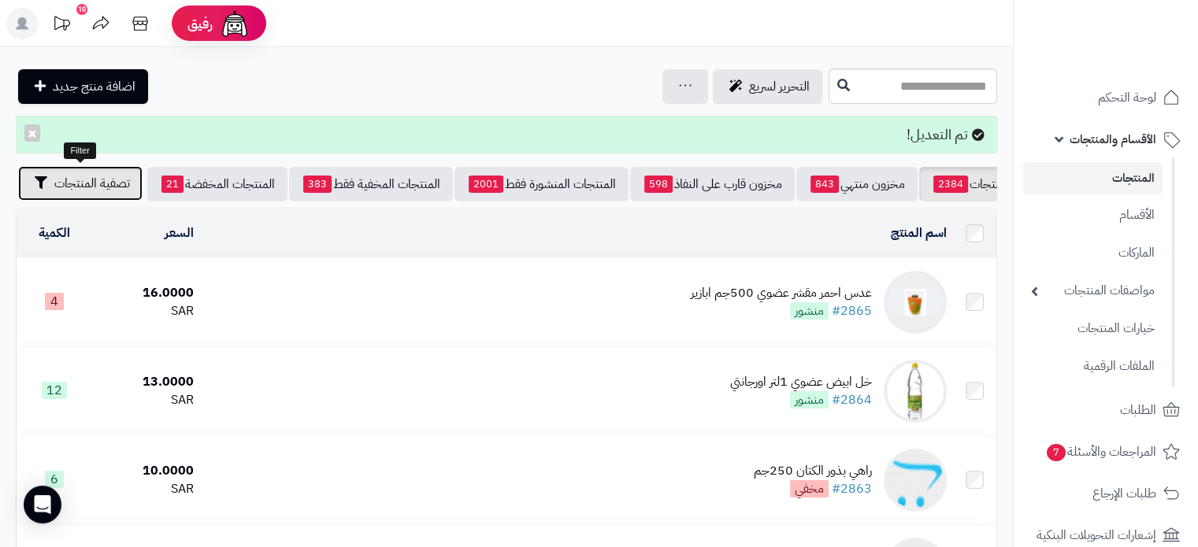
click at [99, 194] on button "تصفية المنتجات" at bounding box center [80, 183] width 124 height 35
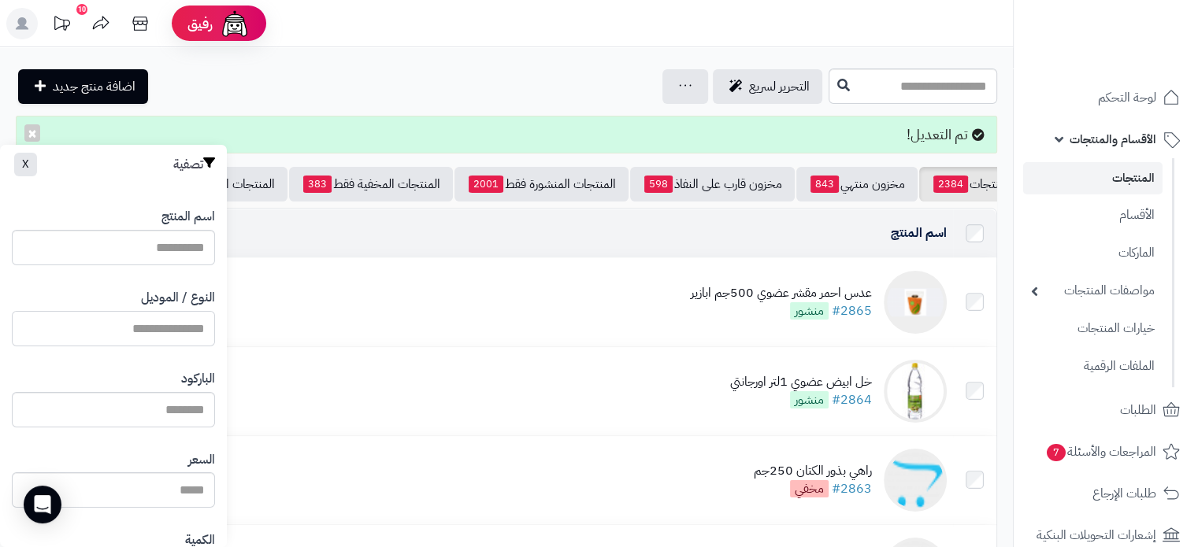
click at [180, 337] on input "النوع / الموديل" at bounding box center [113, 328] width 203 height 35
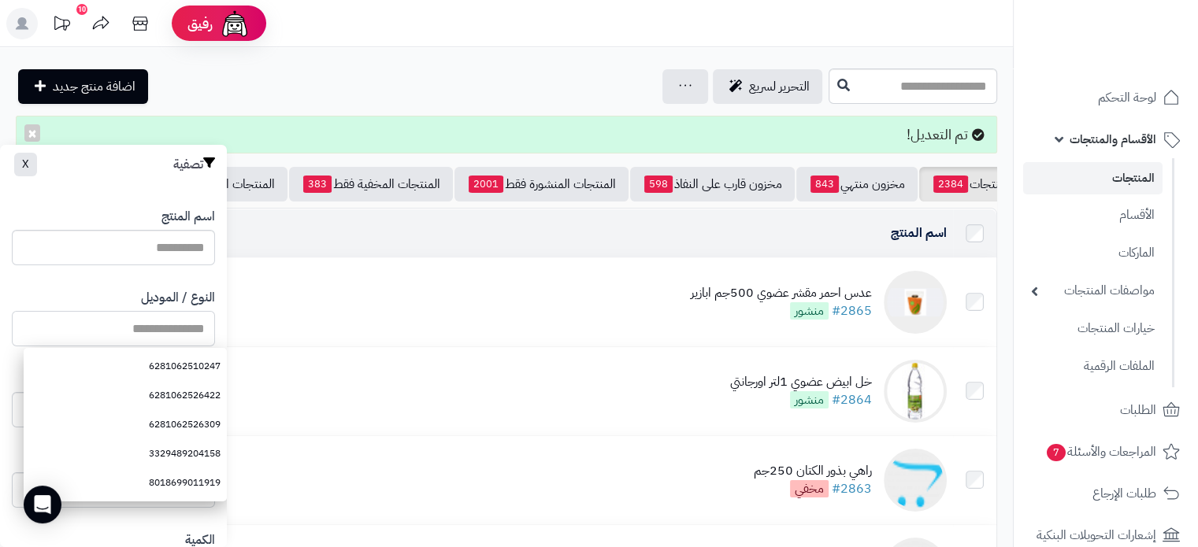
paste input "**********"
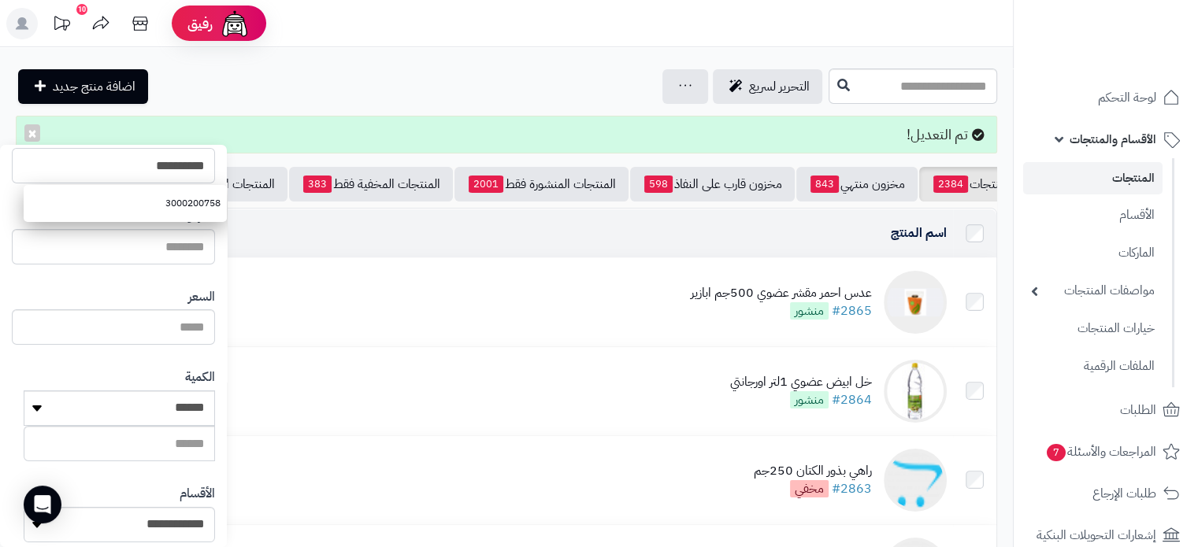
scroll to position [416, 0]
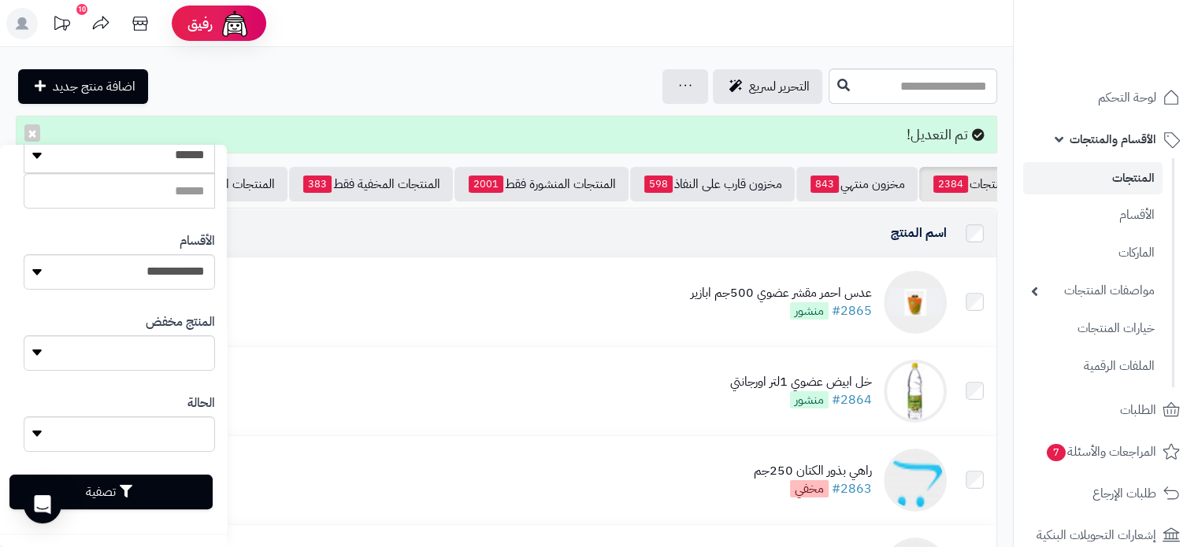
type input "**********"
click at [110, 494] on button "تصفية" at bounding box center [110, 492] width 203 height 35
